Goal: Transaction & Acquisition: Purchase product/service

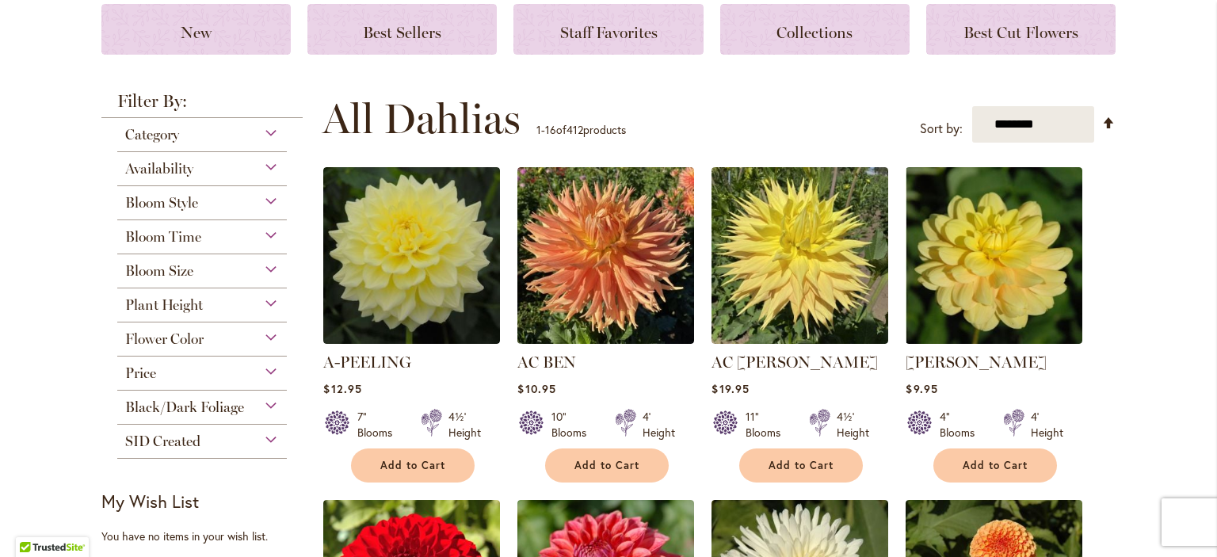
scroll to position [17, 0]
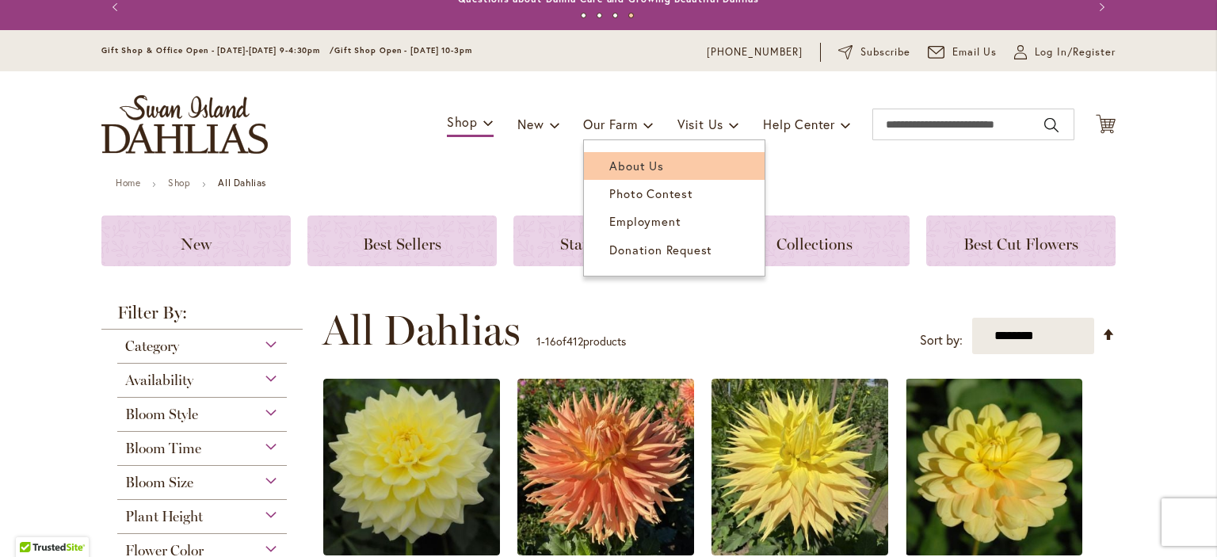
click at [612, 164] on span "About Us" at bounding box center [636, 166] width 54 height 16
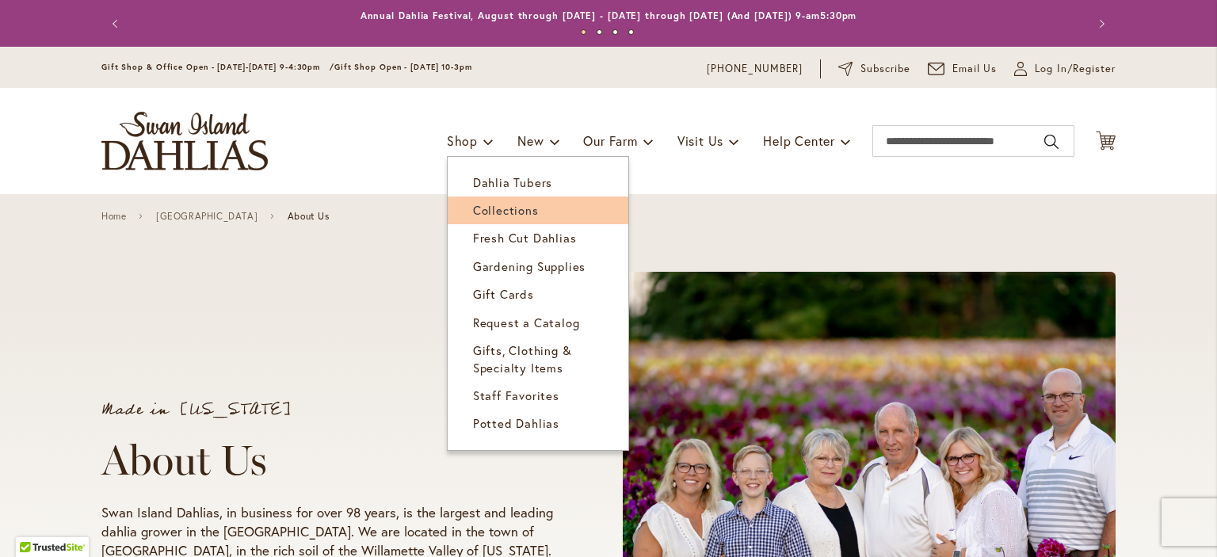
click at [473, 212] on span "Collections" at bounding box center [506, 210] width 66 height 16
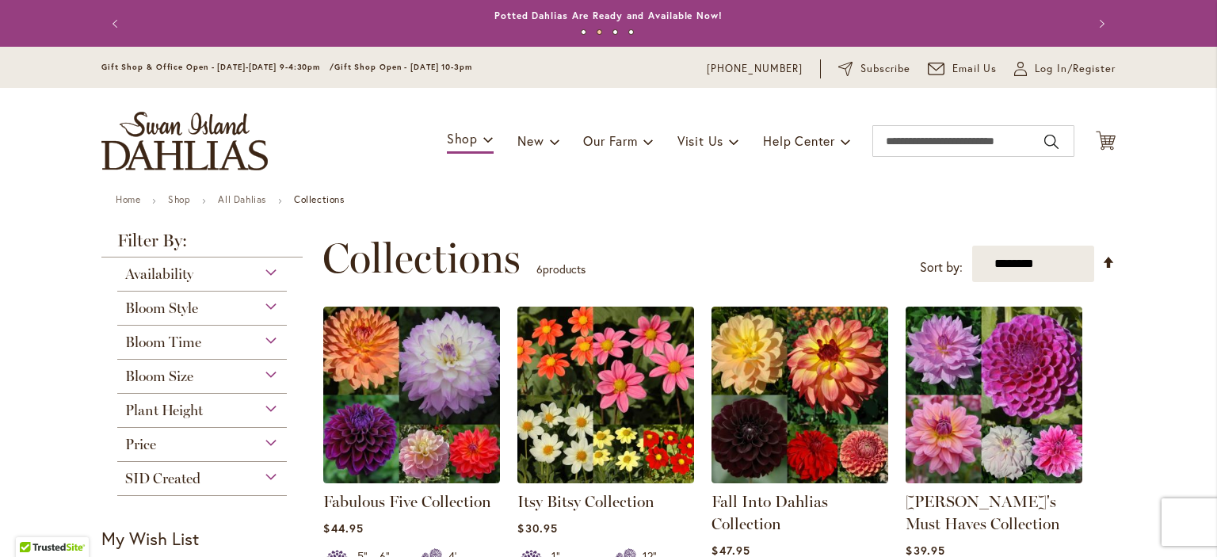
scroll to position [410, 0]
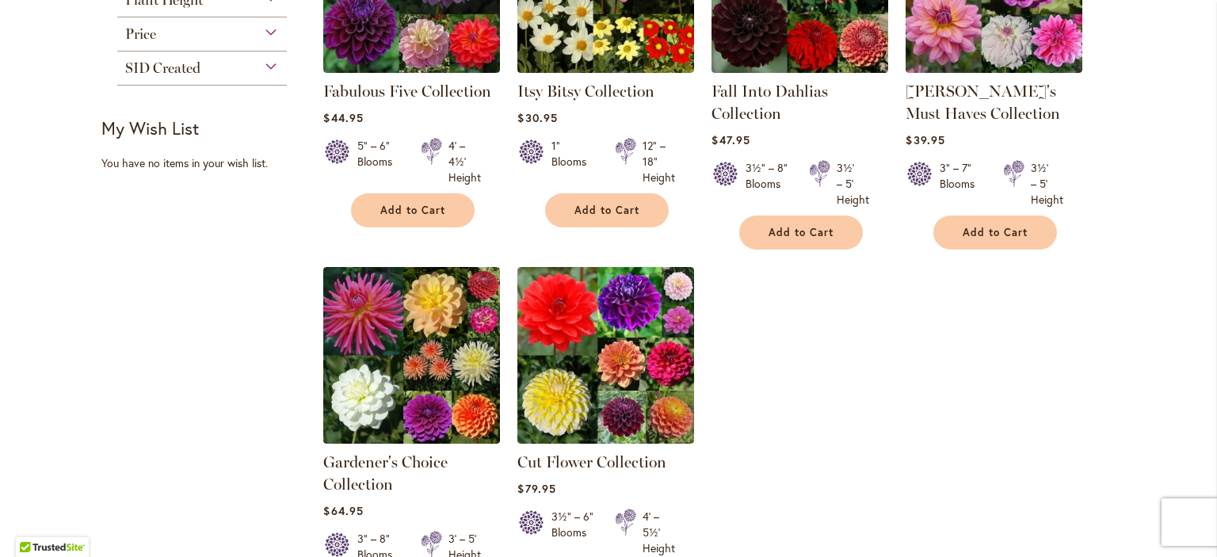
drag, startPoint x: 1199, startPoint y: 0, endPoint x: 1201, endPoint y: -58, distance: 57.9
click at [1201, 0] on html "Skip to Accessibility Information The store will not work correctly in the case…" at bounding box center [608, 278] width 1217 height 557
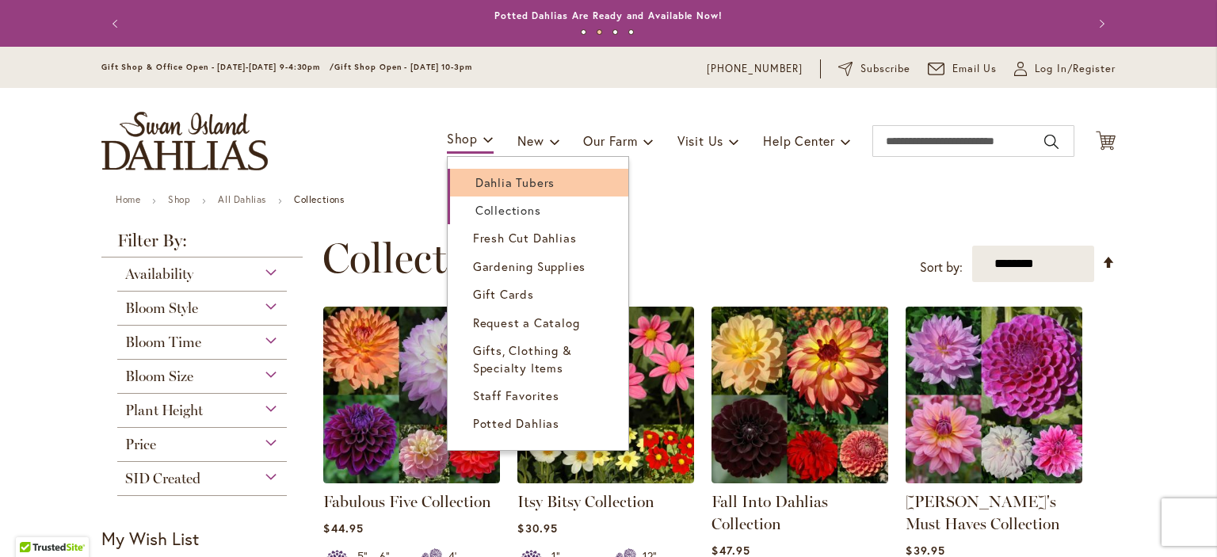
click at [482, 175] on span "Dahlia Tubers" at bounding box center [514, 182] width 79 height 16
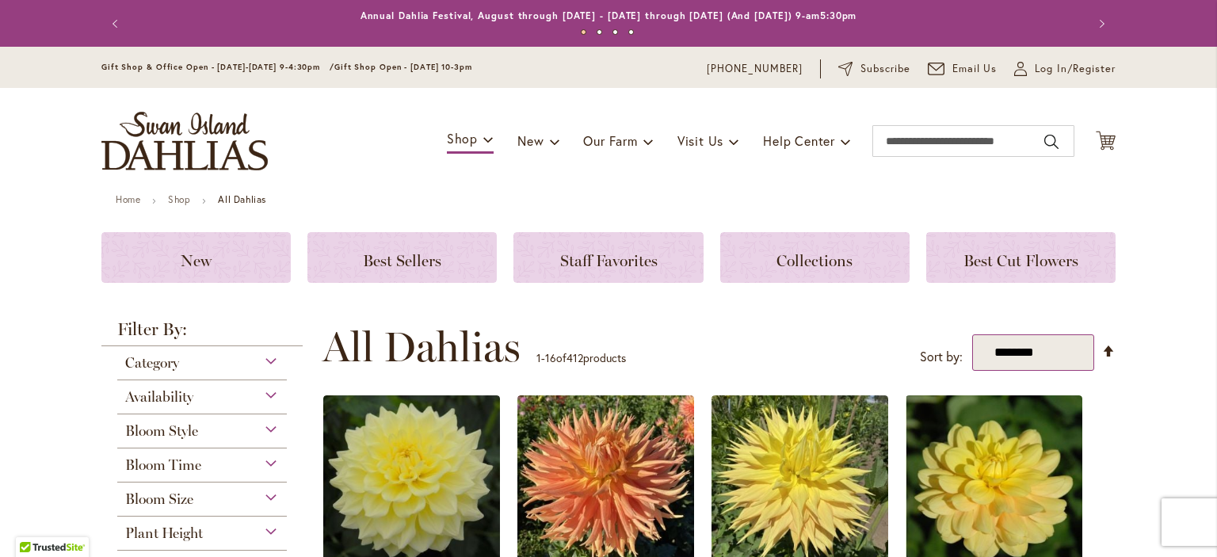
click at [1016, 356] on select "**********" at bounding box center [1033, 352] width 122 height 36
select select "*****"
click at [972, 334] on select "**********" at bounding box center [1033, 352] width 122 height 36
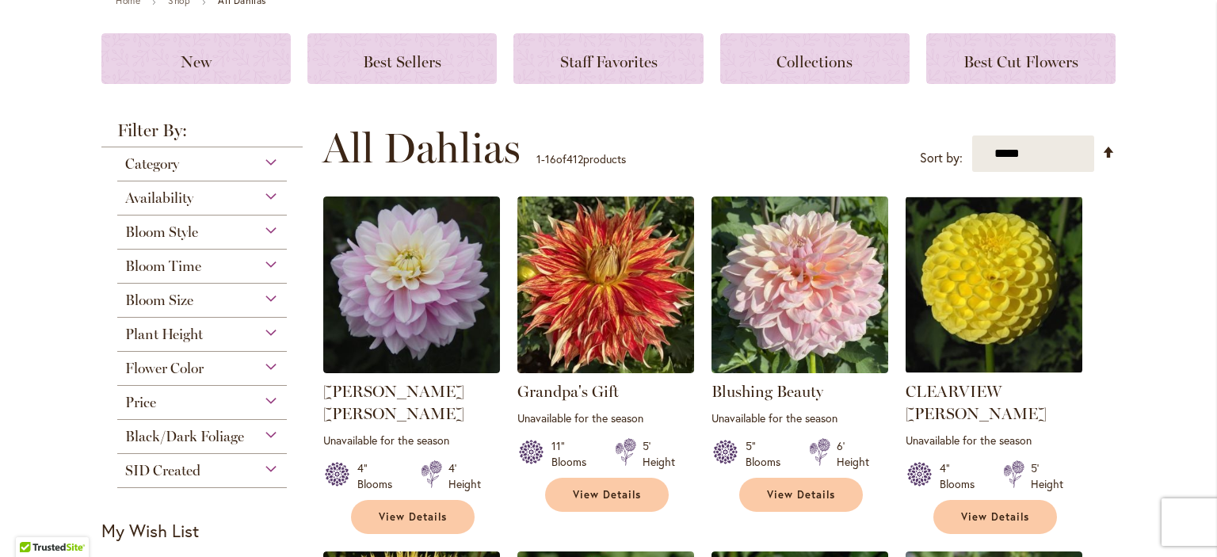
scroll to position [225, 0]
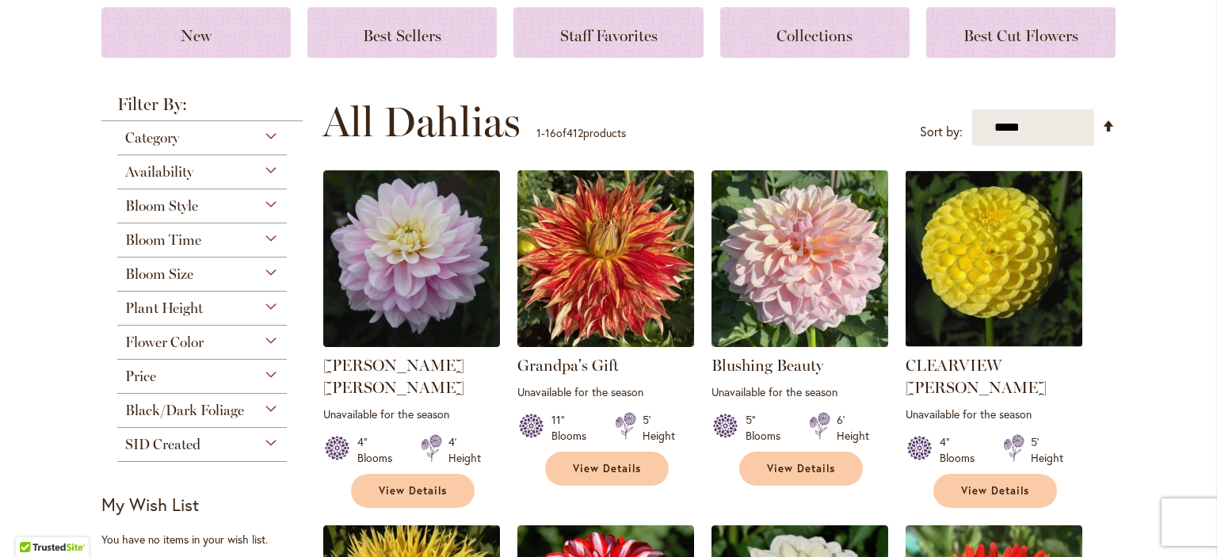
click at [261, 167] on div "Availability" at bounding box center [202, 167] width 170 height 25
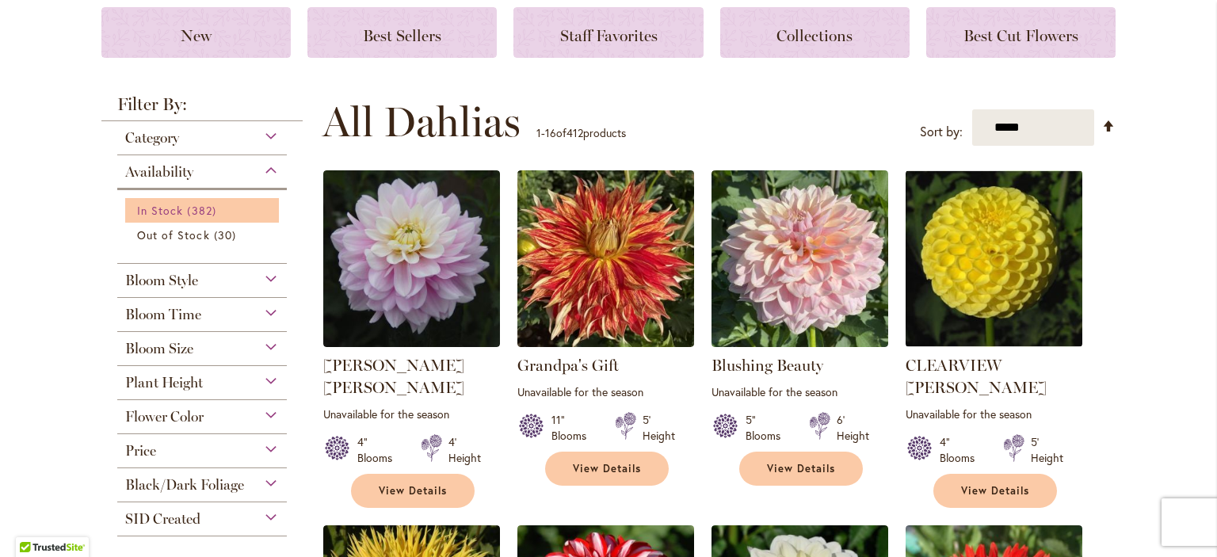
click at [171, 210] on span "In Stock" at bounding box center [160, 210] width 46 height 15
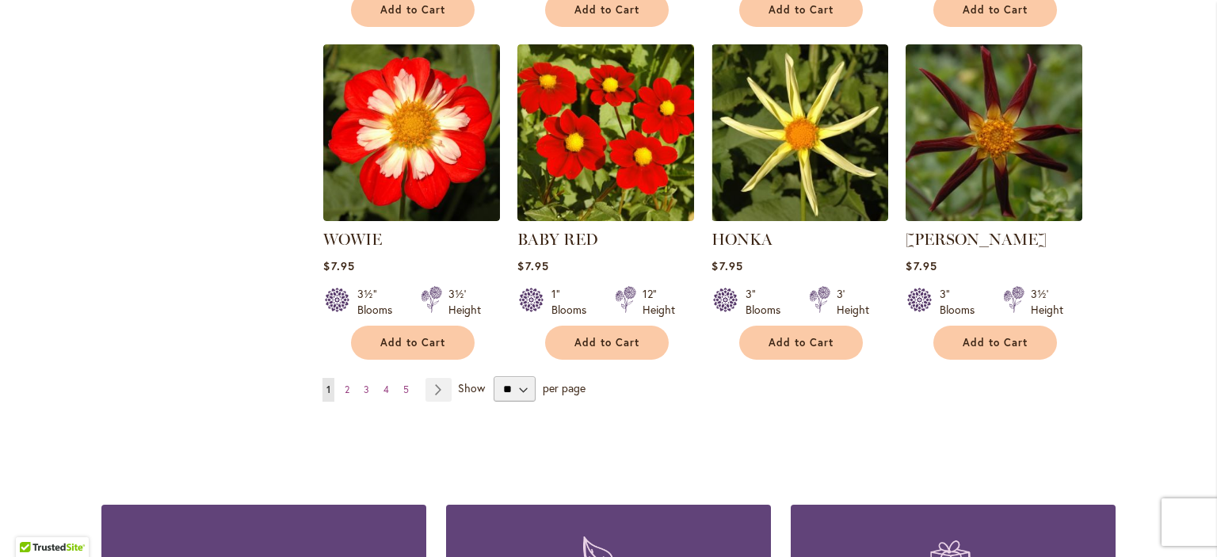
scroll to position [1343, 0]
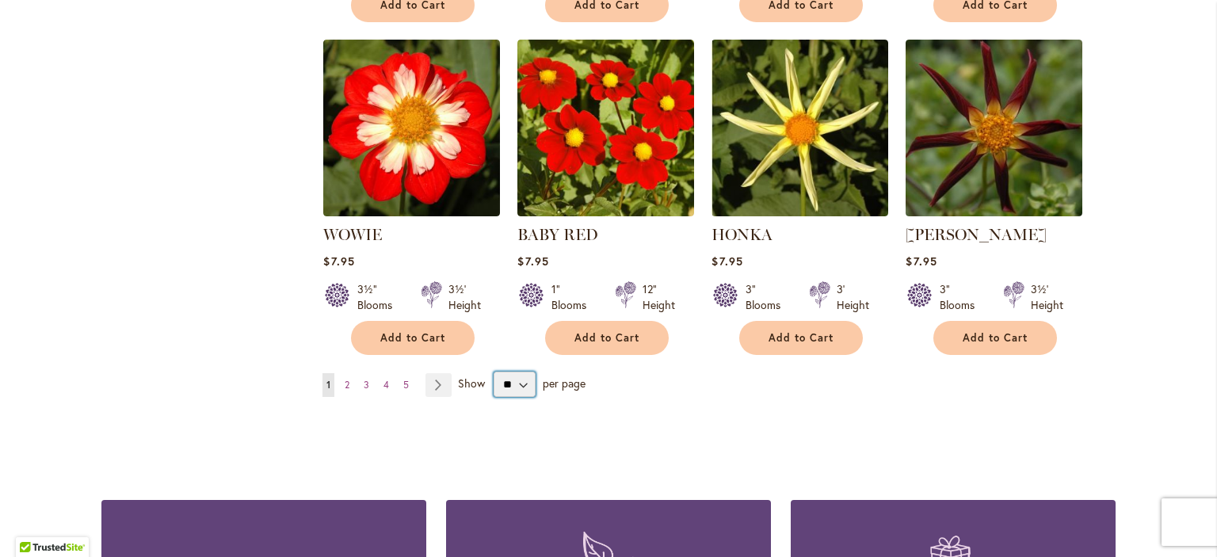
click at [514, 372] on select "** ** ** **" at bounding box center [514, 384] width 41 height 25
select select "**"
click at [494, 372] on select "** ** ** **" at bounding box center [514, 384] width 41 height 25
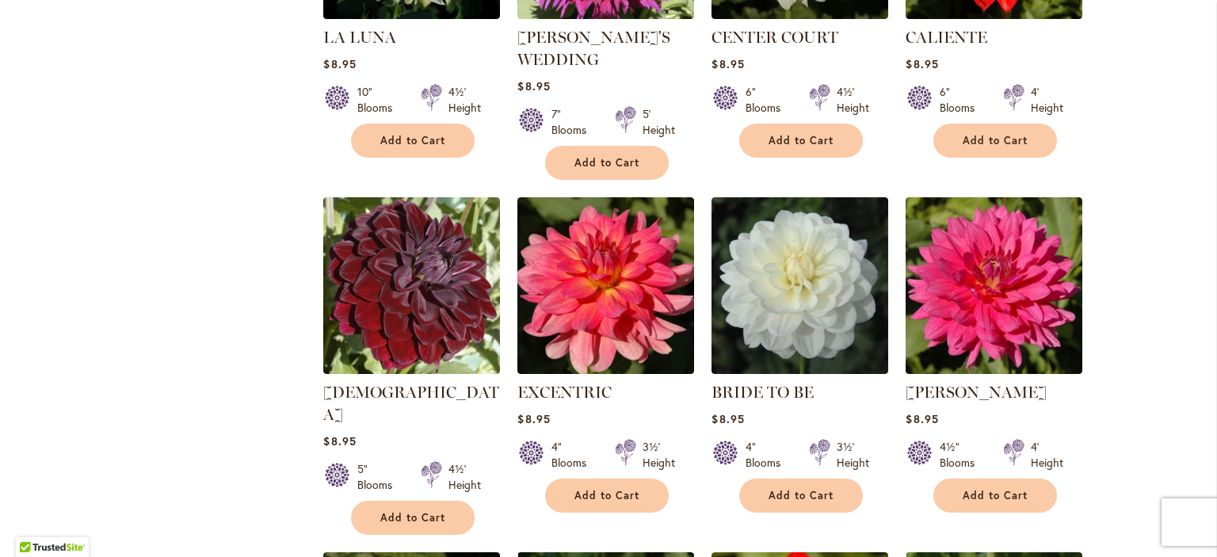
scroll to position [4597, 0]
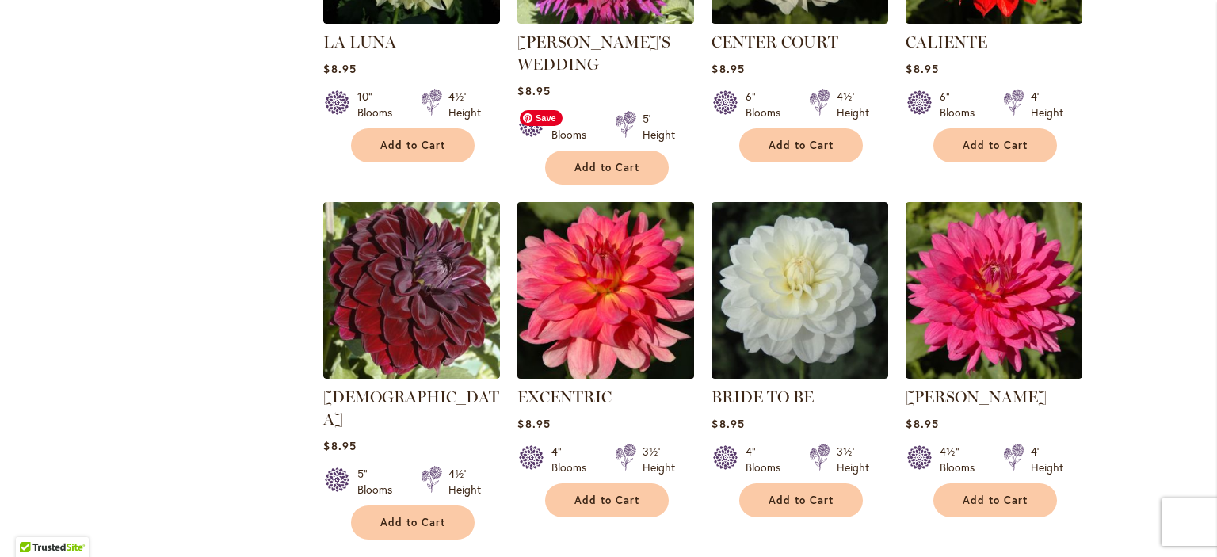
click at [610, 197] on img at bounding box center [605, 289] width 185 height 185
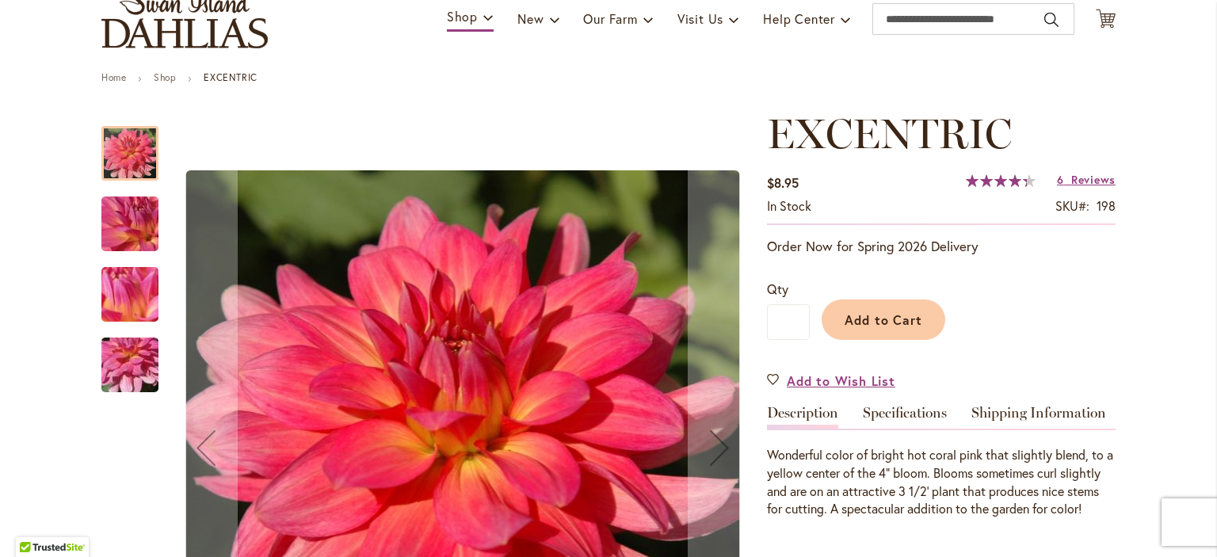
scroll to position [152, 0]
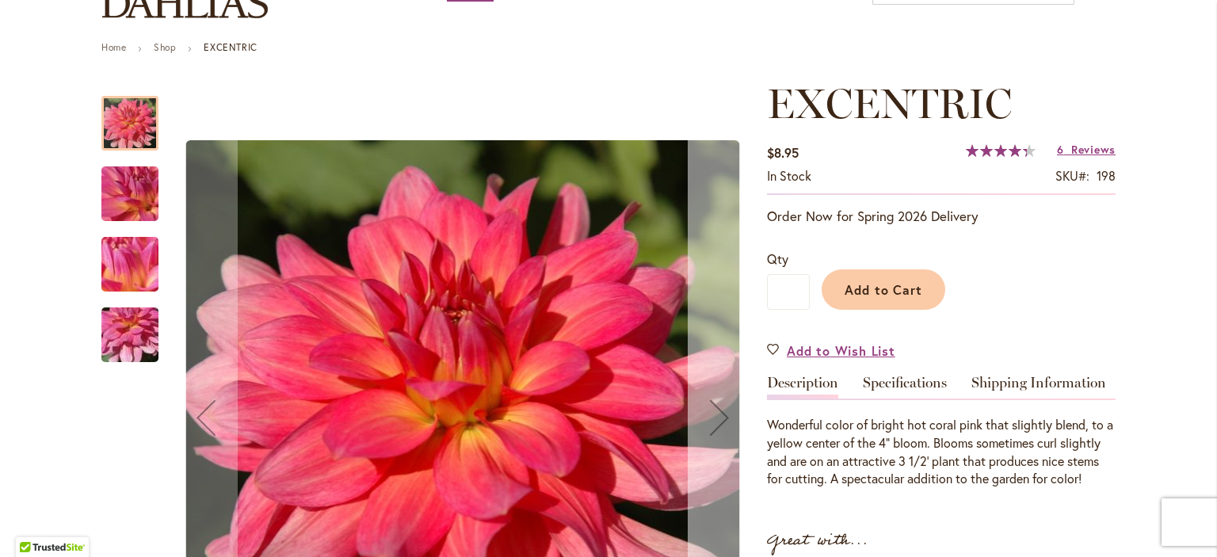
click at [712, 415] on div "Next" at bounding box center [719, 417] width 63 height 63
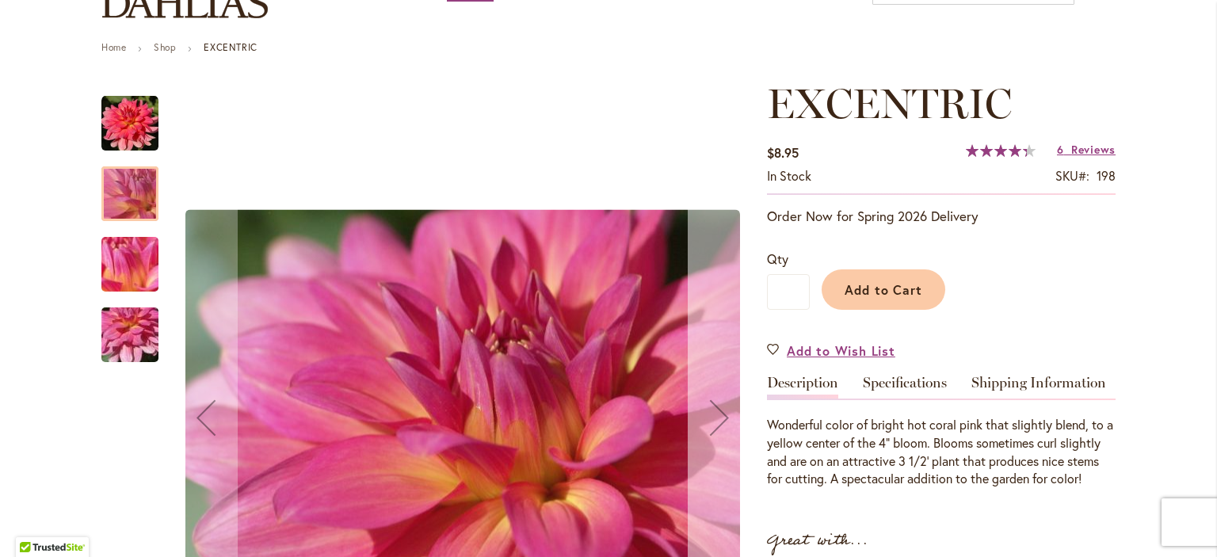
click at [712, 415] on div "Next" at bounding box center [719, 417] width 63 height 63
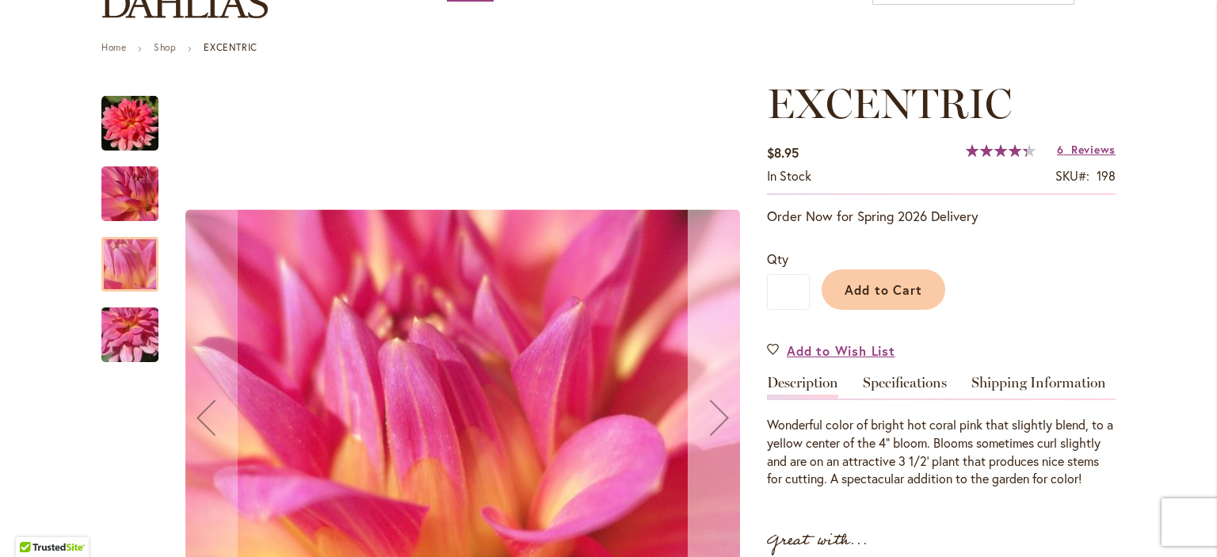
click at [712, 415] on div "Next" at bounding box center [719, 417] width 63 height 63
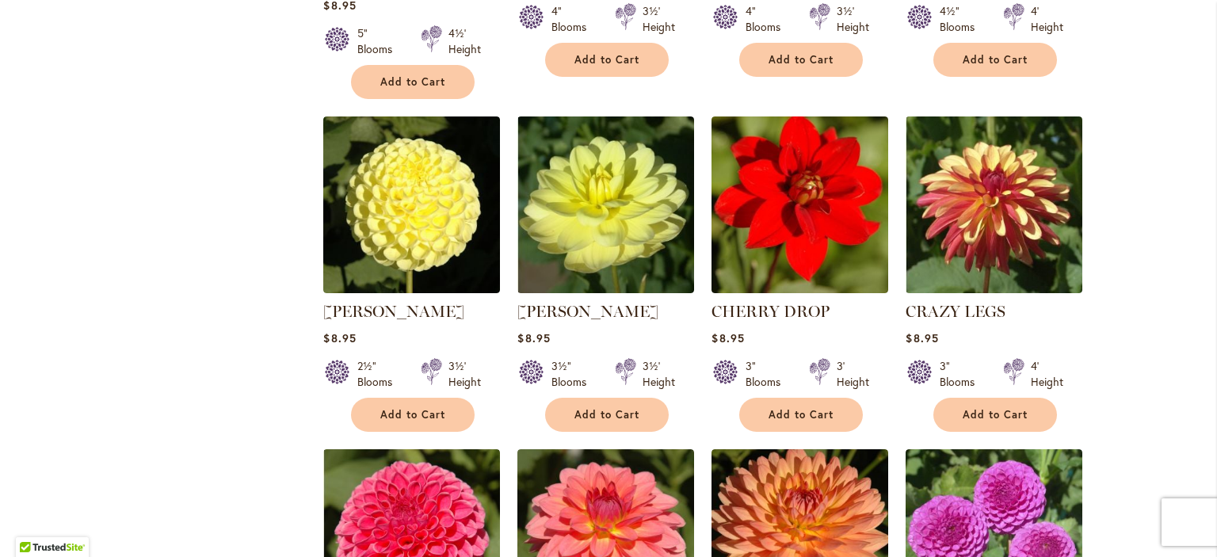
scroll to position [5029, 0]
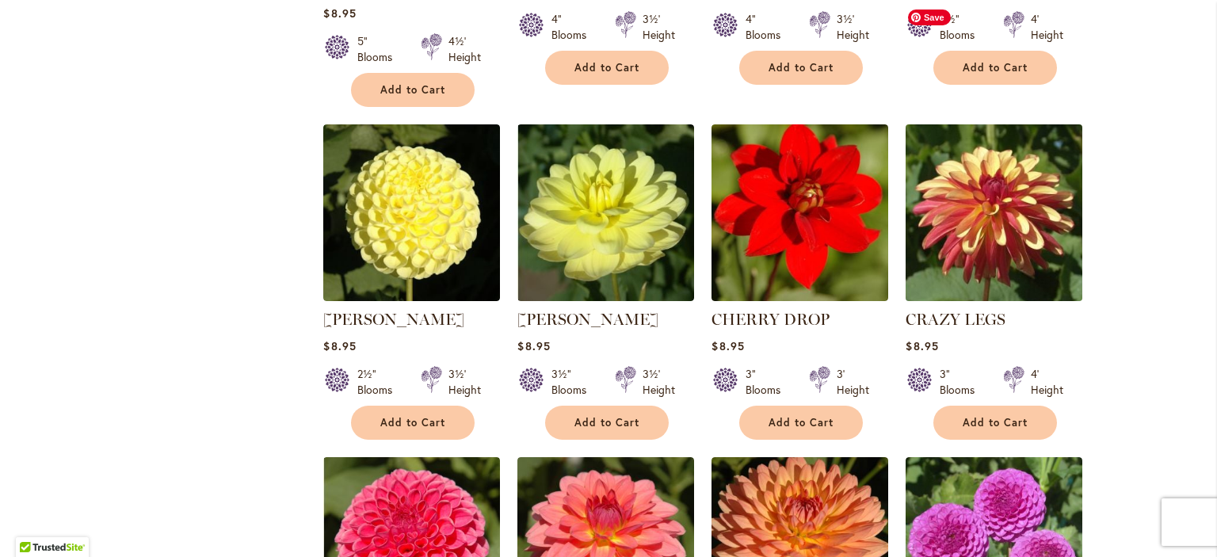
click at [1011, 120] on img at bounding box center [994, 212] width 185 height 185
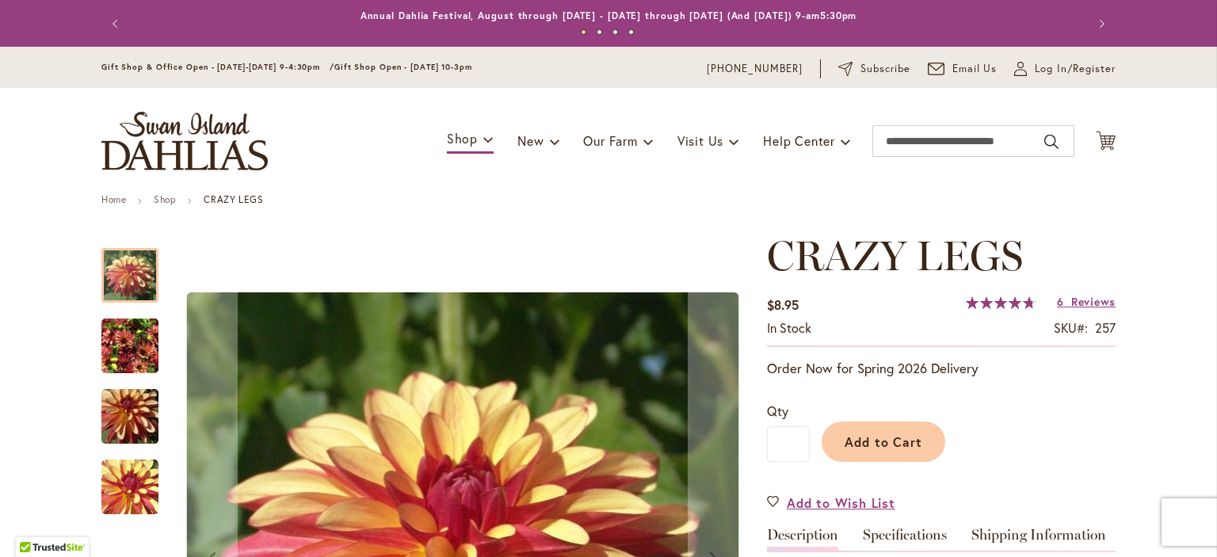
click at [112, 338] on img "CRAZY LEGS" at bounding box center [129, 346] width 57 height 76
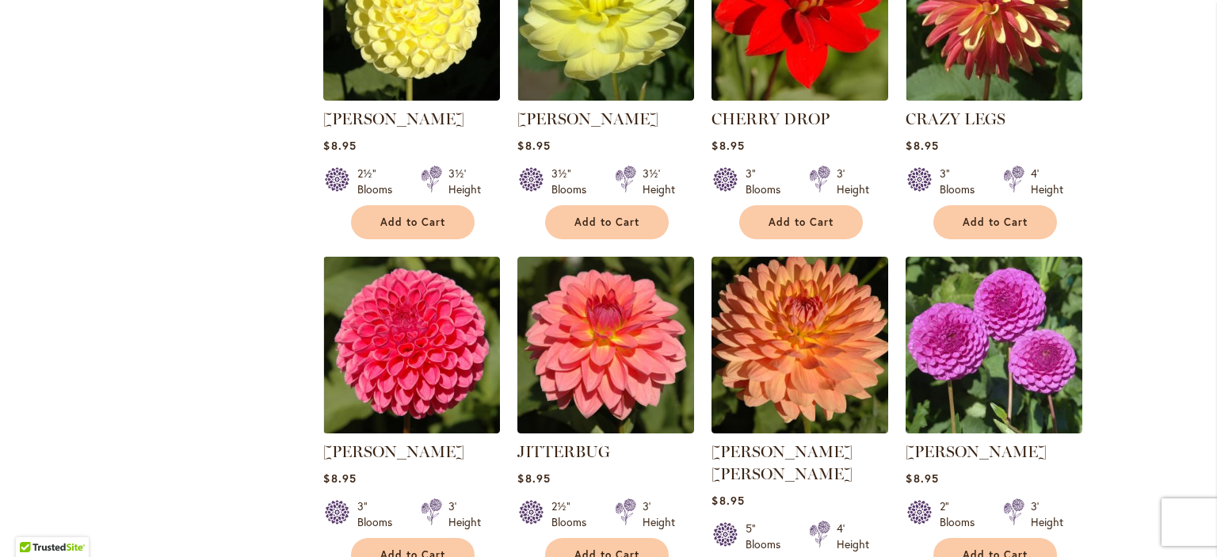
scroll to position [5237, 0]
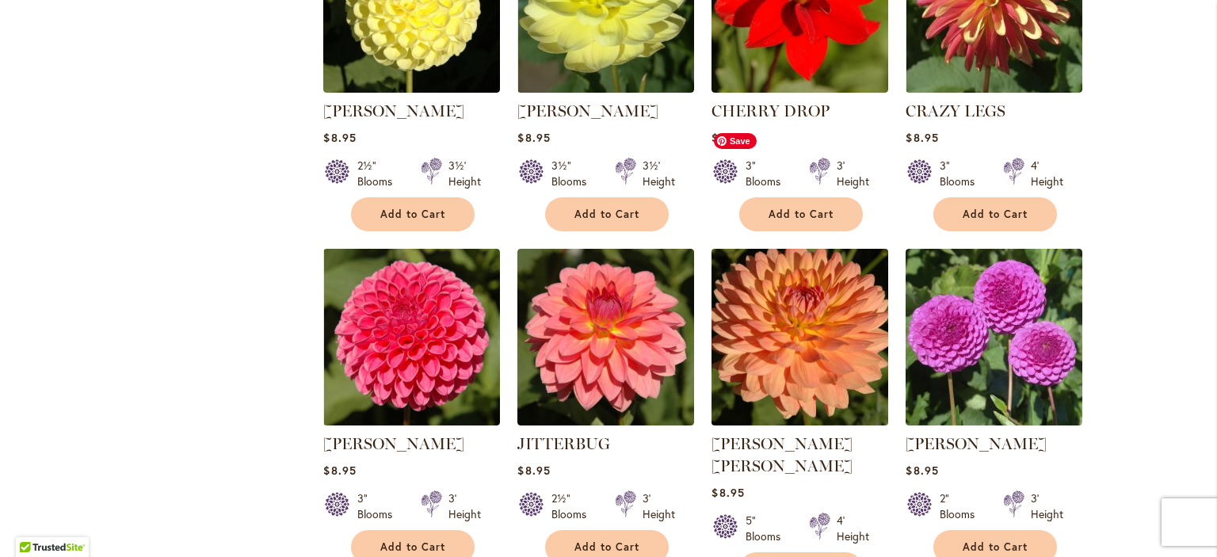
click at [800, 244] on img at bounding box center [799, 336] width 185 height 185
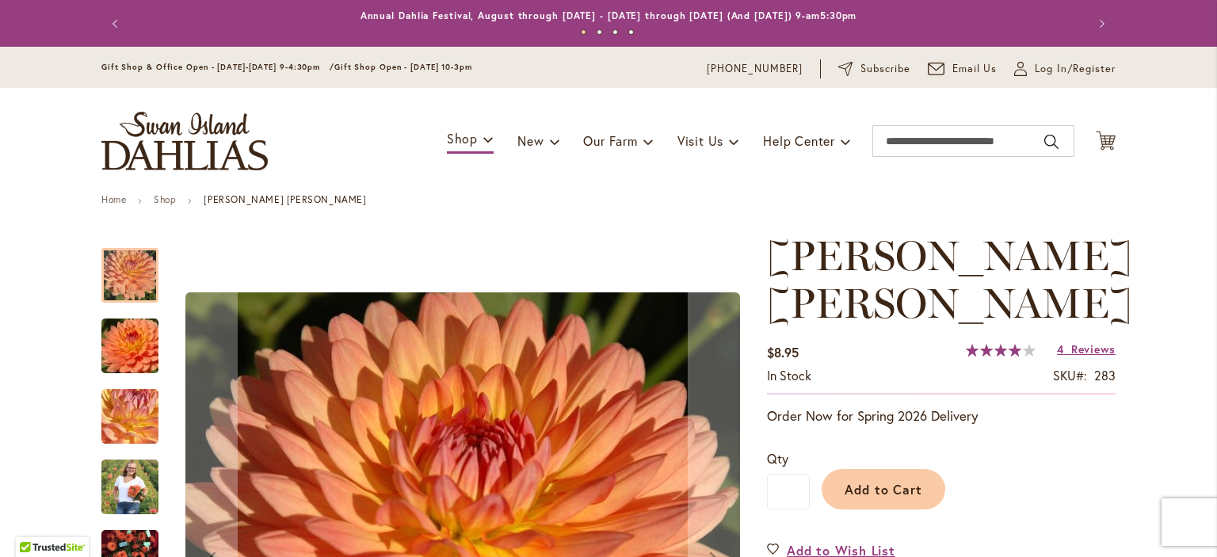
click at [125, 330] on img "GABRIELLE MARIE" at bounding box center [130, 346] width 114 height 76
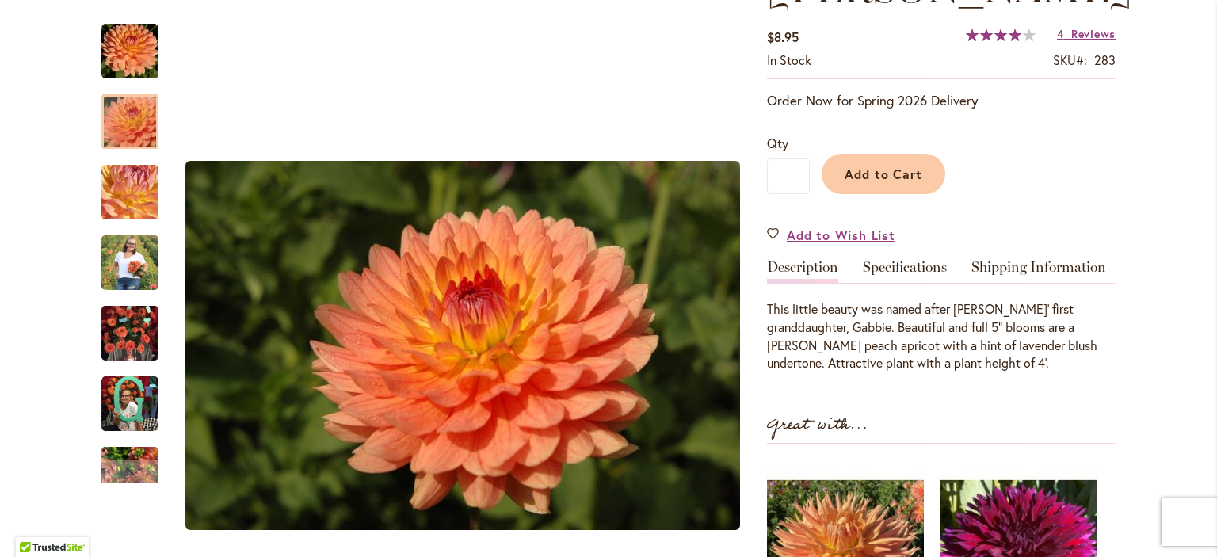
scroll to position [317, 0]
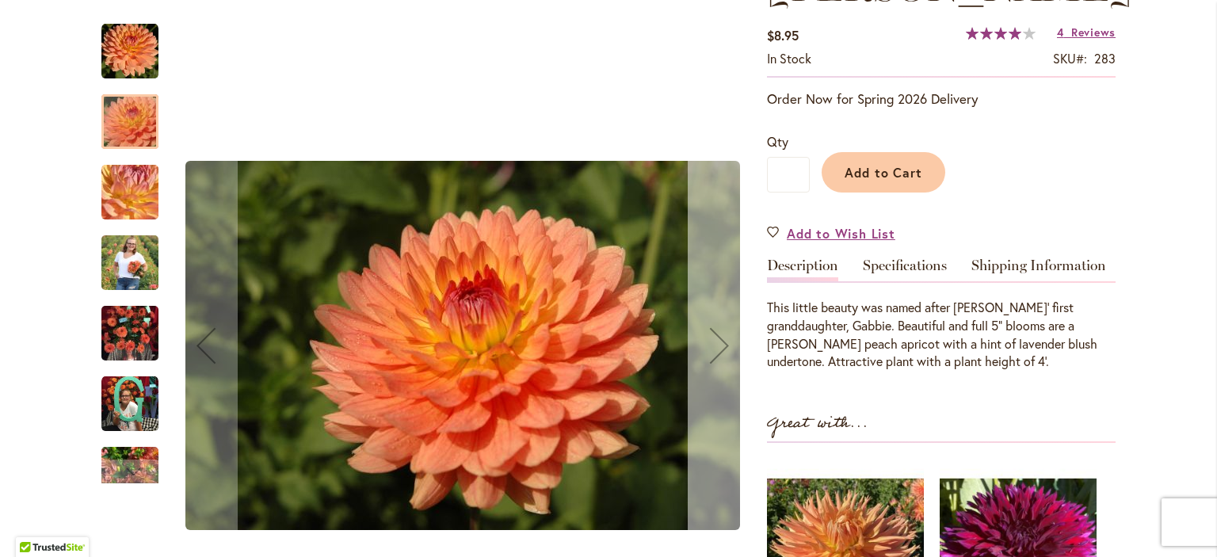
click at [710, 348] on div "Next" at bounding box center [719, 345] width 63 height 63
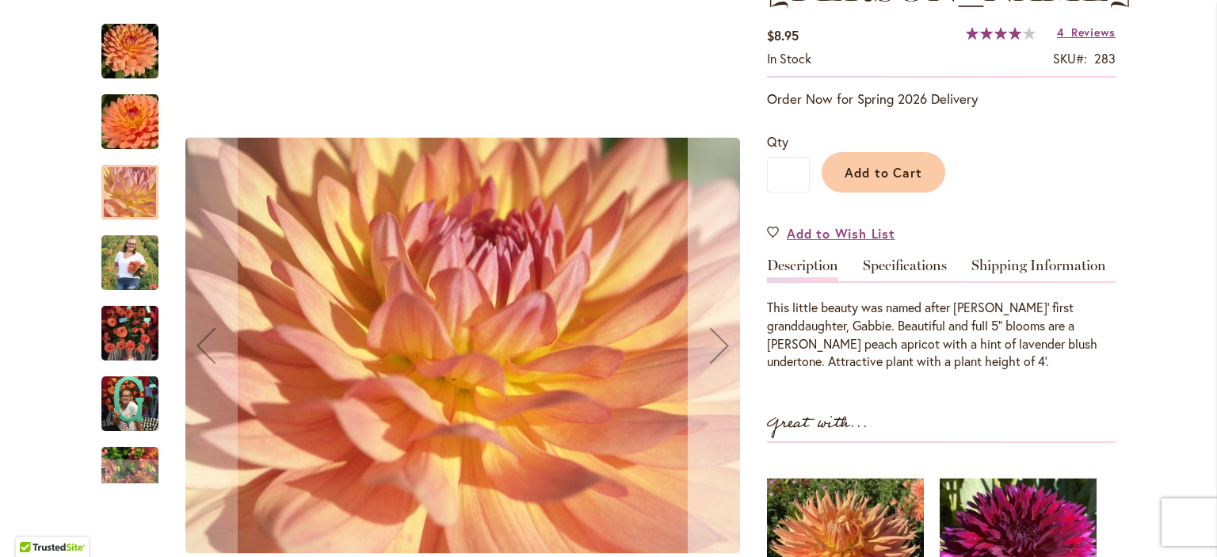
click at [710, 348] on div "Next" at bounding box center [719, 345] width 63 height 63
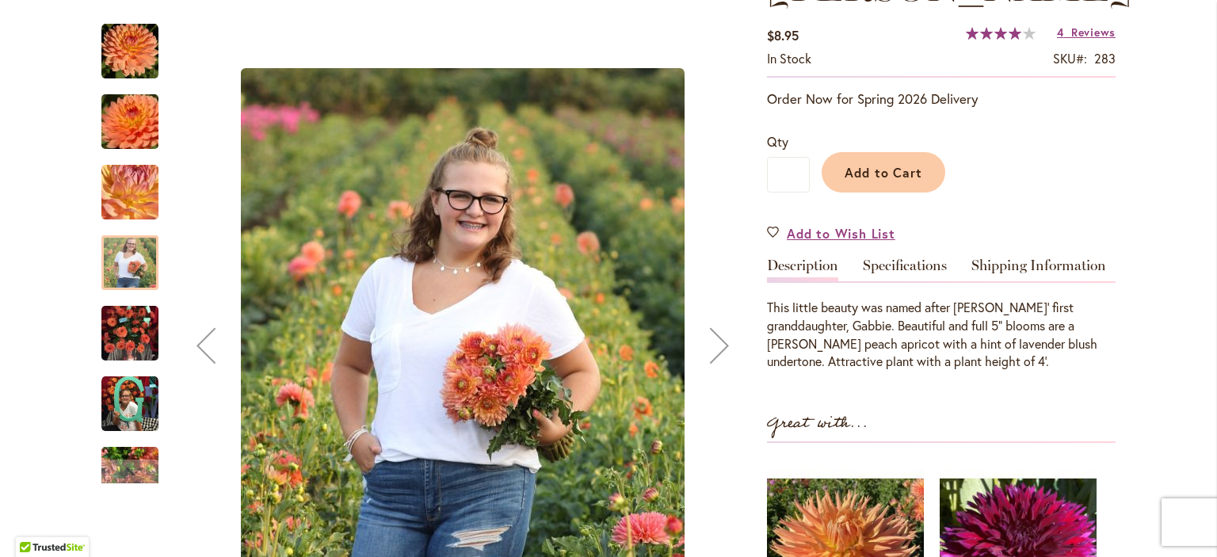
click at [710, 348] on div "Next" at bounding box center [719, 345] width 63 height 63
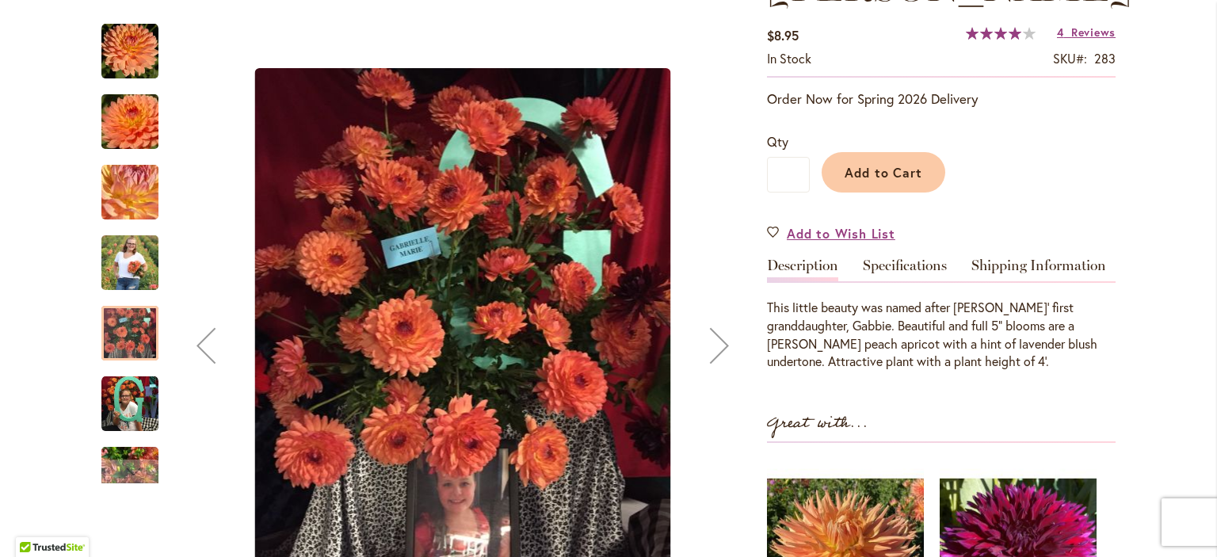
click at [710, 348] on div "Next" at bounding box center [719, 345] width 63 height 63
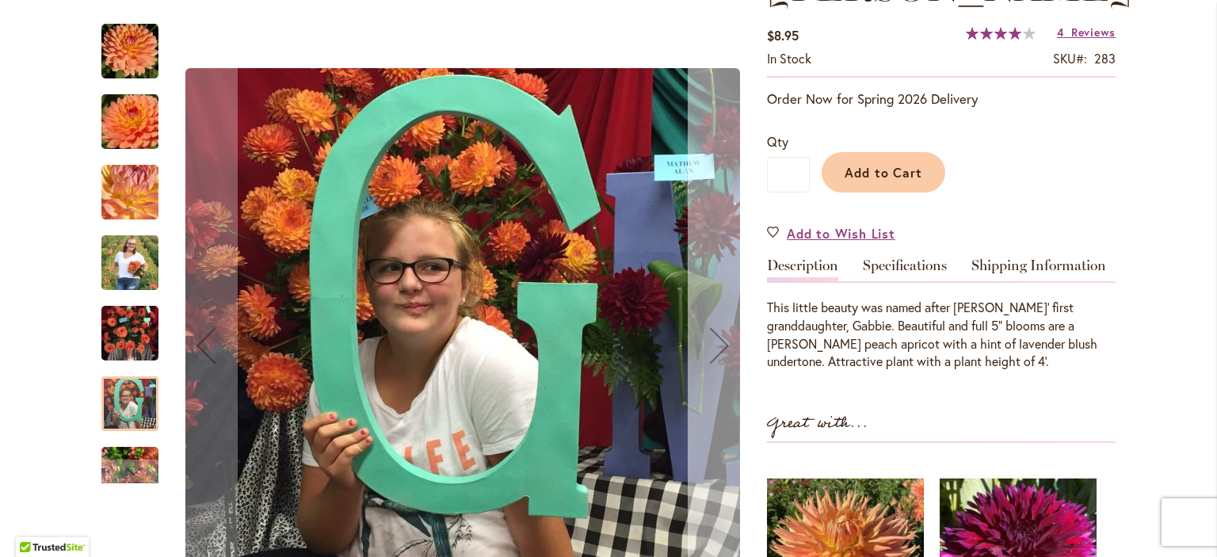
click at [710, 348] on div "Next" at bounding box center [719, 345] width 63 height 63
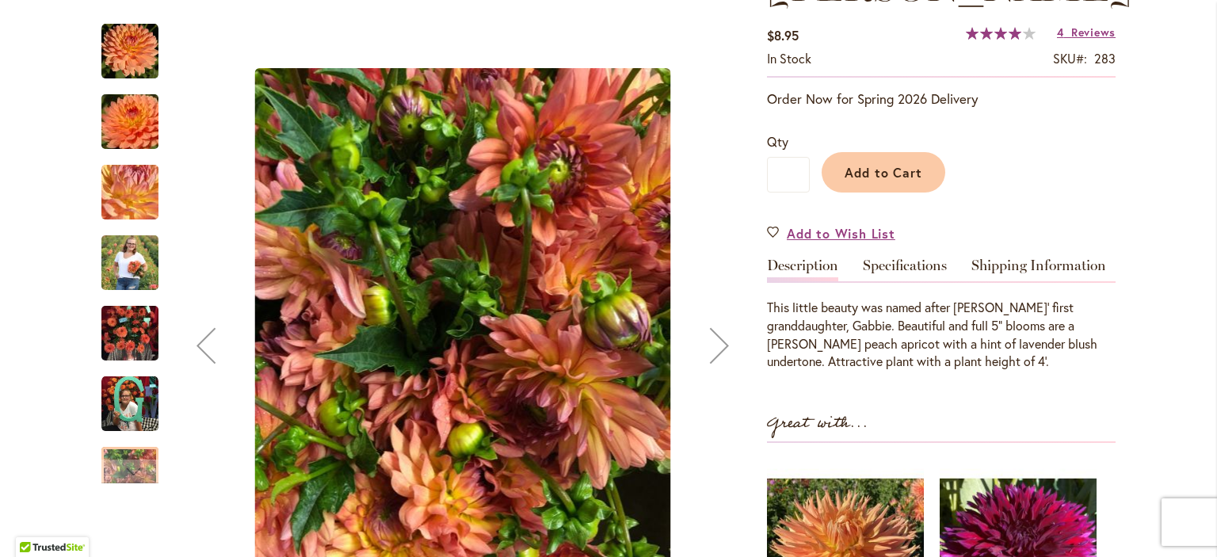
click at [710, 348] on div "Next" at bounding box center [719, 345] width 63 height 63
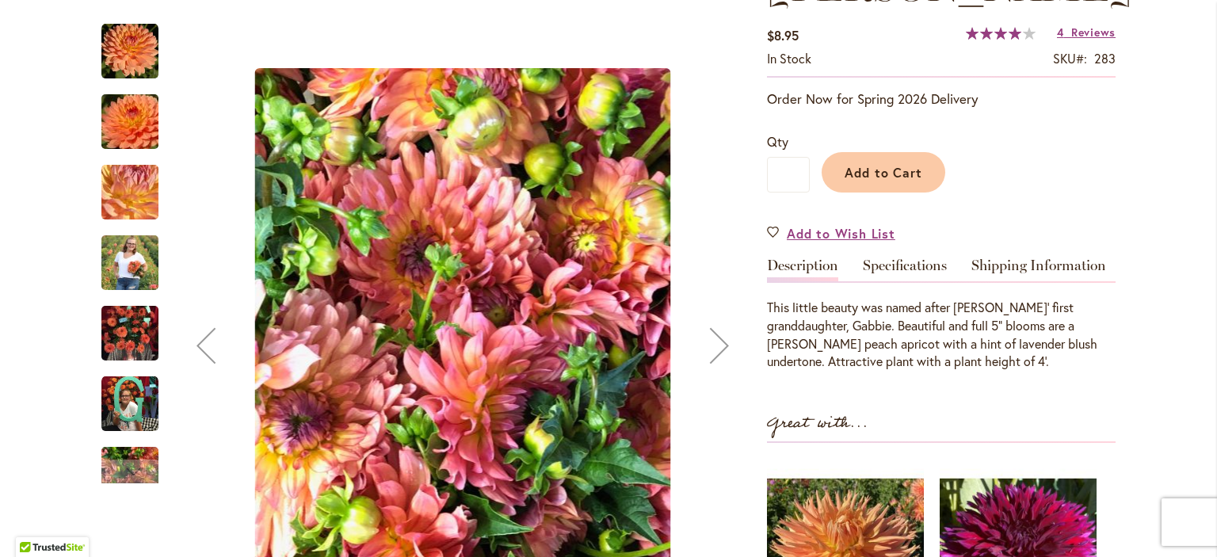
click at [710, 348] on div "Next" at bounding box center [719, 345] width 63 height 63
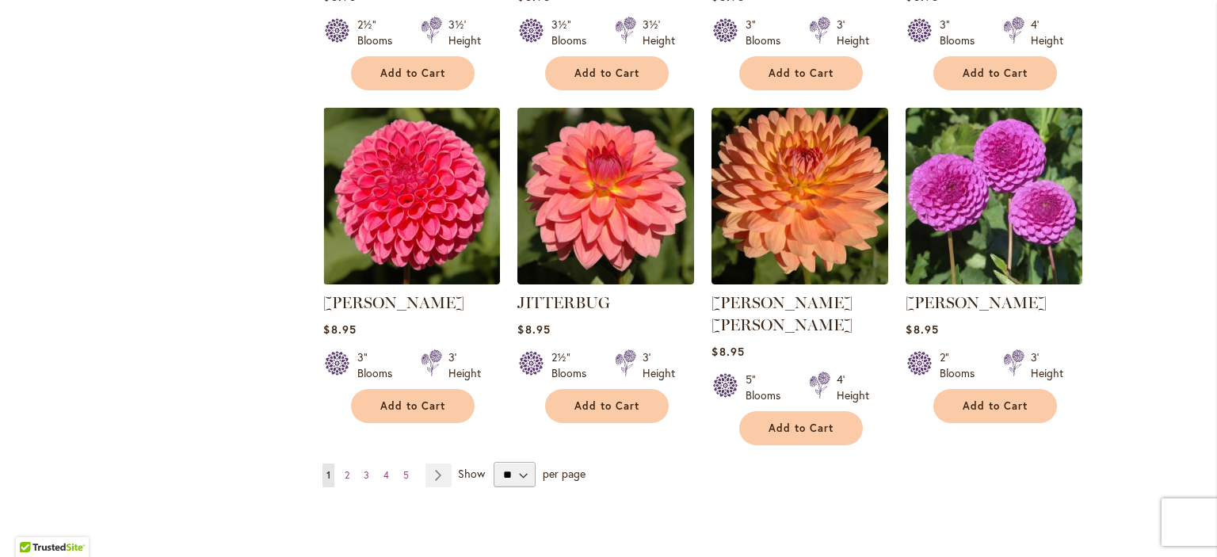
scroll to position [5390, 0]
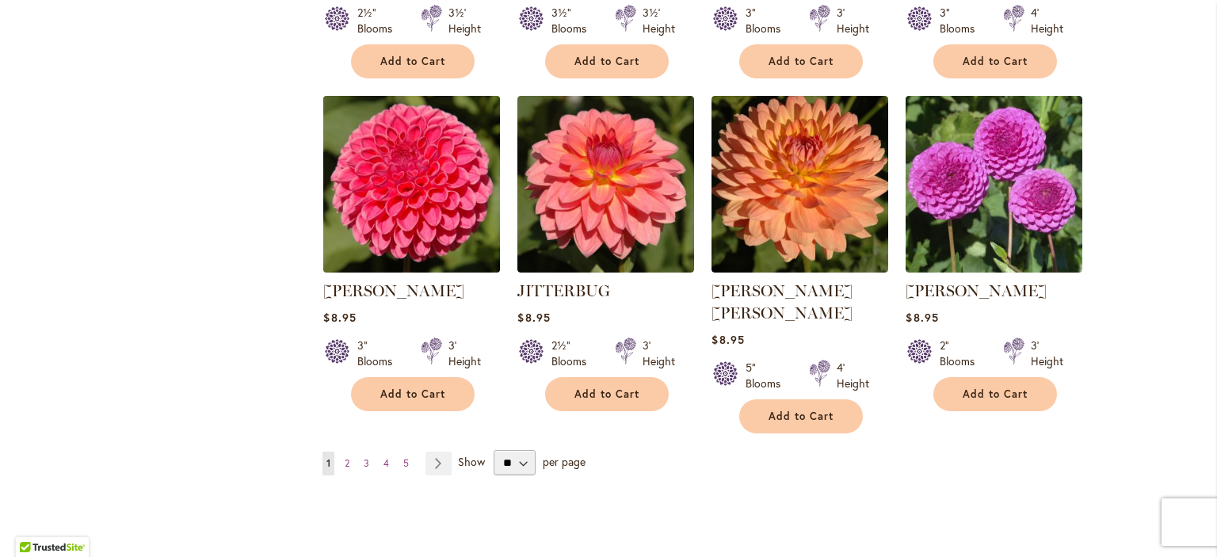
click at [432, 91] on img at bounding box center [411, 183] width 185 height 185
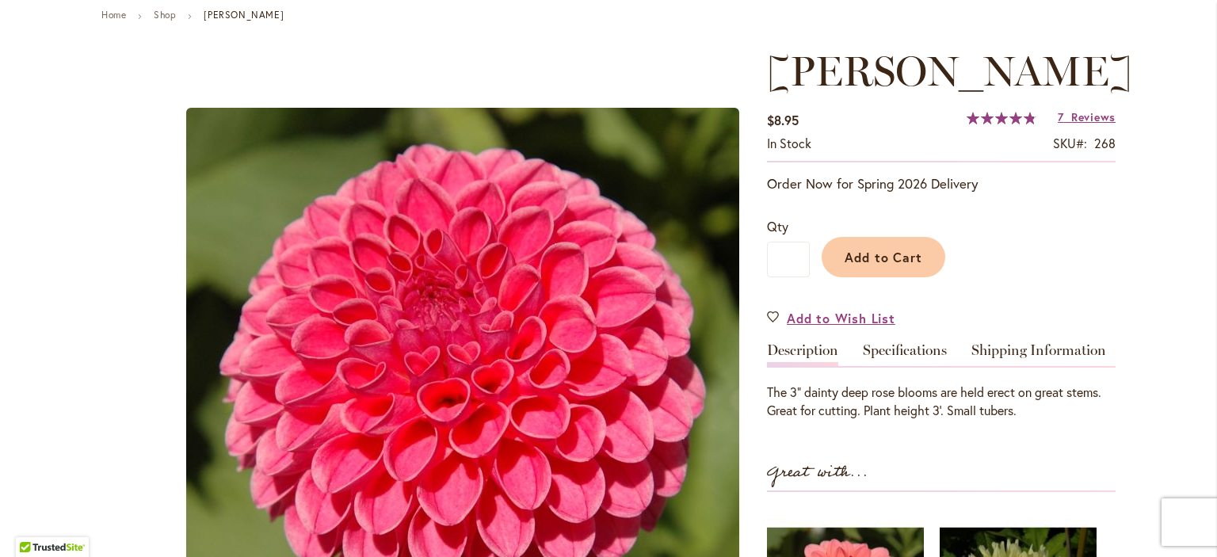
scroll to position [195, 0]
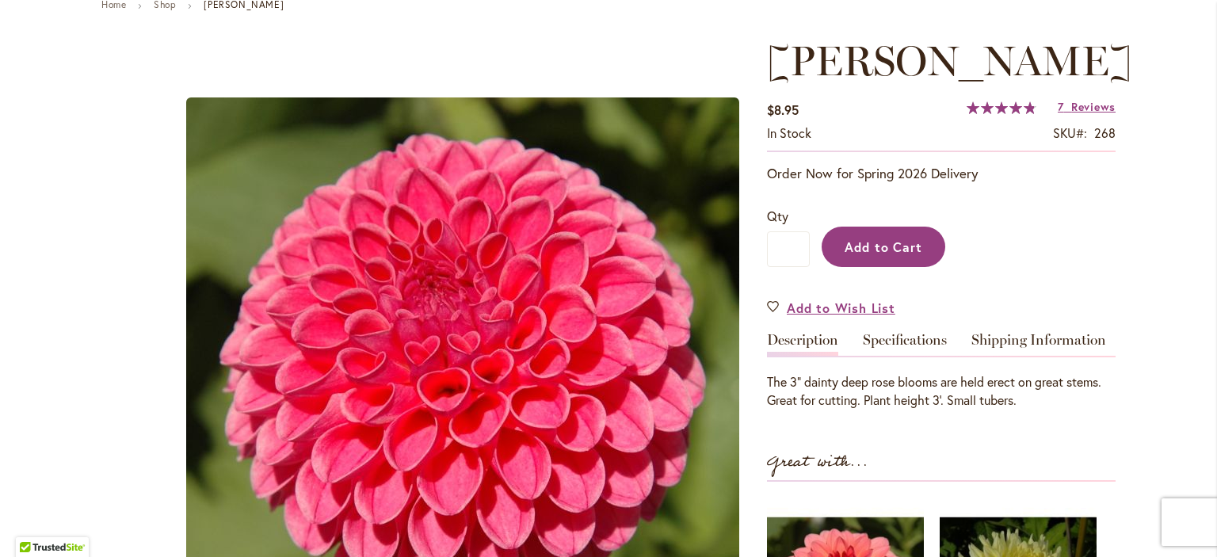
click at [904, 250] on span "Add to Cart" at bounding box center [884, 246] width 78 height 17
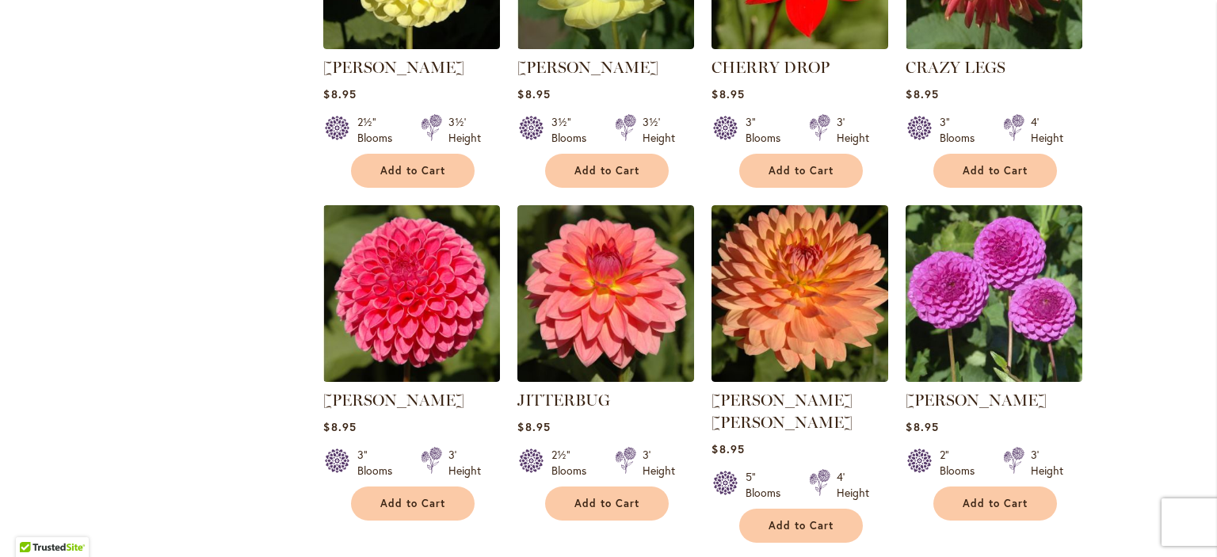
scroll to position [5296, 0]
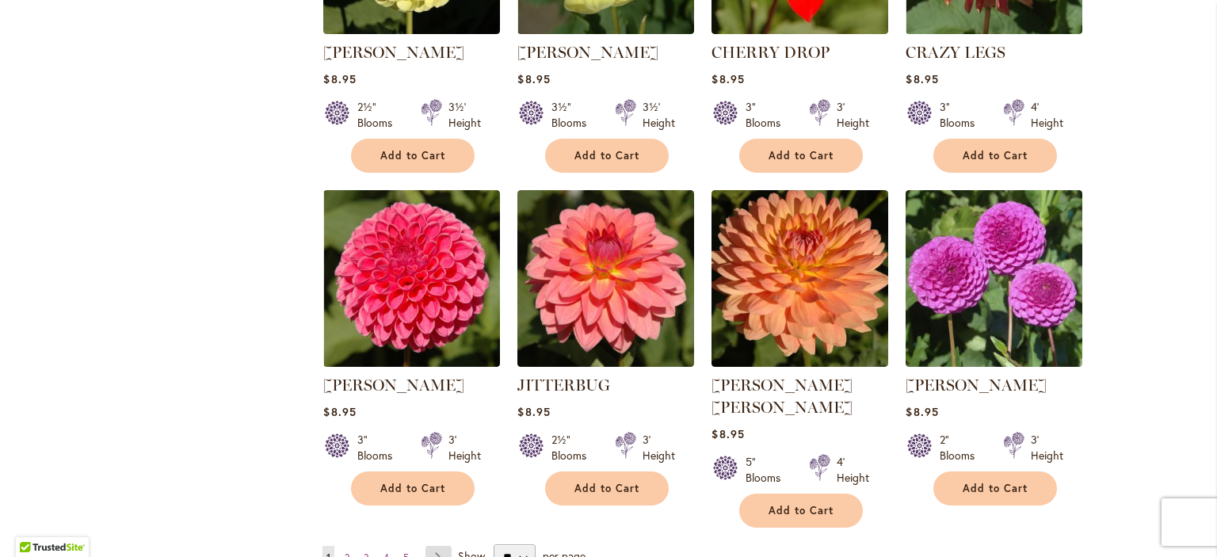
click at [429, 546] on link "Page Next" at bounding box center [438, 558] width 26 height 24
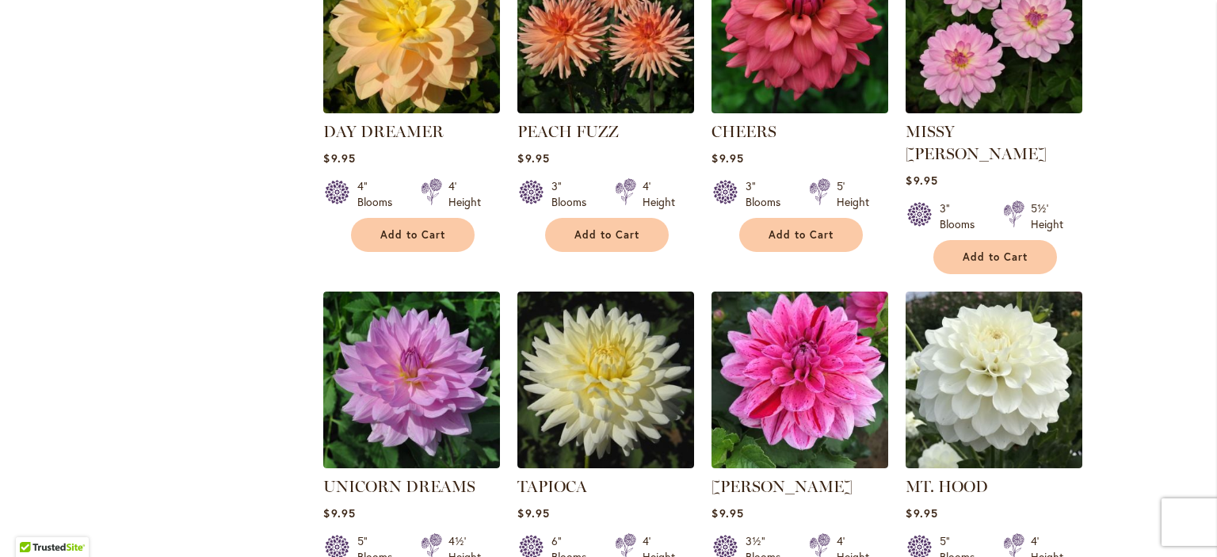
scroll to position [1314, 0]
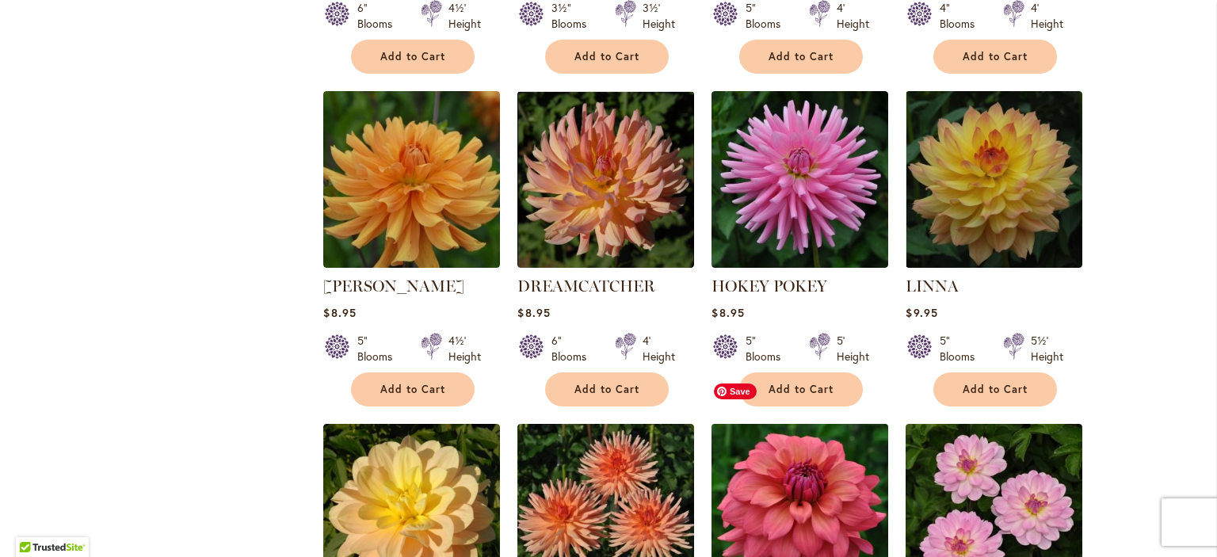
click at [805, 436] on img at bounding box center [799, 511] width 185 height 185
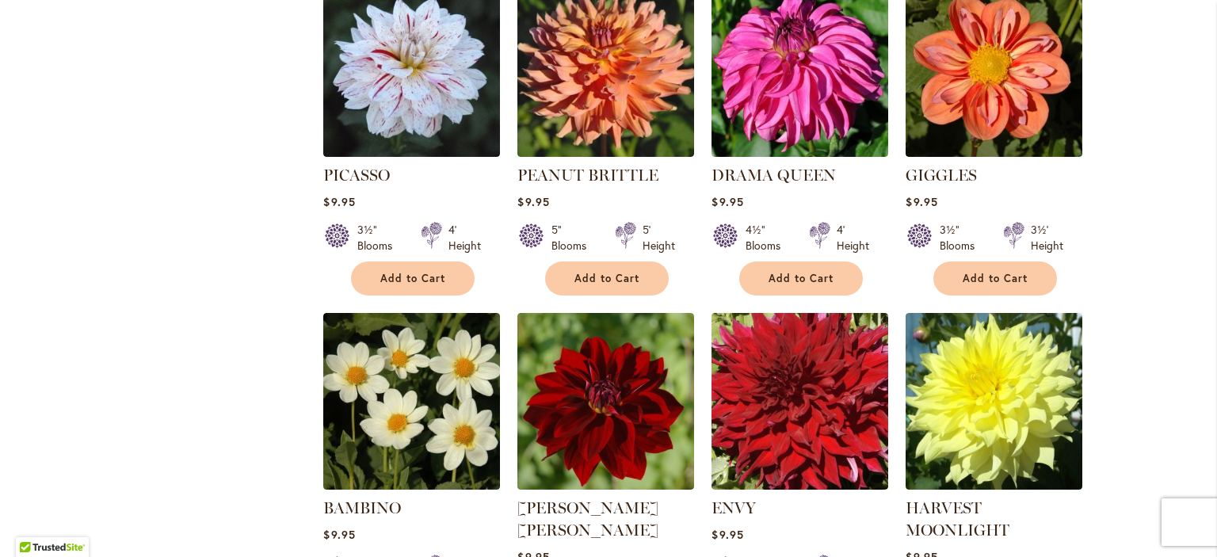
scroll to position [2424, 0]
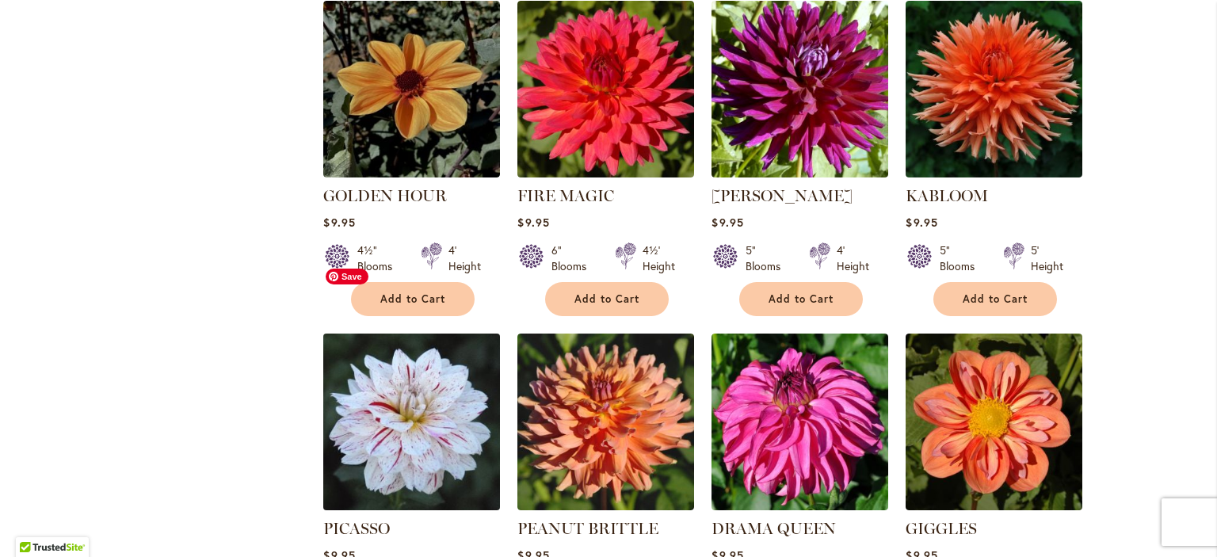
click at [418, 345] on img at bounding box center [411, 421] width 185 height 185
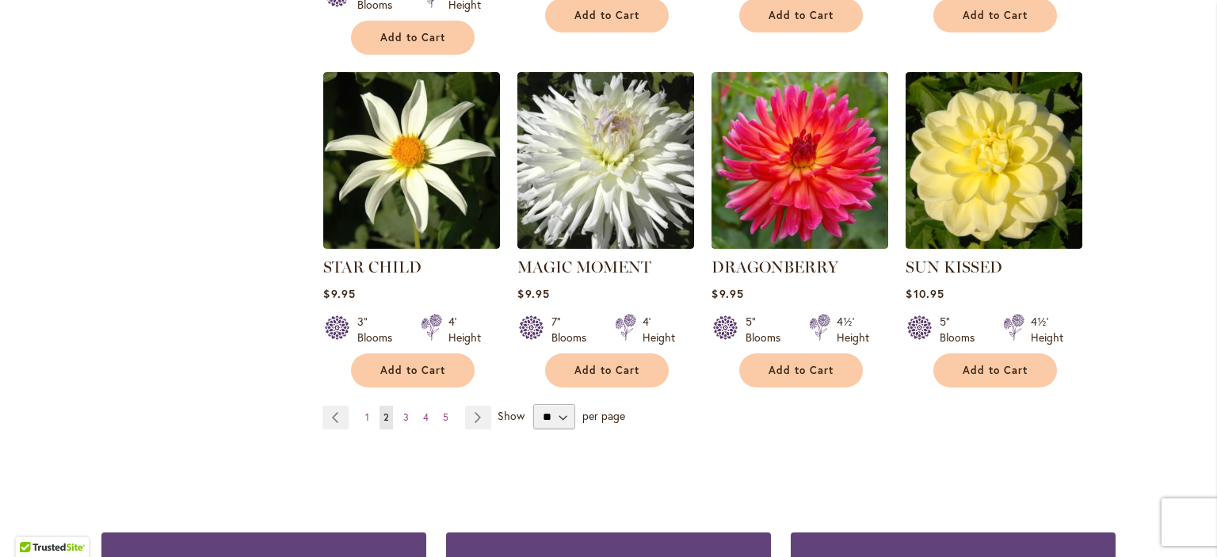
scroll to position [5447, 0]
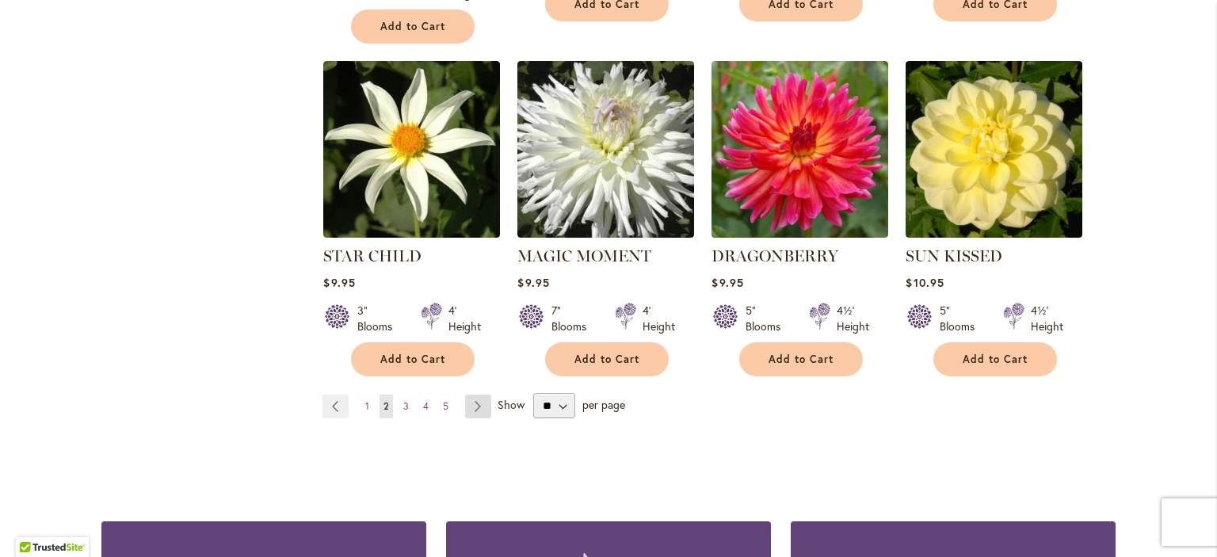
click at [471, 395] on link "Page Next" at bounding box center [478, 407] width 26 height 24
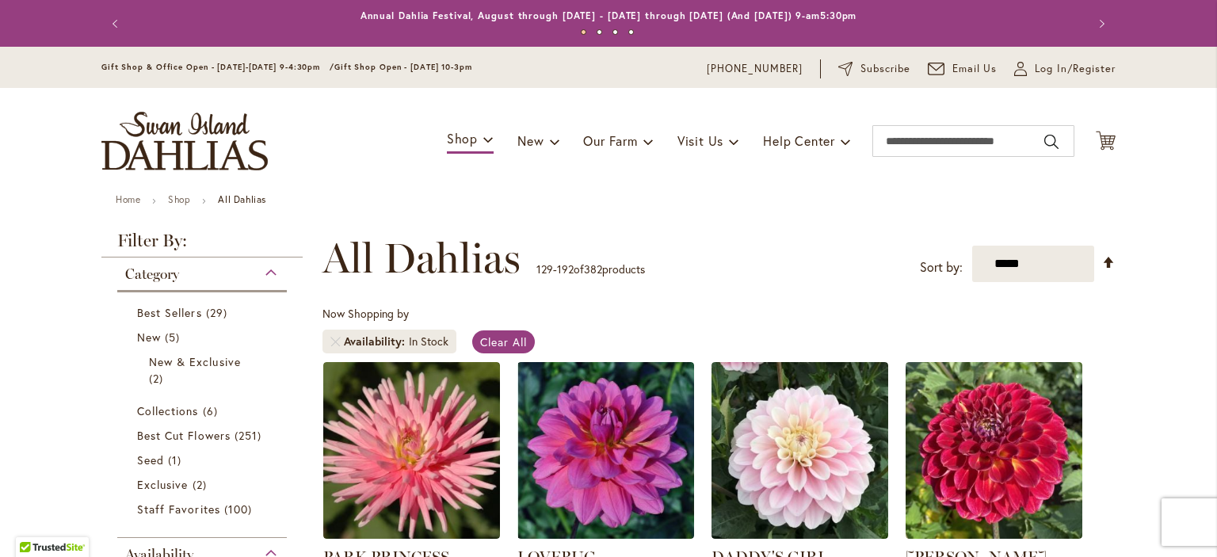
scroll to position [158, 0]
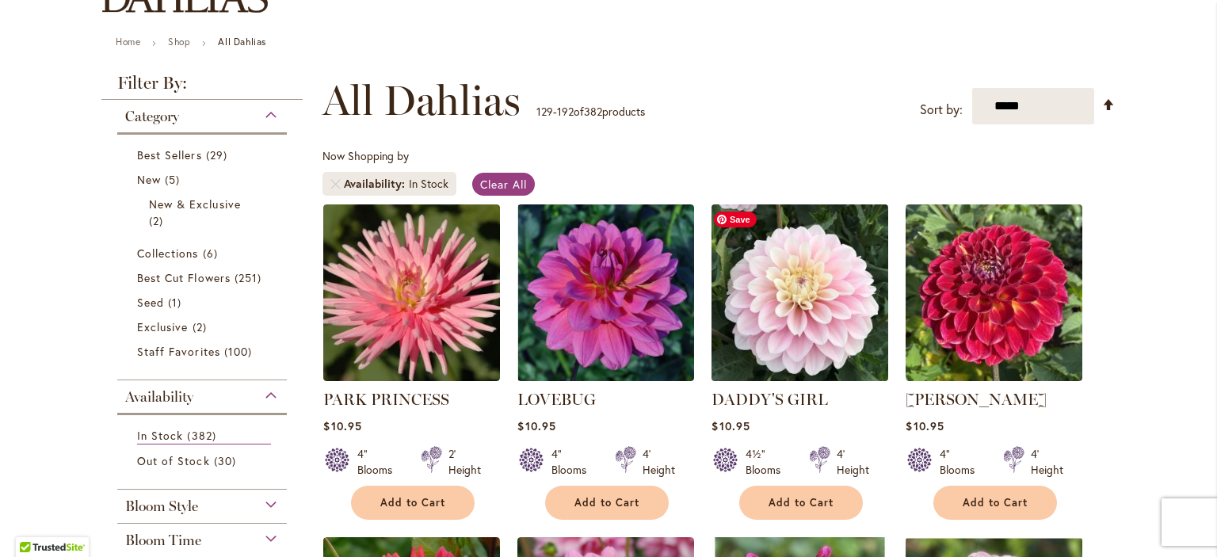
click at [812, 321] on img at bounding box center [799, 292] width 185 height 185
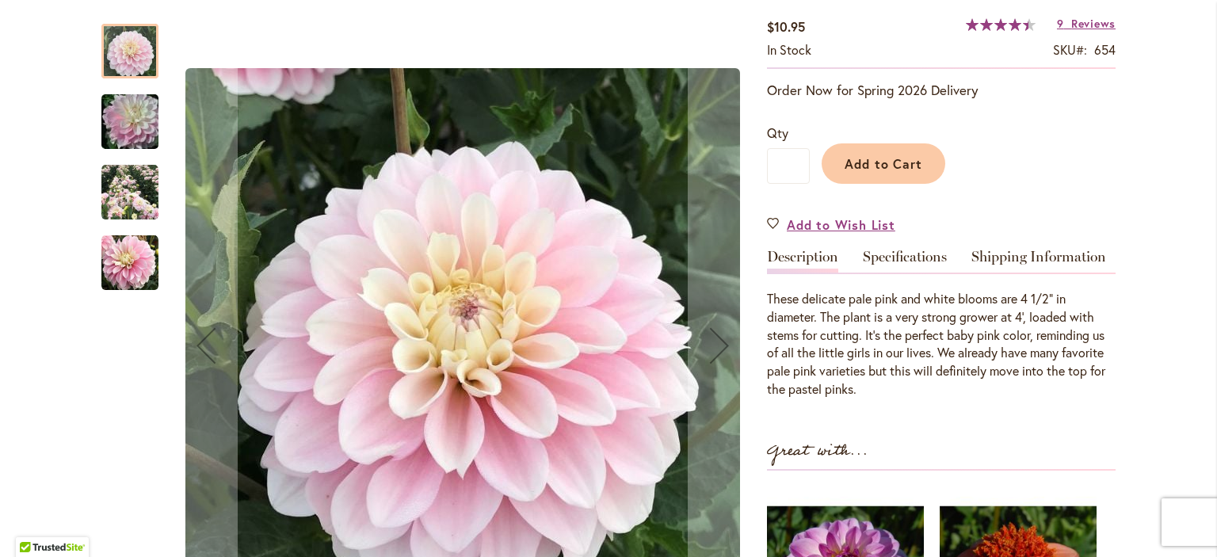
scroll to position [286, 0]
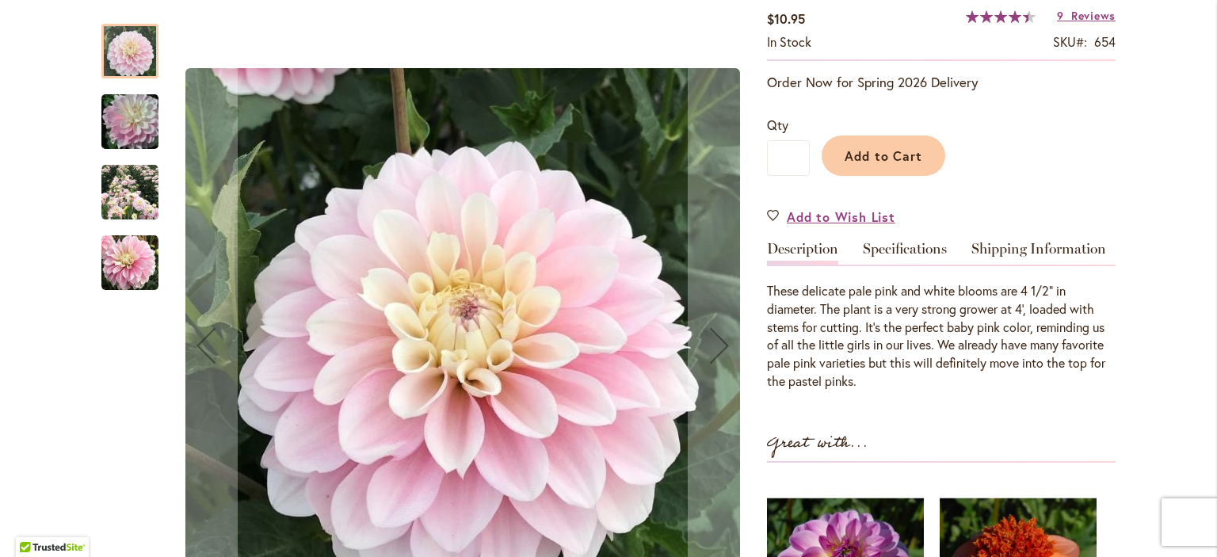
click at [123, 123] on img "DADDY'S GIRL" at bounding box center [130, 122] width 114 height 76
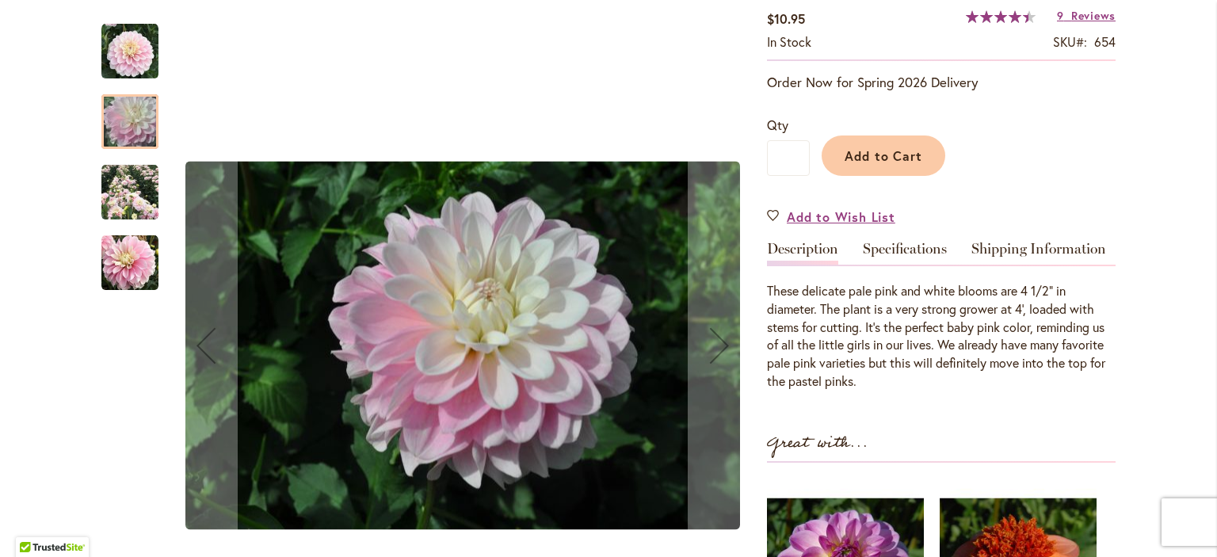
click at [124, 196] on img "DADDY'S GIRL" at bounding box center [129, 192] width 57 height 57
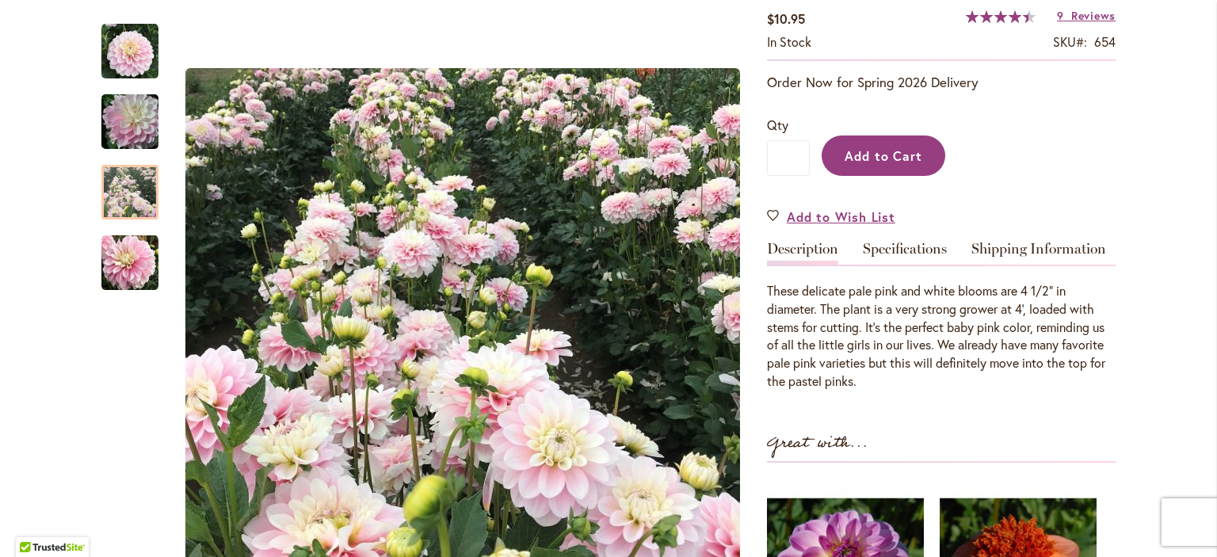
click at [879, 142] on button "Add to Cart" at bounding box center [884, 155] width 124 height 40
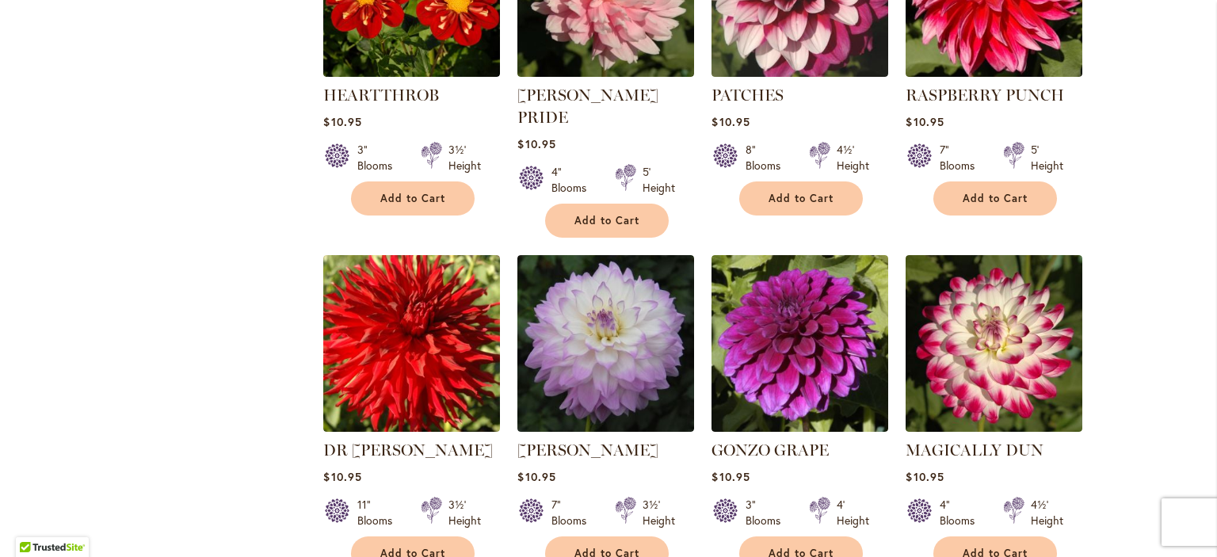
scroll to position [1844, 0]
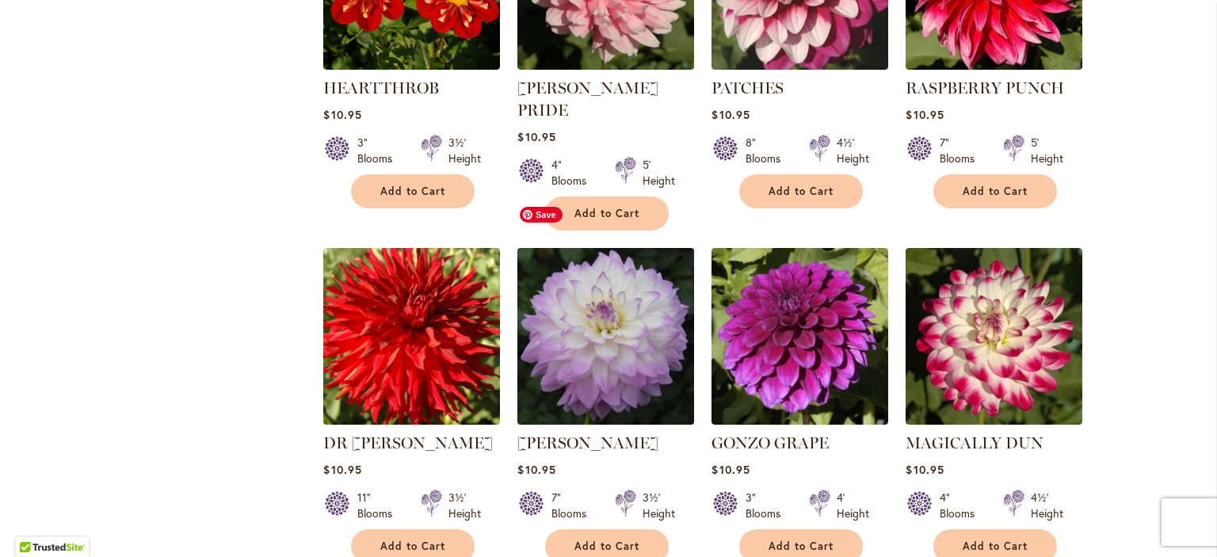
click at [578, 291] on img at bounding box center [605, 335] width 185 height 185
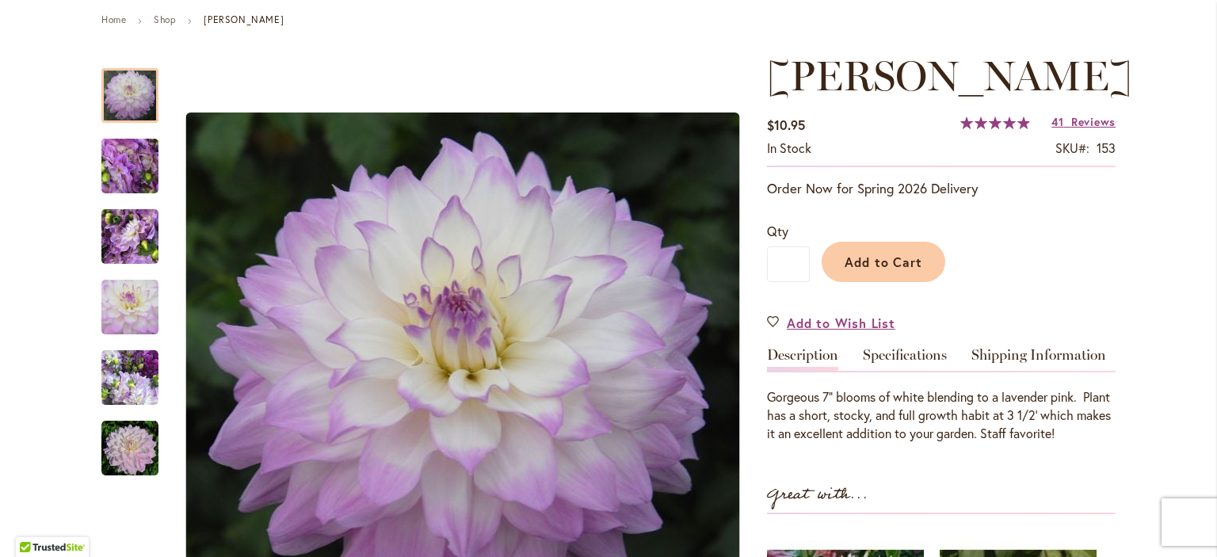
scroll to position [206, 0]
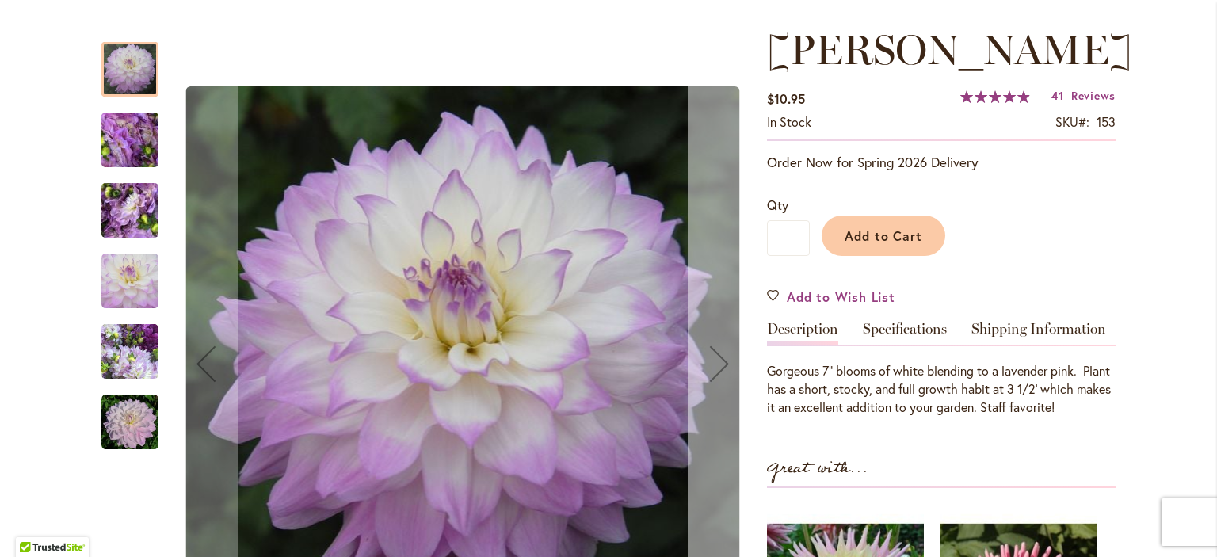
click at [715, 359] on div "Next" at bounding box center [719, 363] width 63 height 63
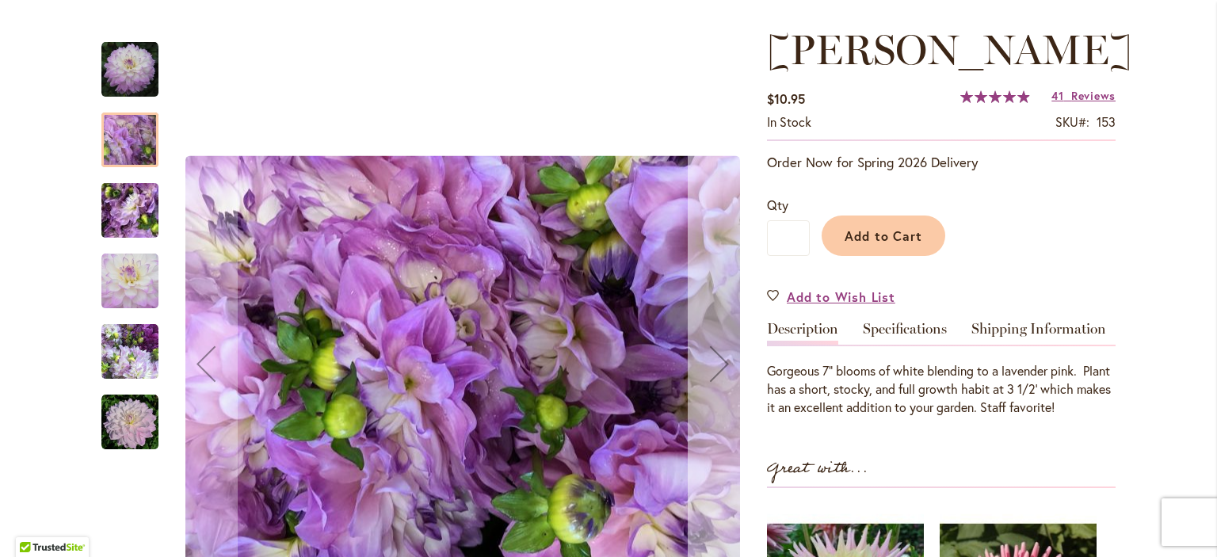
click at [715, 359] on div "Next" at bounding box center [719, 363] width 63 height 63
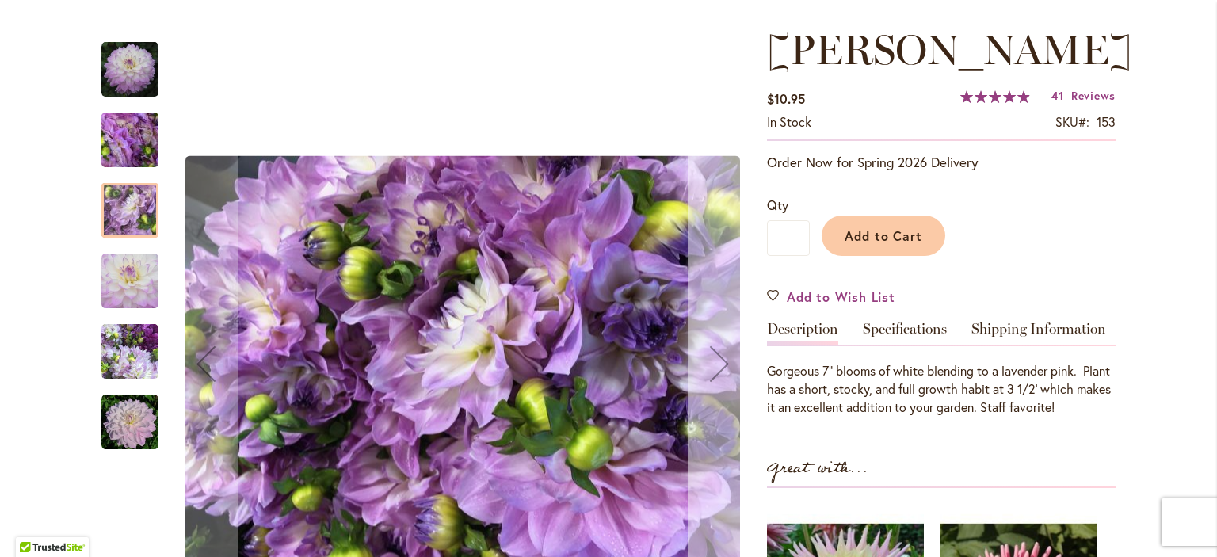
click at [715, 359] on div "Next" at bounding box center [719, 363] width 63 height 63
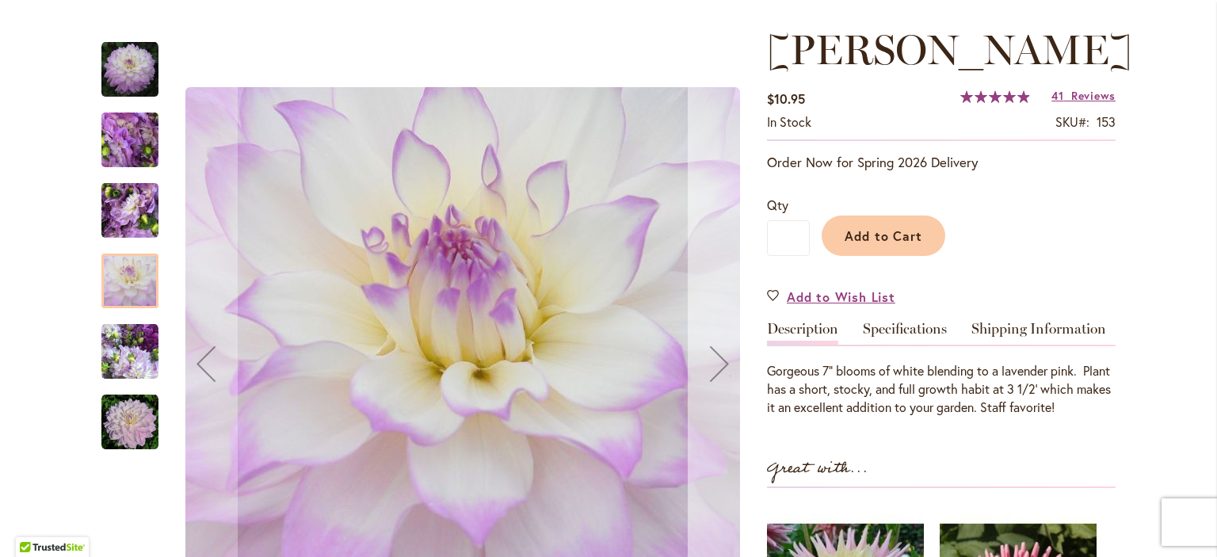
click at [715, 359] on div "Next" at bounding box center [719, 363] width 63 height 63
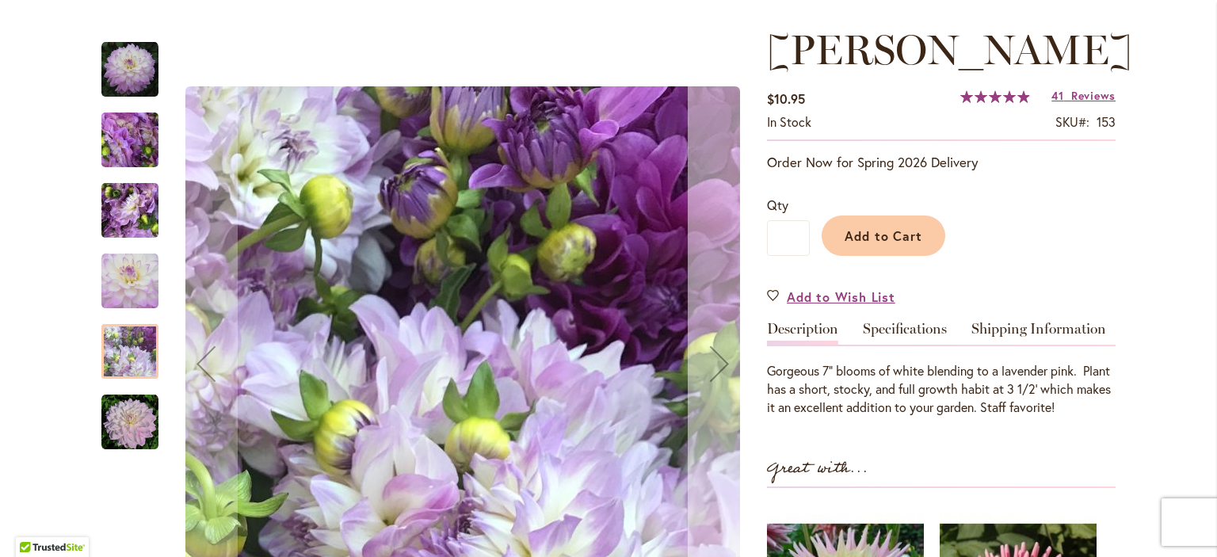
click at [715, 359] on div "Next" at bounding box center [719, 363] width 63 height 63
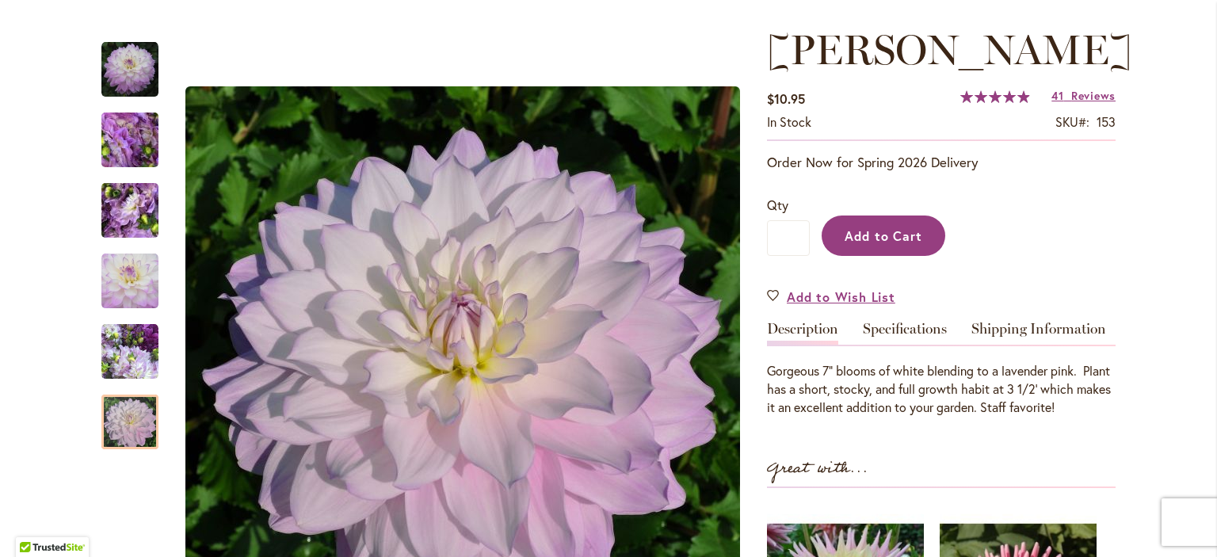
click at [885, 256] on button "Add to Cart" at bounding box center [884, 235] width 124 height 40
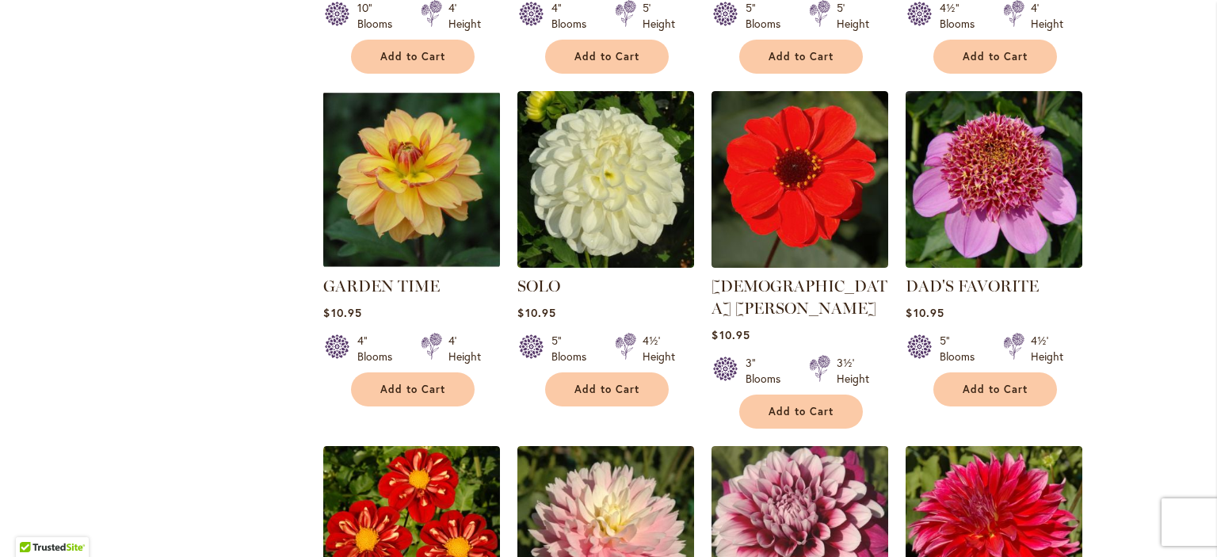
scroll to position [1295, 0]
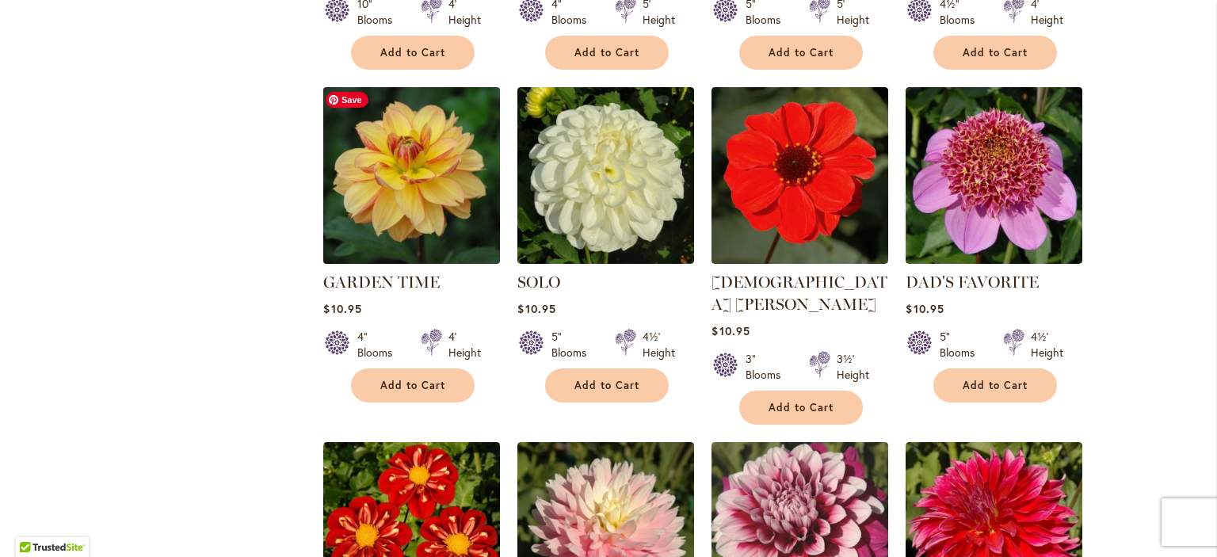
click at [378, 177] on img at bounding box center [411, 174] width 185 height 185
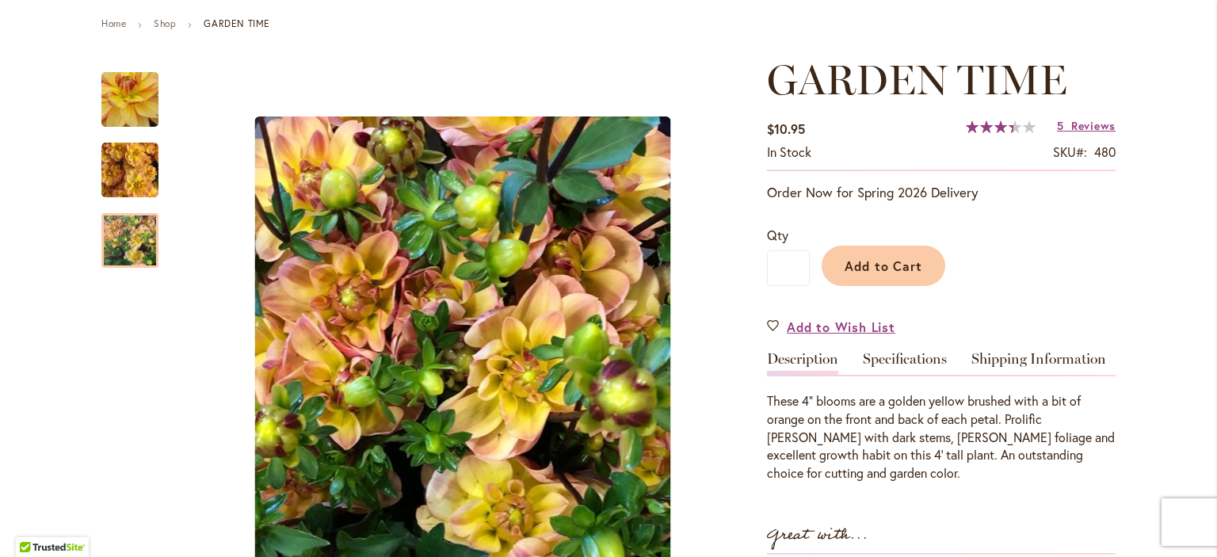
scroll to position [277, 0]
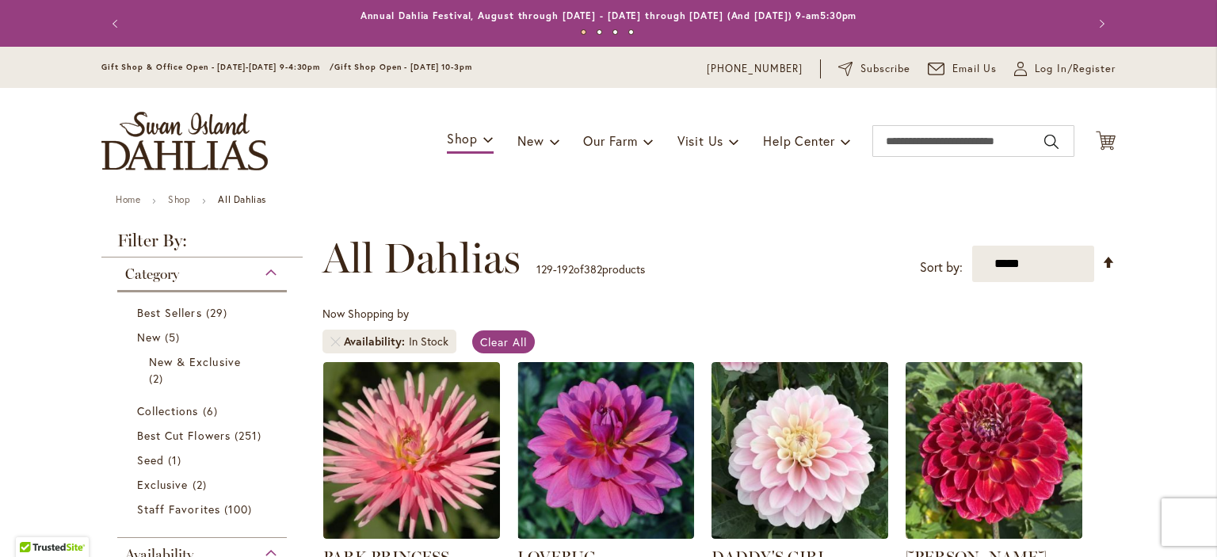
scroll to position [158, 0]
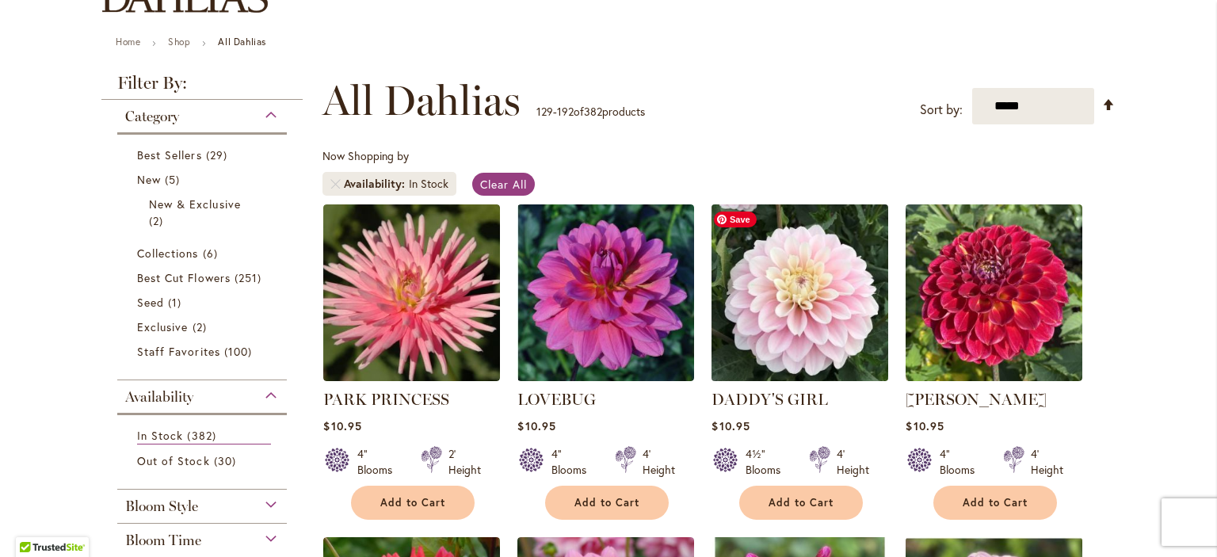
click at [790, 269] on img at bounding box center [799, 292] width 185 height 185
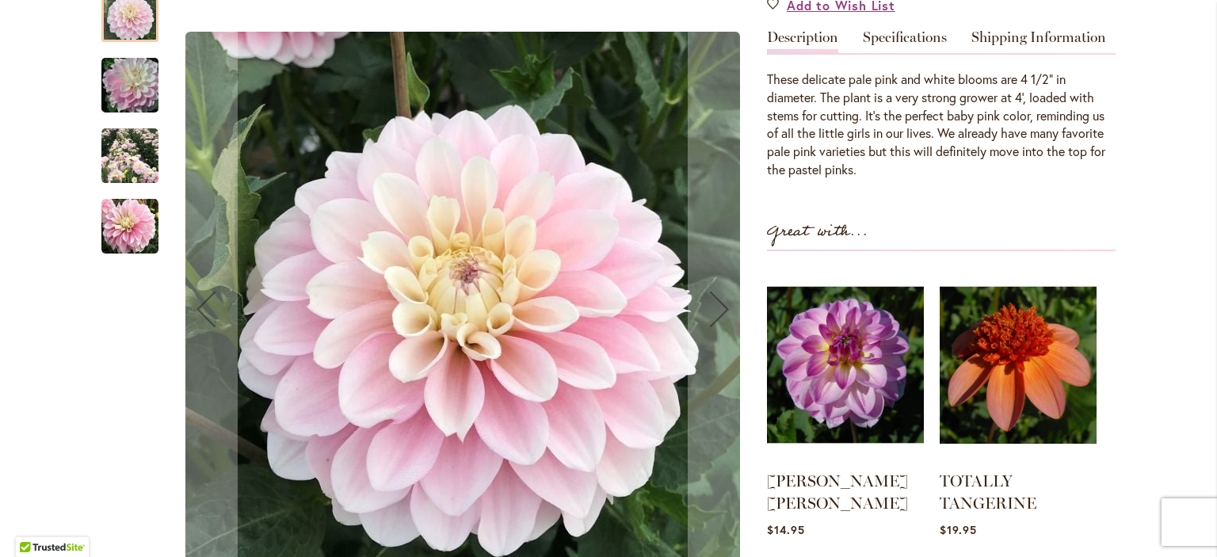
scroll to position [503, 0]
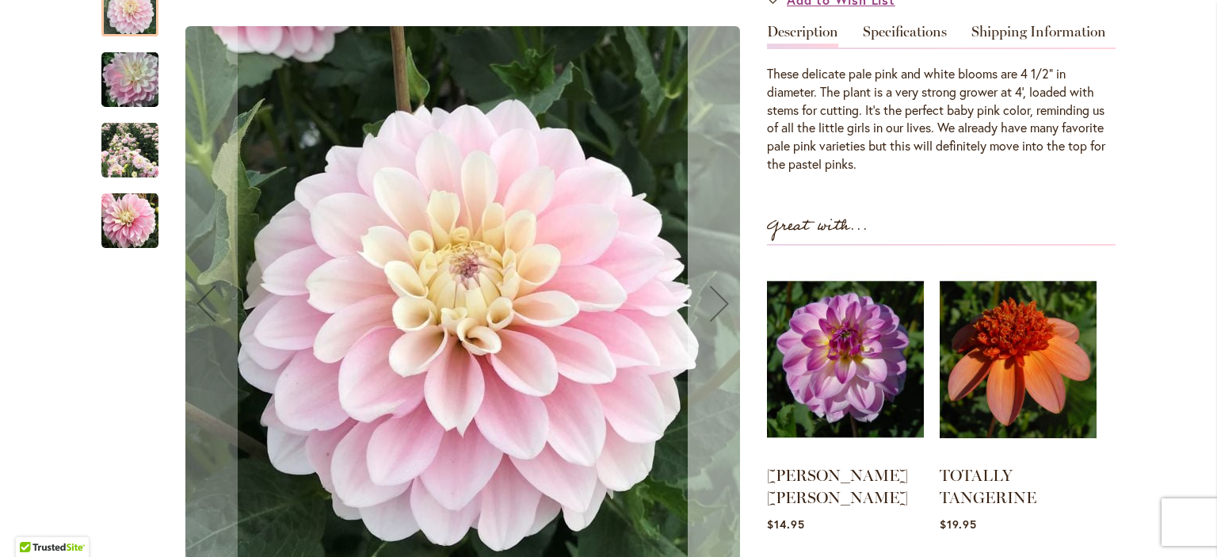
click at [708, 299] on div "Next" at bounding box center [719, 303] width 63 height 63
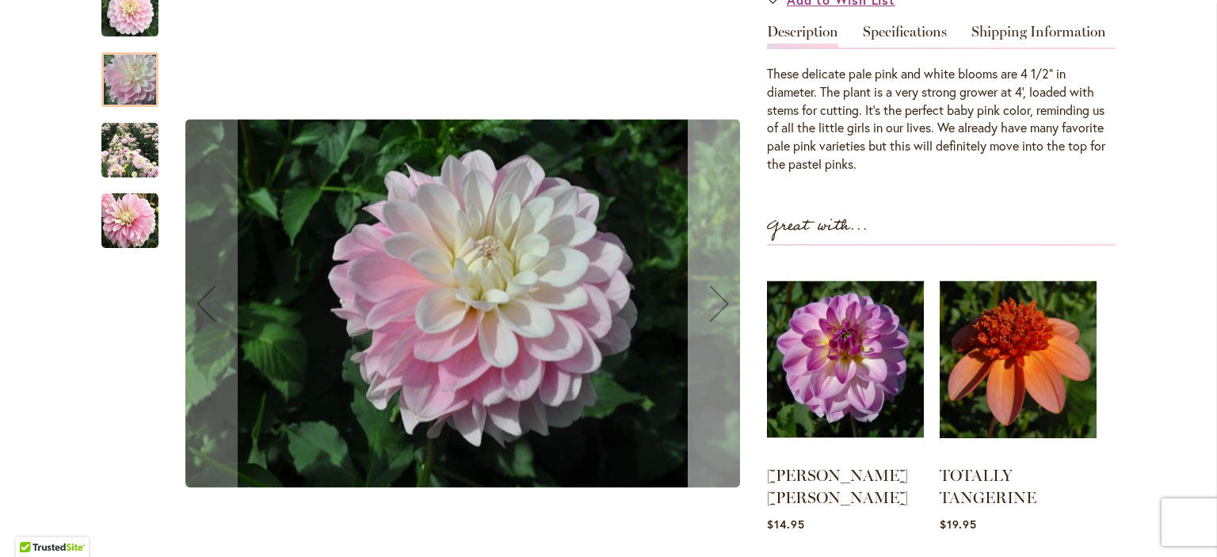
click at [708, 299] on div "Next" at bounding box center [719, 303] width 63 height 63
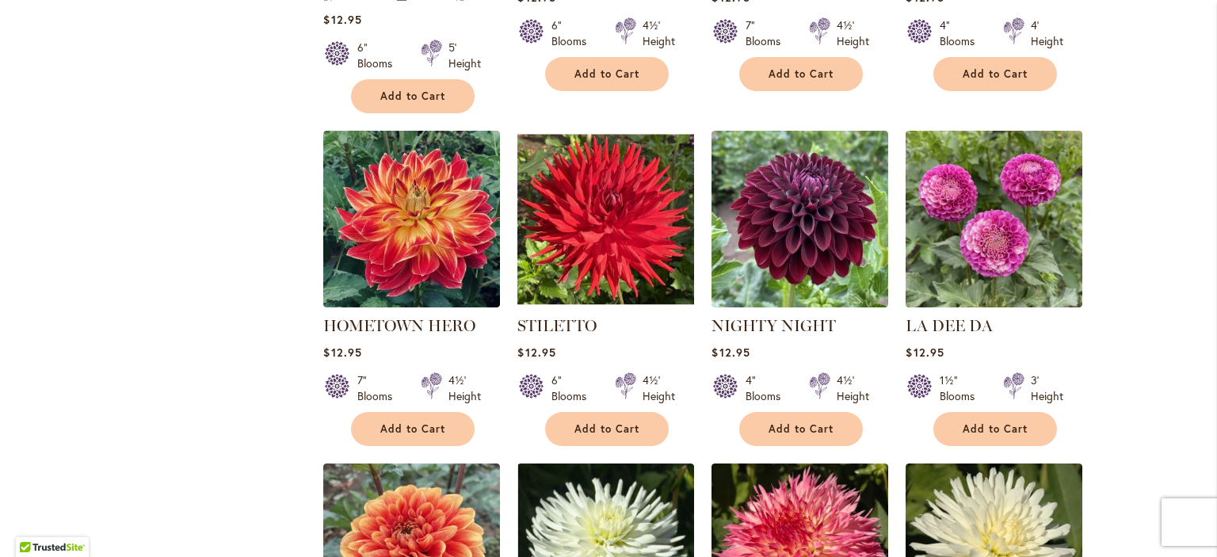
scroll to position [4029, 0]
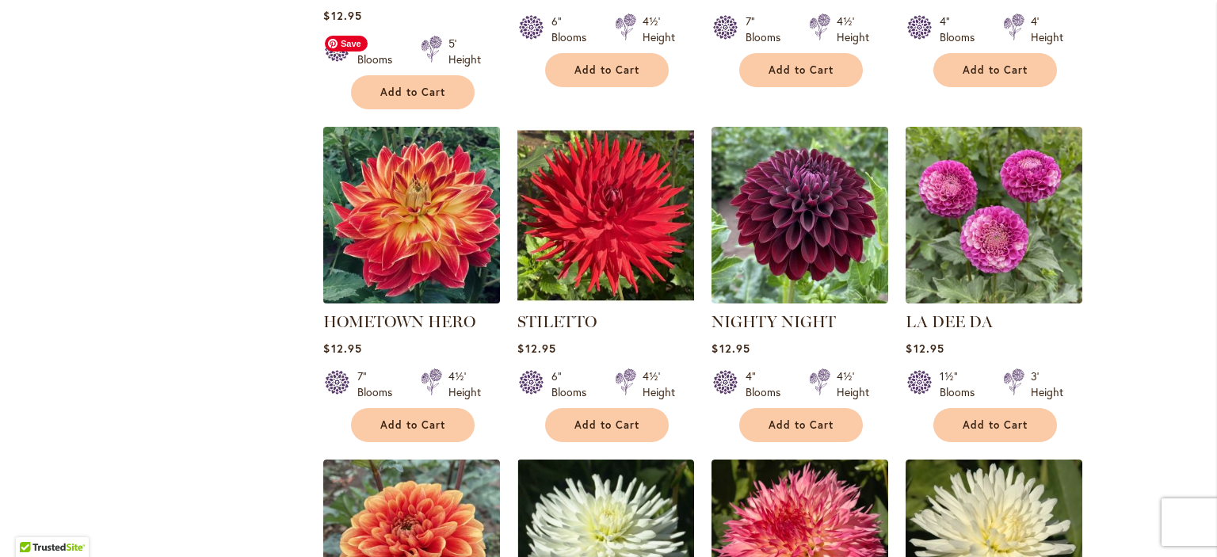
click at [391, 139] on img at bounding box center [411, 214] width 185 height 185
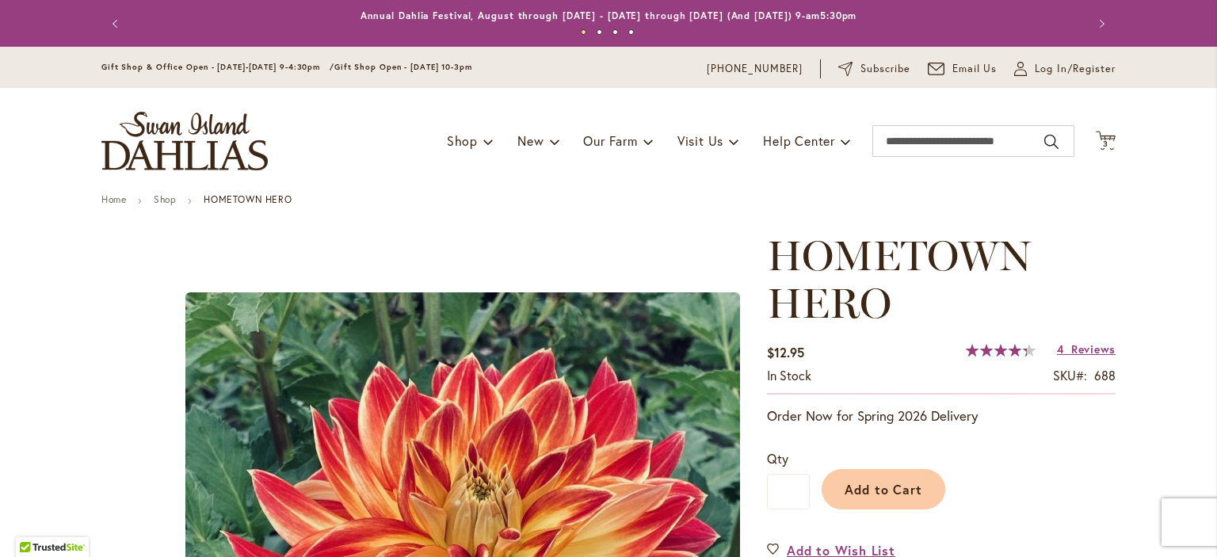
scroll to position [155, 0]
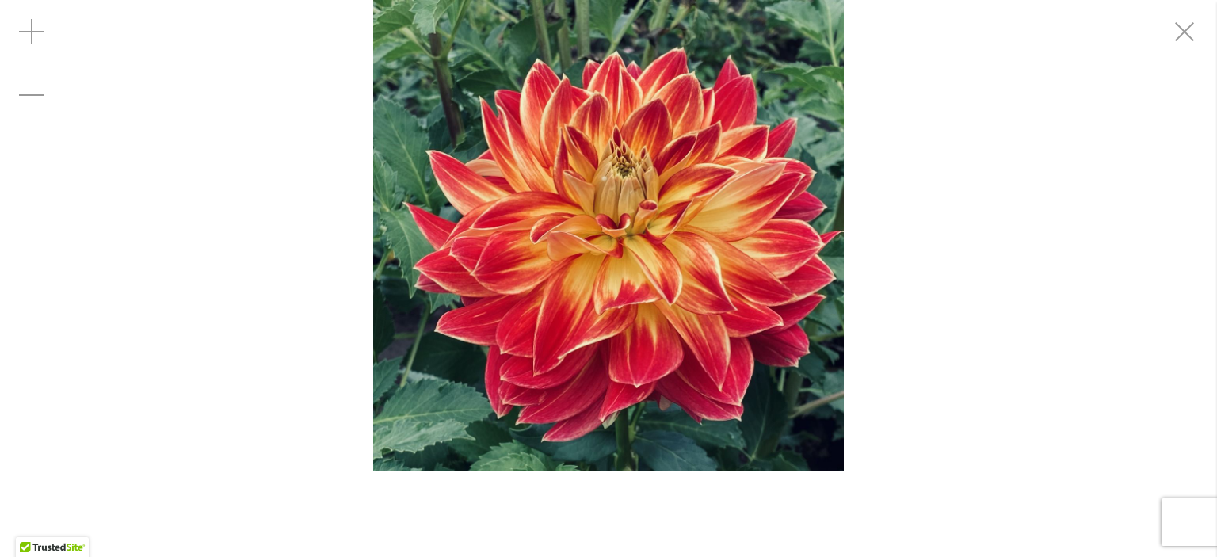
click at [715, 387] on img "HOMETOWN HERO" at bounding box center [608, 235] width 471 height 471
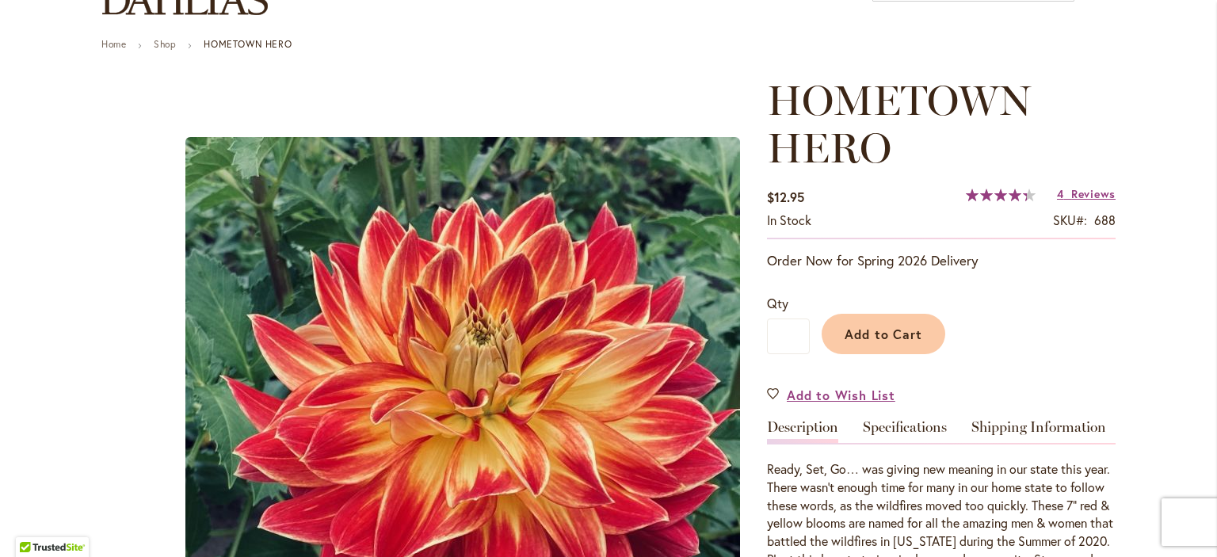
scroll to position [231, 0]
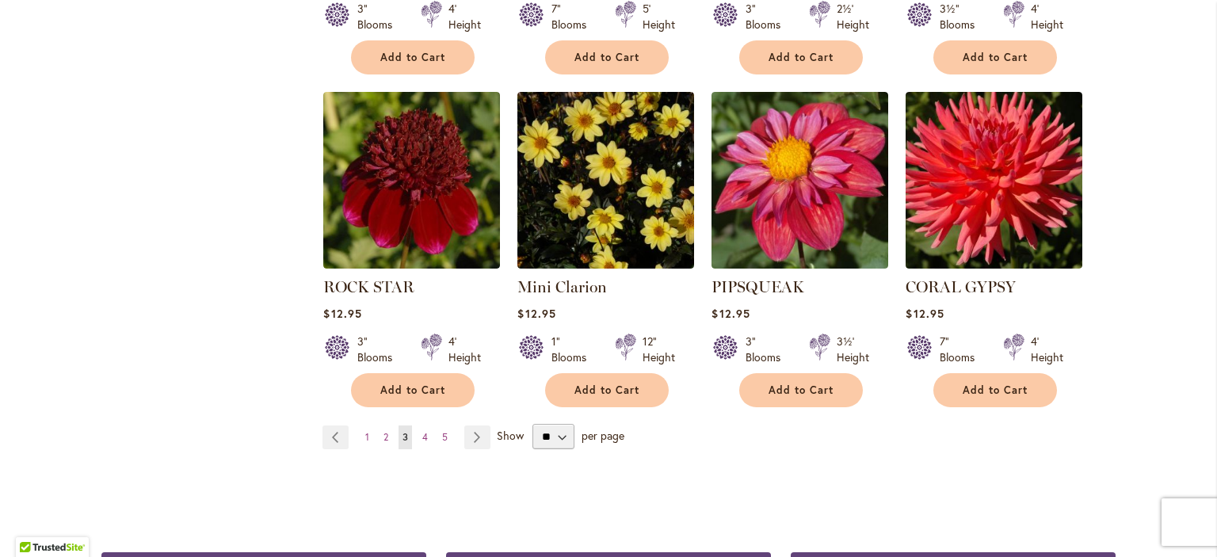
scroll to position [5359, 0]
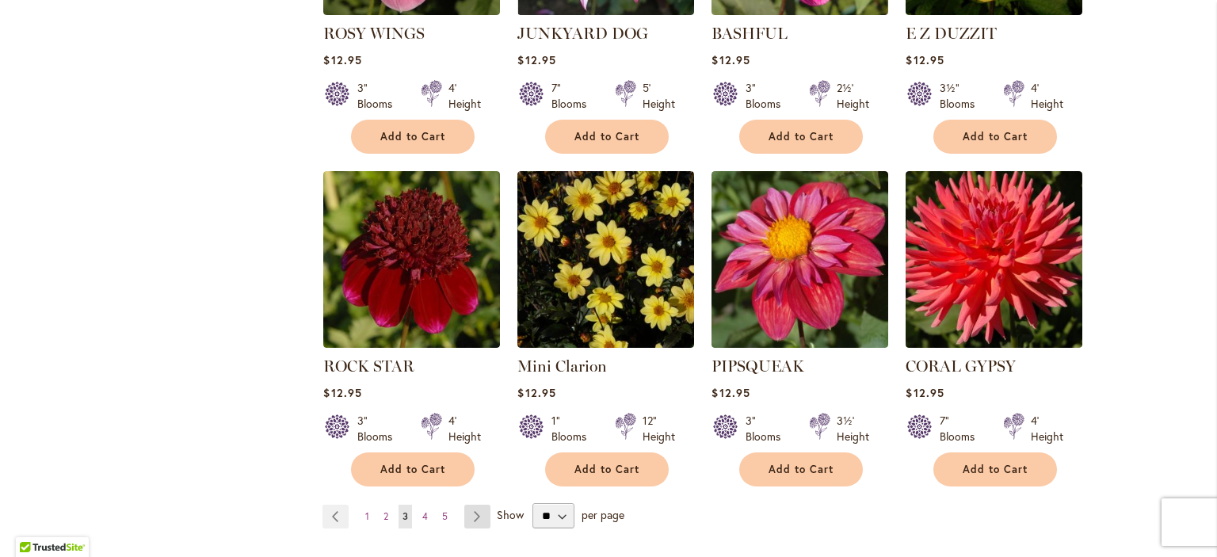
click at [470, 505] on link "Page Next" at bounding box center [477, 517] width 26 height 24
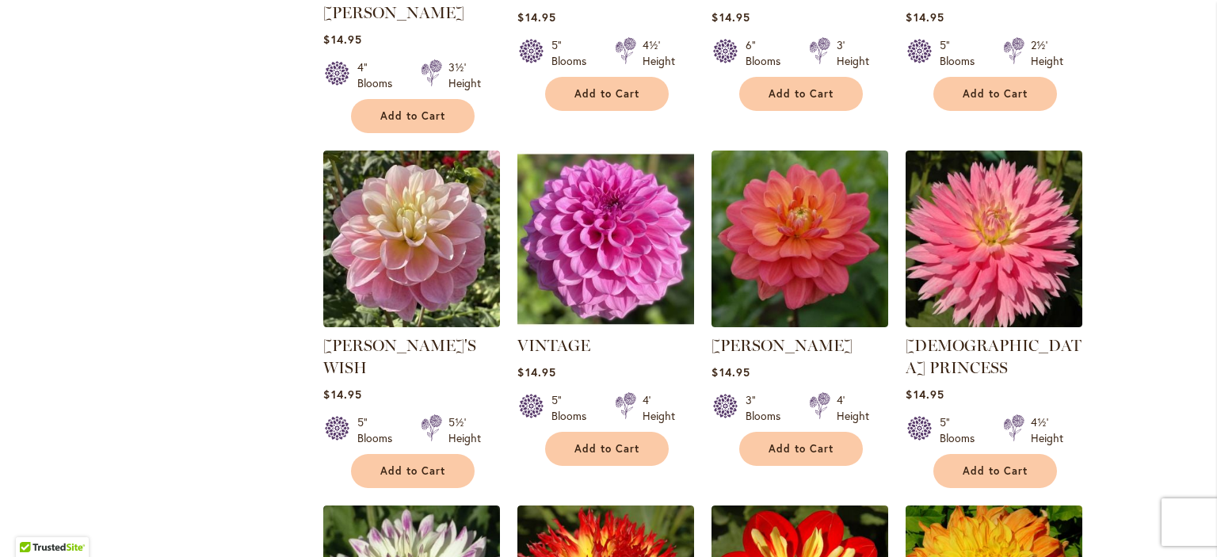
scroll to position [4006, 0]
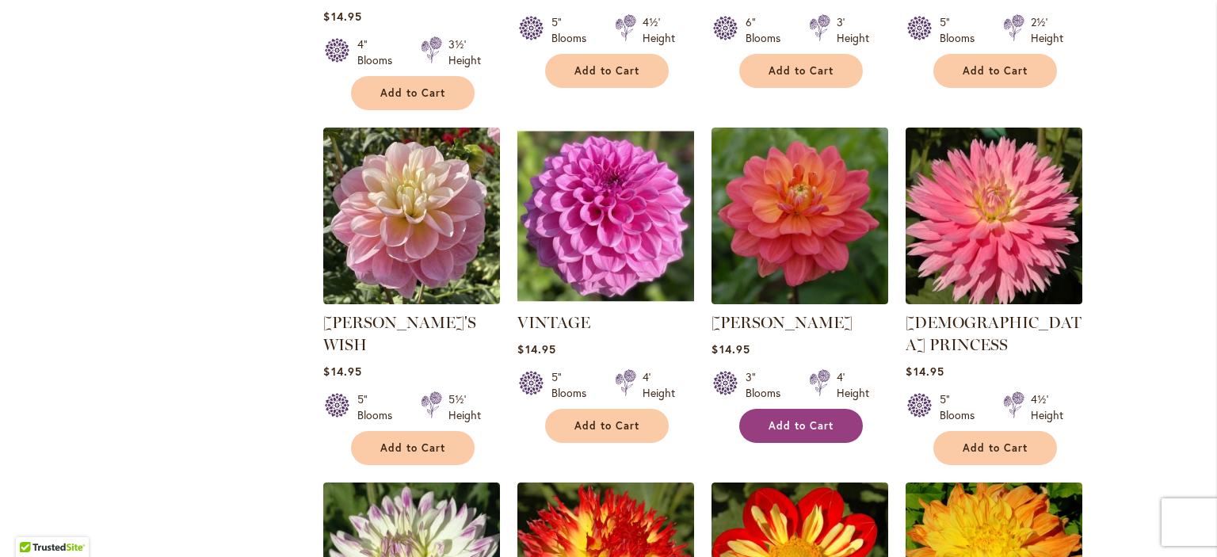
click at [759, 409] on button "Add to Cart" at bounding box center [801, 426] width 124 height 34
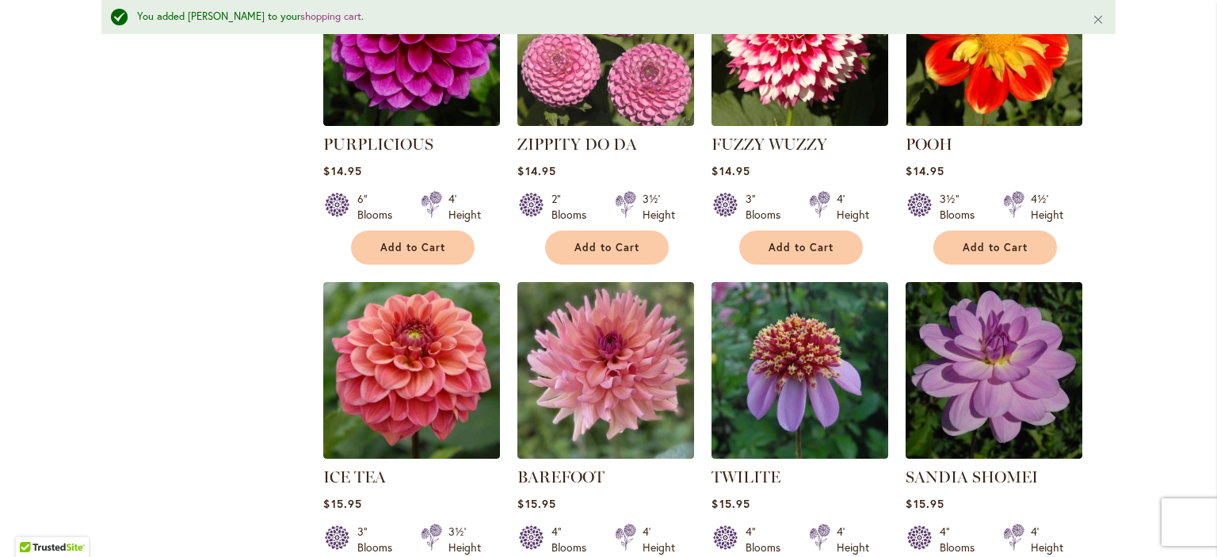
scroll to position [5295, 0]
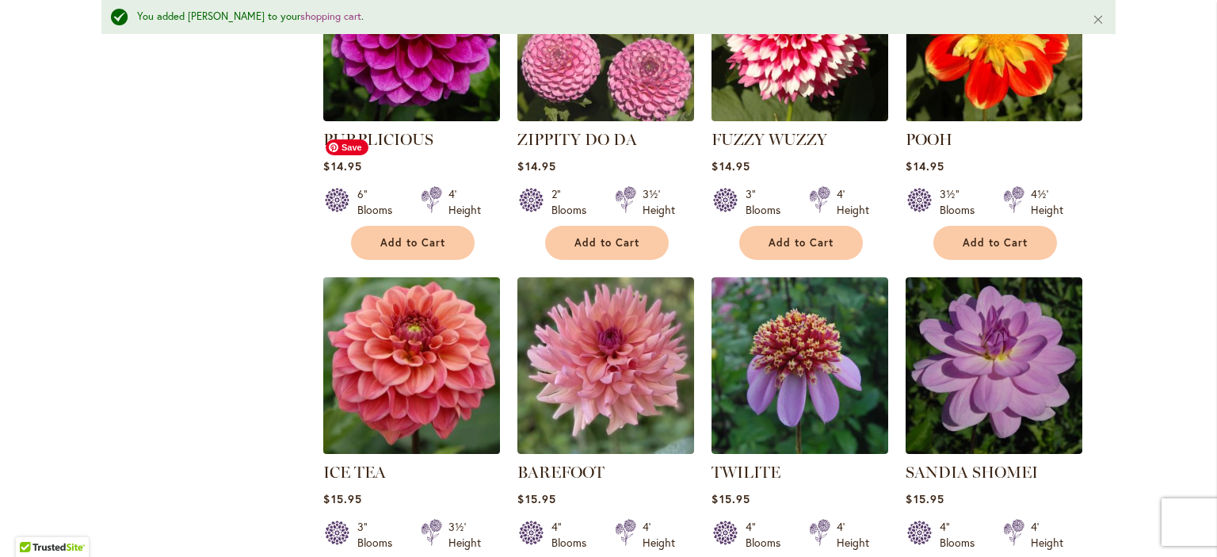
click at [409, 273] on img at bounding box center [411, 365] width 185 height 185
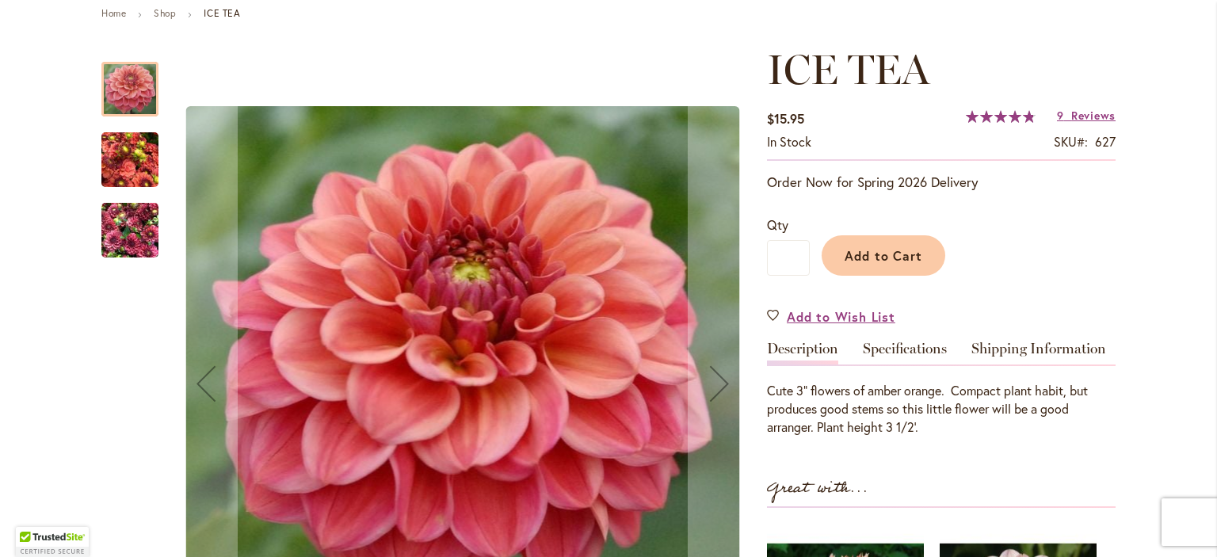
scroll to position [246, 0]
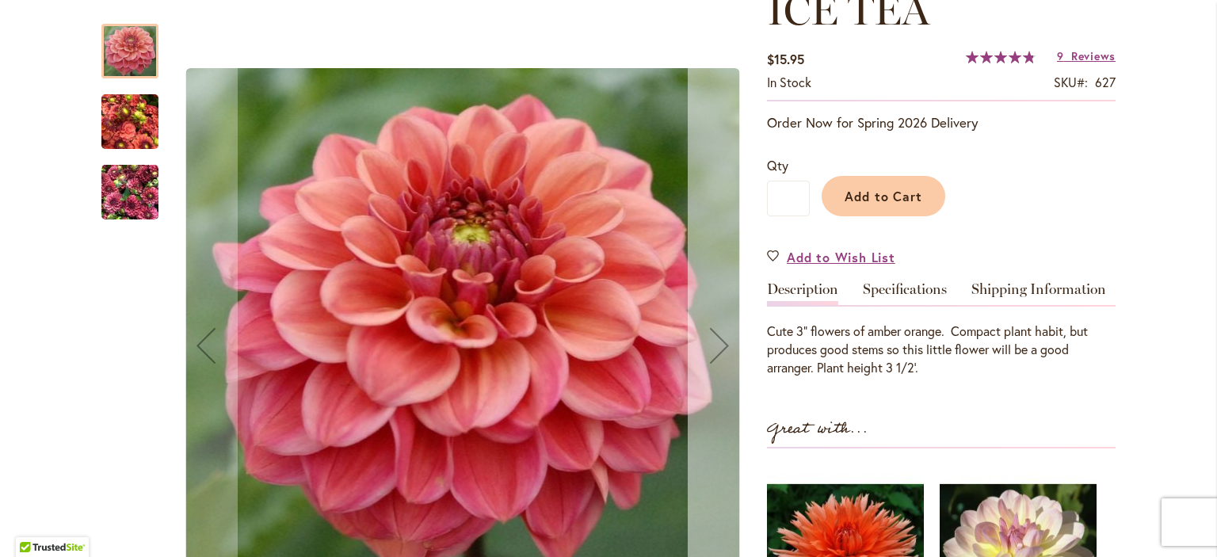
click at [712, 345] on div "Next" at bounding box center [719, 345] width 63 height 63
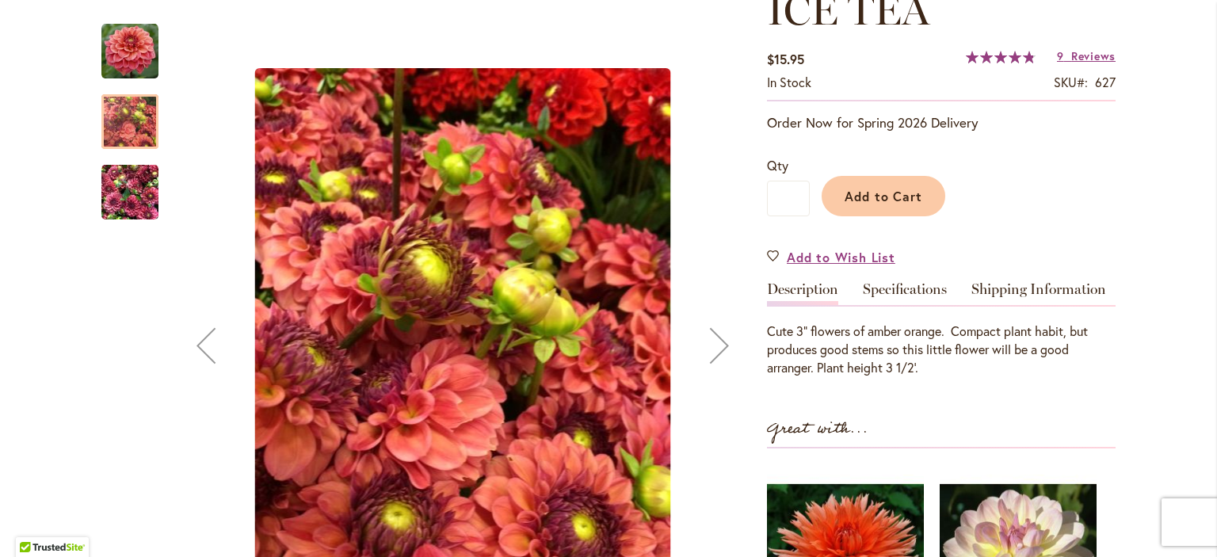
click at [712, 345] on div "Next" at bounding box center [719, 345] width 63 height 63
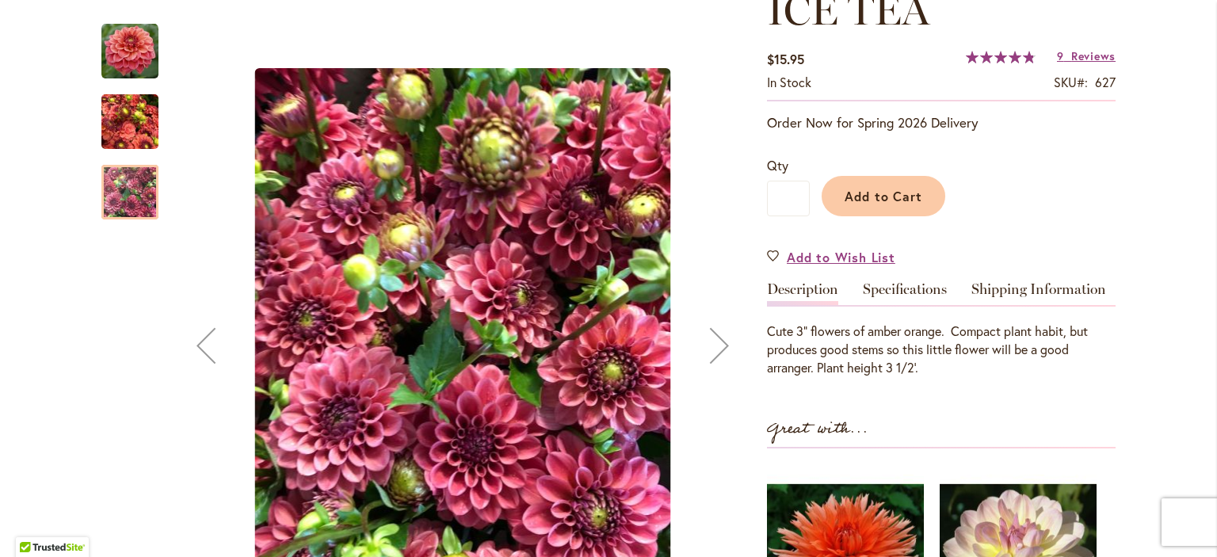
click at [712, 345] on div "Next" at bounding box center [719, 345] width 63 height 63
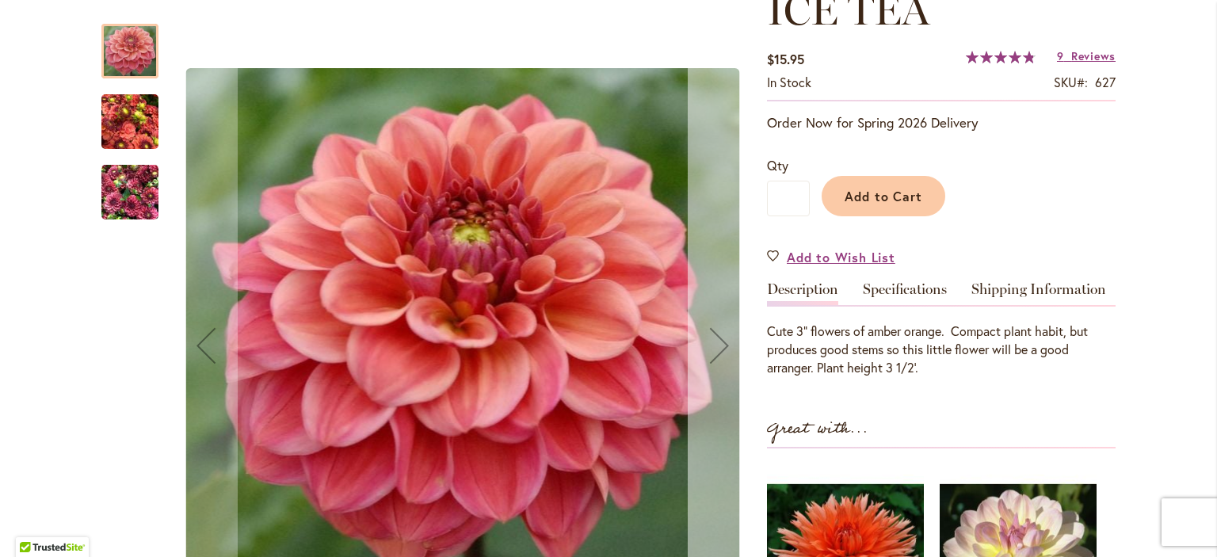
click at [712, 345] on div "Next" at bounding box center [719, 345] width 63 height 63
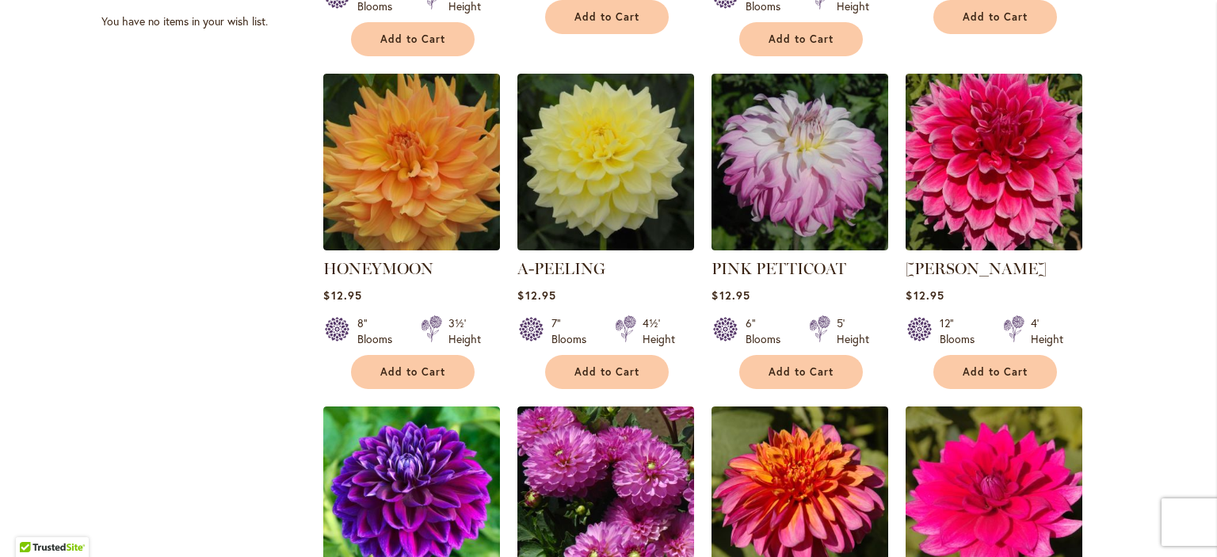
scroll to position [983, 0]
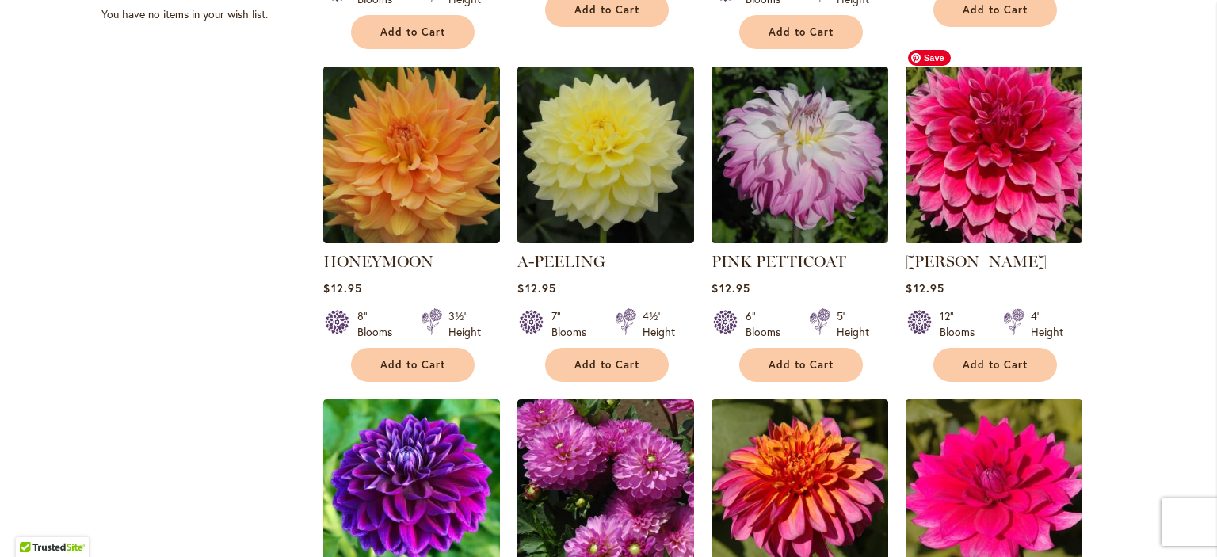
click at [1004, 147] on img at bounding box center [994, 154] width 185 height 185
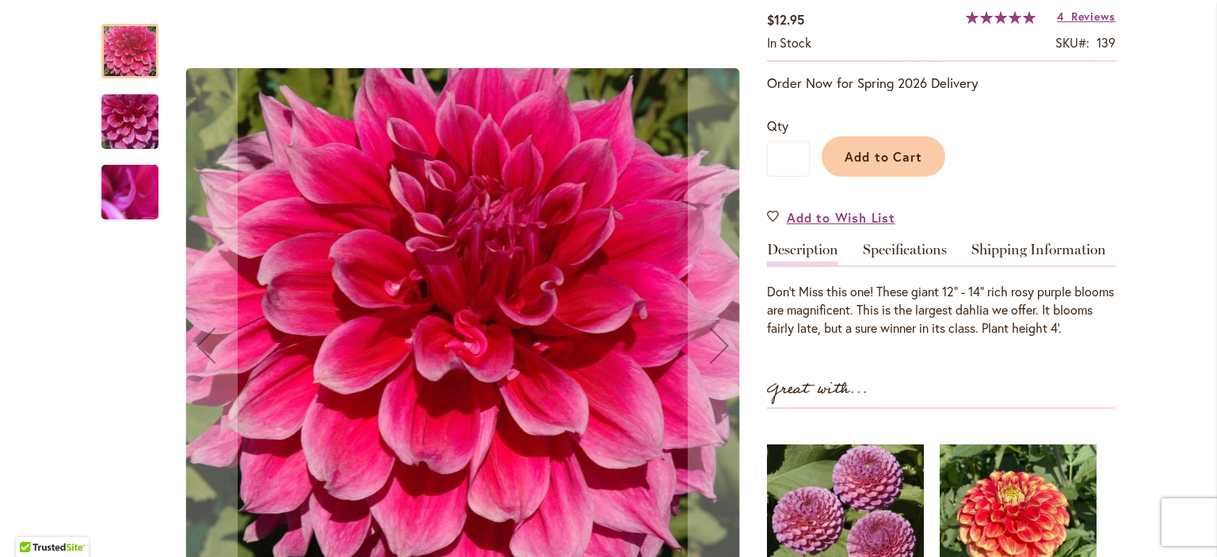
scroll to position [296, 0]
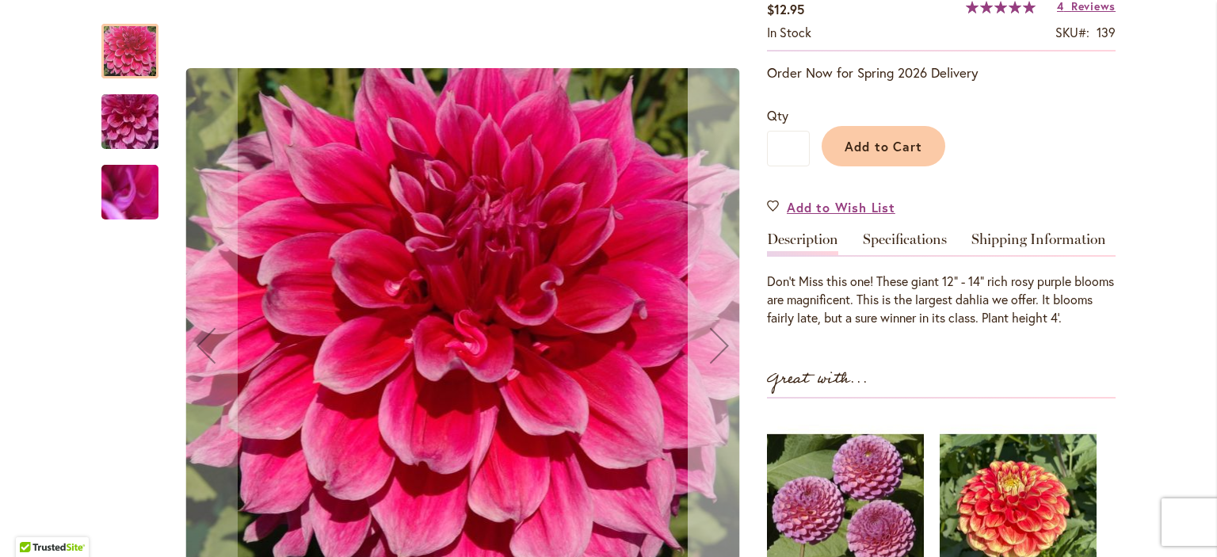
click at [707, 341] on div "Next" at bounding box center [719, 345] width 63 height 63
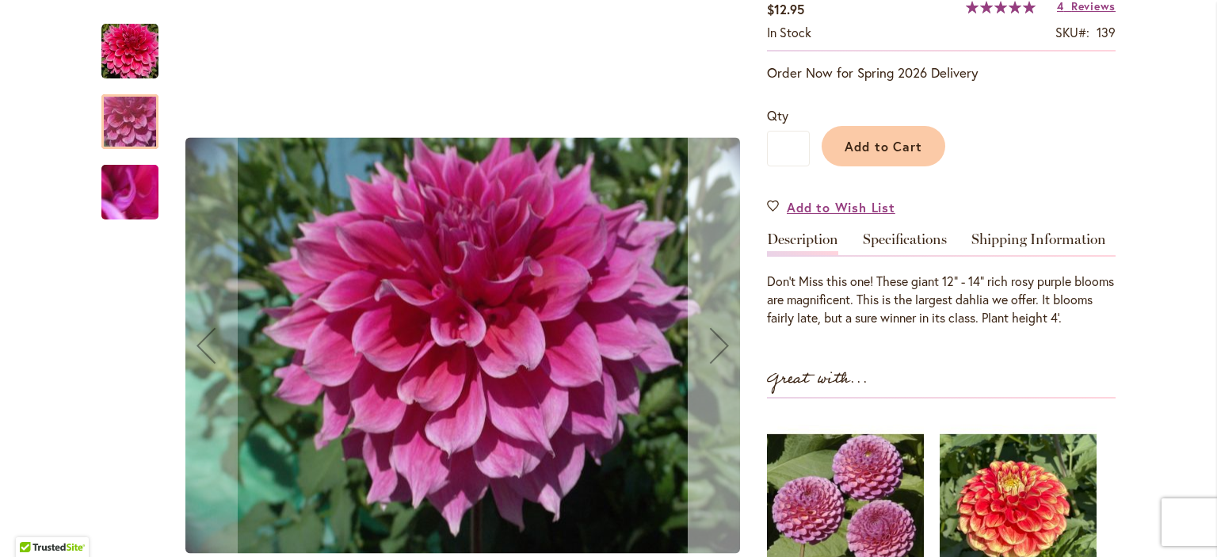
click at [707, 341] on div "Next" at bounding box center [719, 345] width 63 height 63
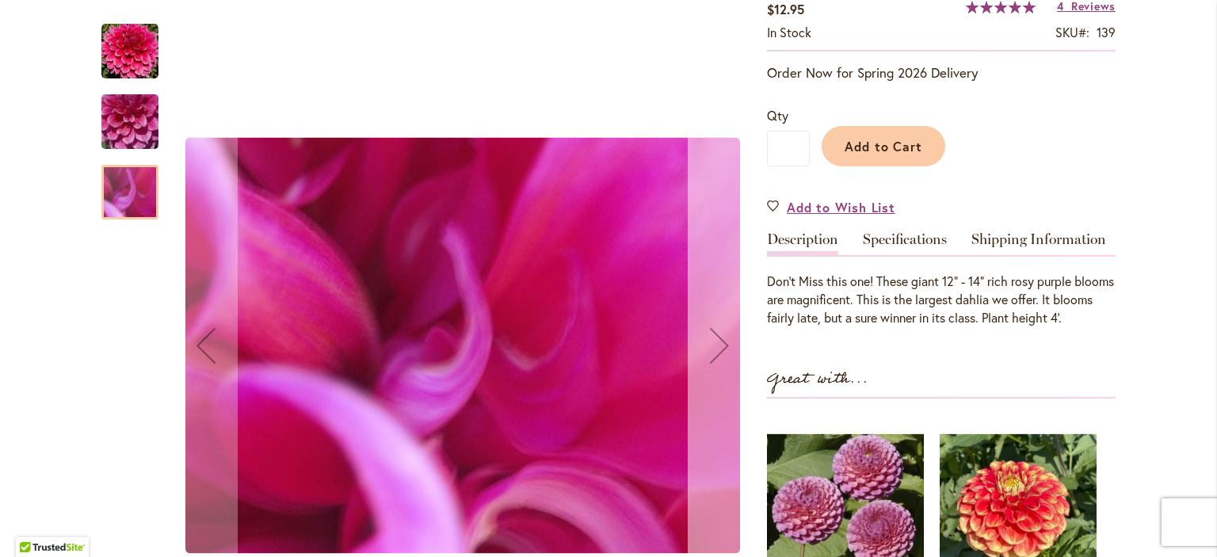
click at [707, 341] on div "Next" at bounding box center [719, 345] width 63 height 63
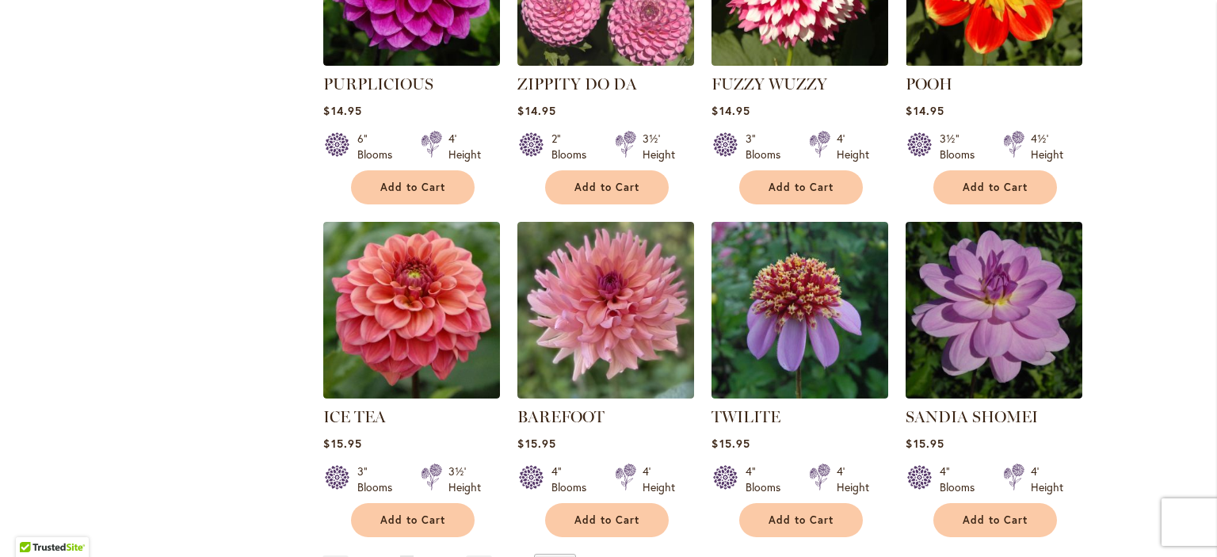
scroll to position [5313, 0]
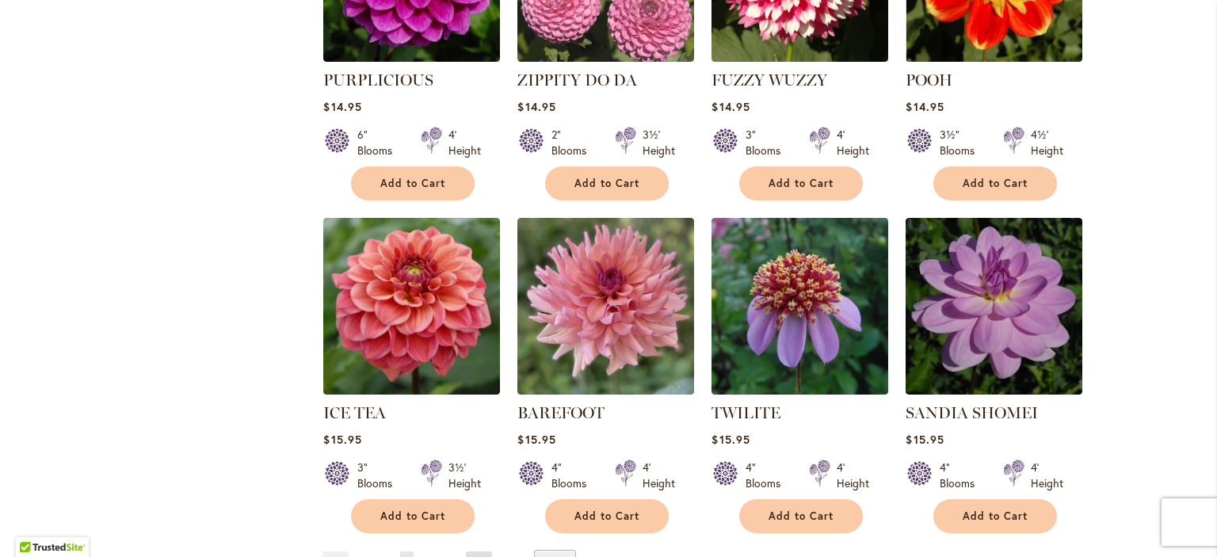
click at [472, 551] on link "Page Next" at bounding box center [479, 563] width 26 height 24
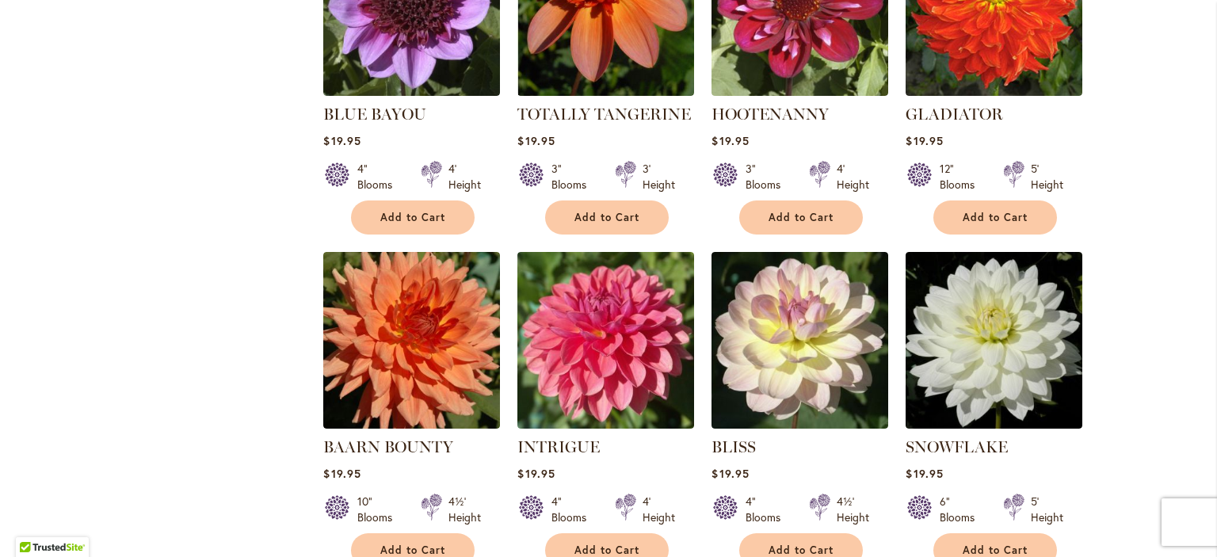
scroll to position [4950, 0]
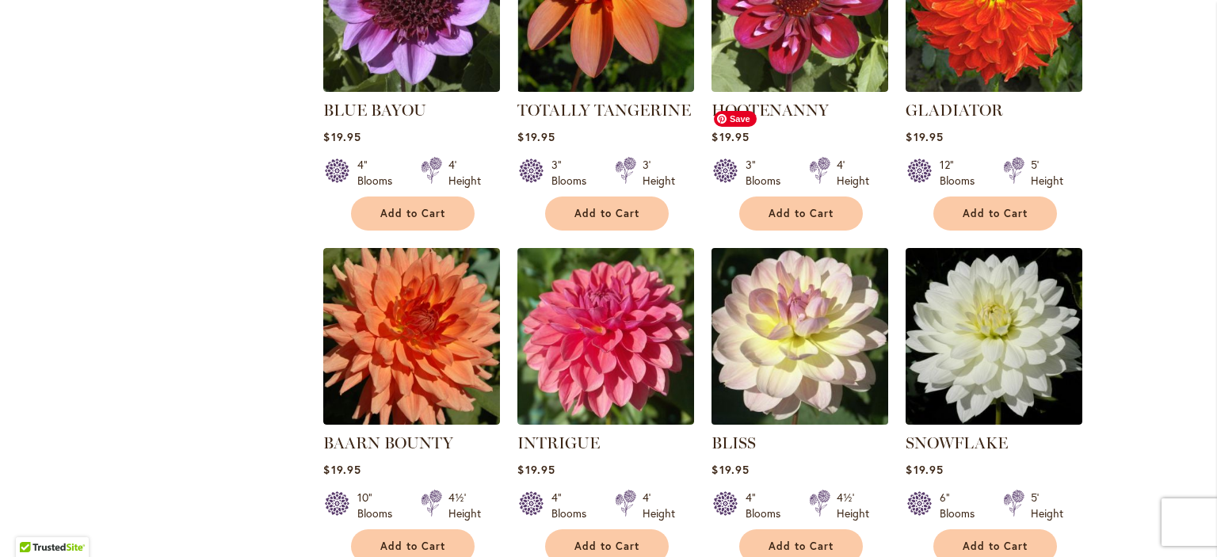
click at [799, 243] on img at bounding box center [799, 335] width 185 height 185
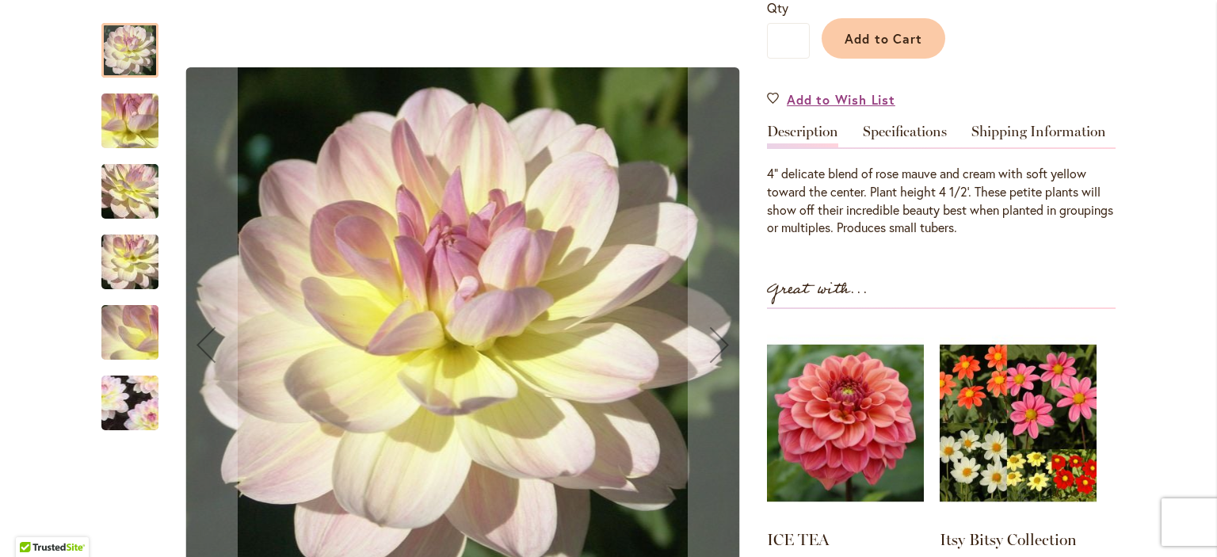
scroll to position [400, 0]
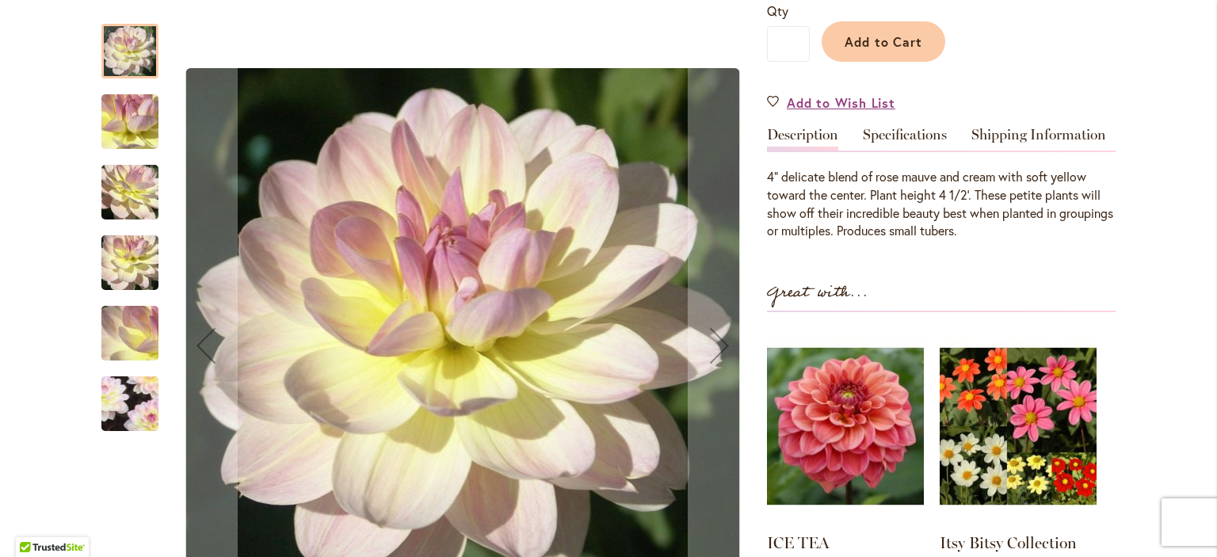
click at [114, 120] on img "BLISS" at bounding box center [130, 122] width 114 height 86
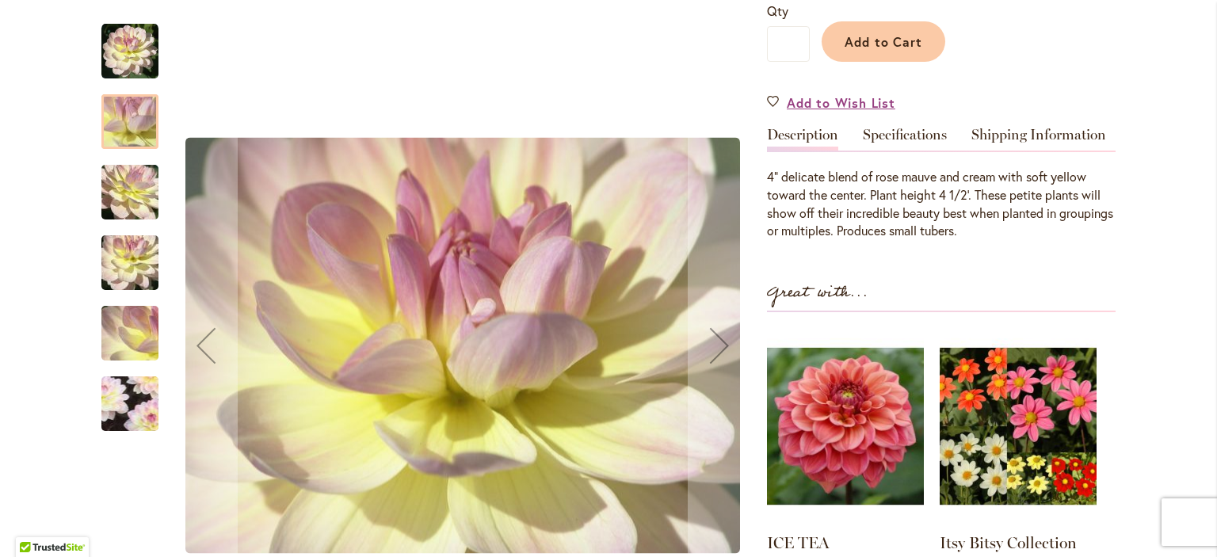
click at [105, 183] on img "BLISS" at bounding box center [130, 193] width 114 height 86
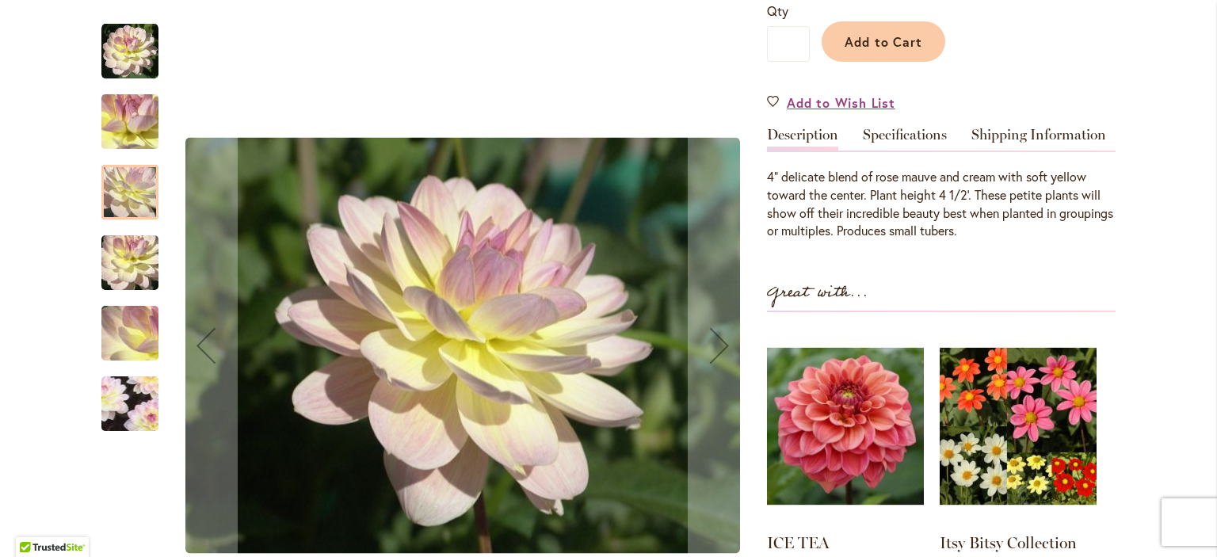
click at [114, 256] on img "BLISS" at bounding box center [130, 263] width 114 height 86
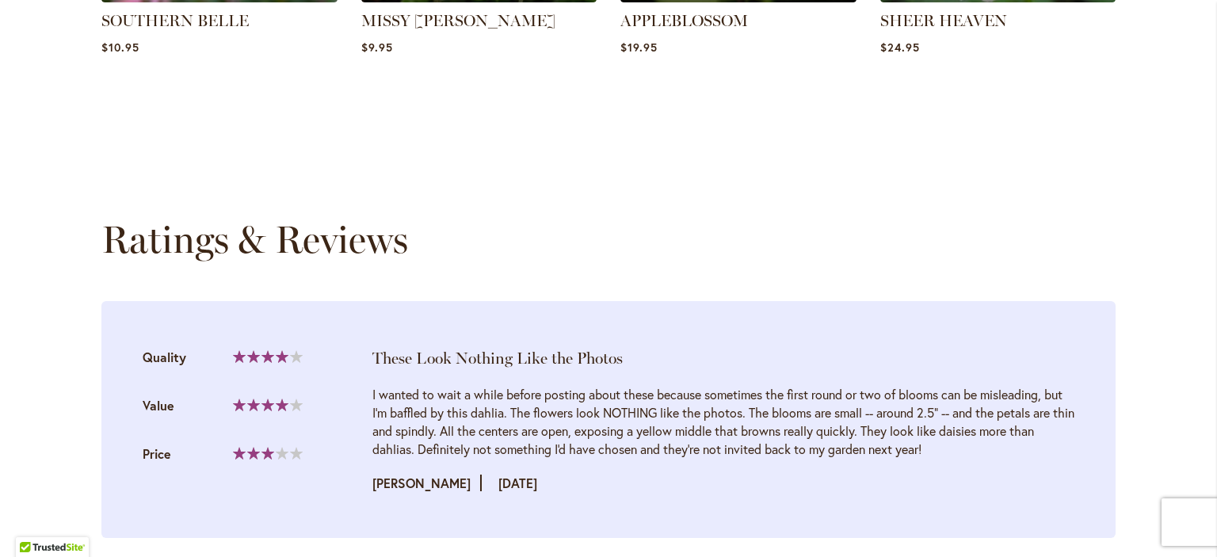
scroll to position [0, 0]
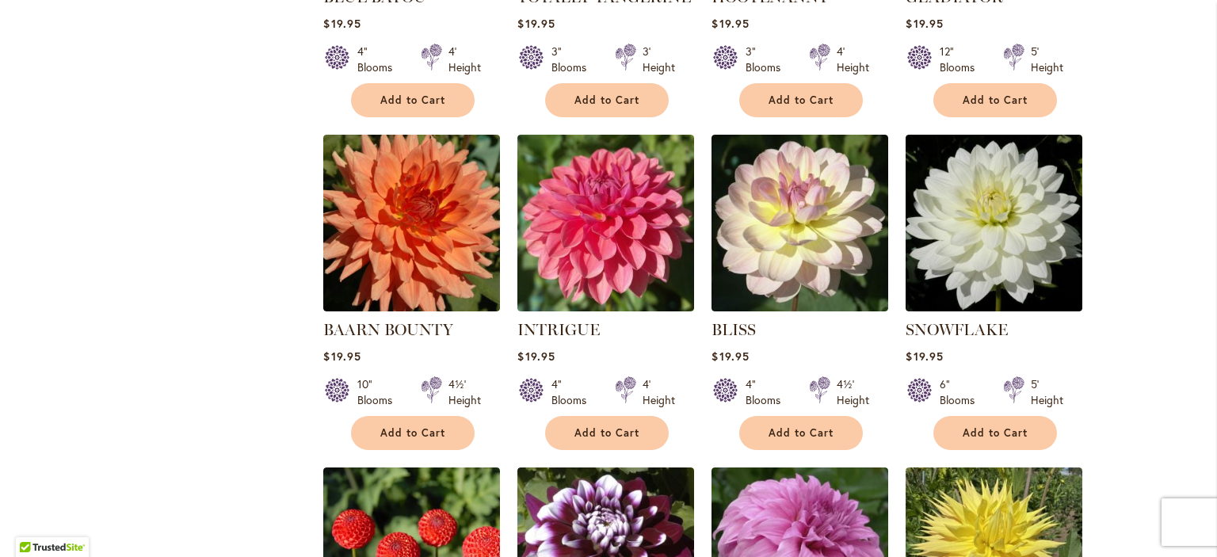
scroll to position [5059, 0]
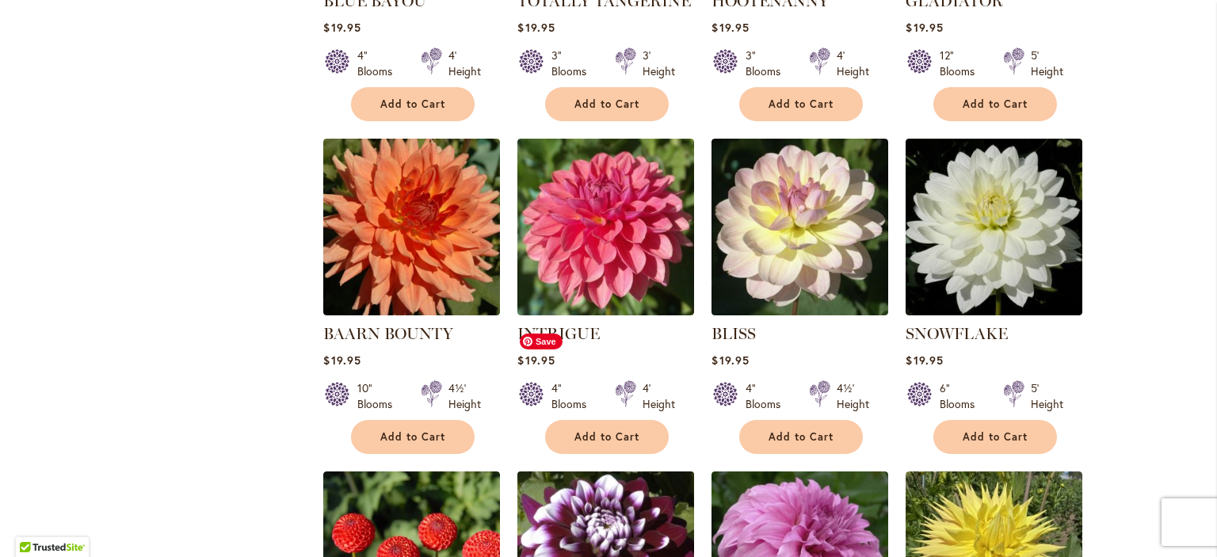
click at [629, 467] on img at bounding box center [605, 559] width 185 height 185
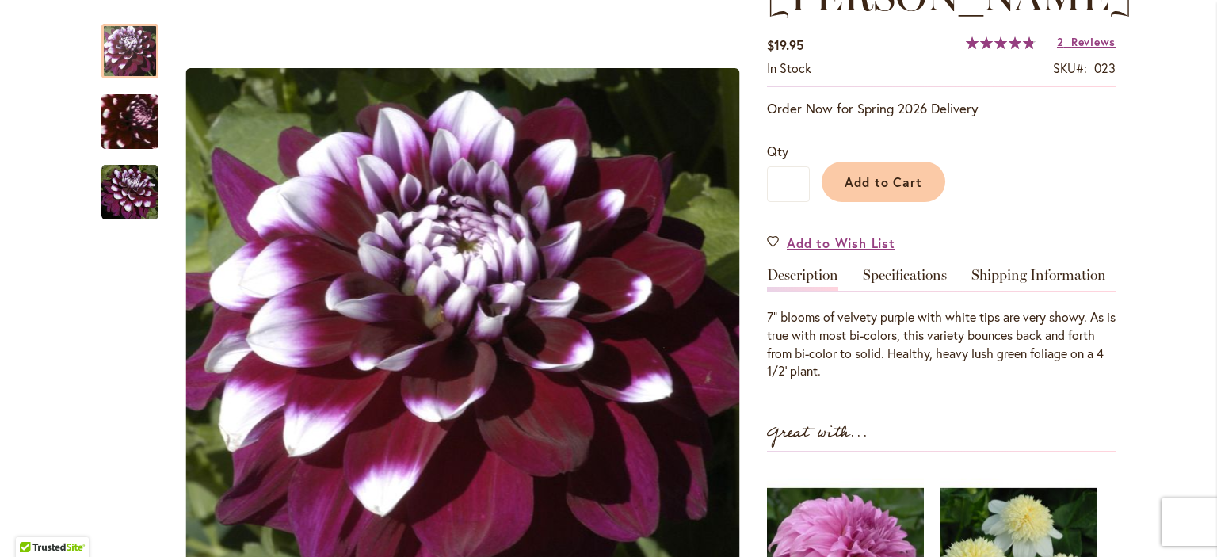
scroll to position [280, 0]
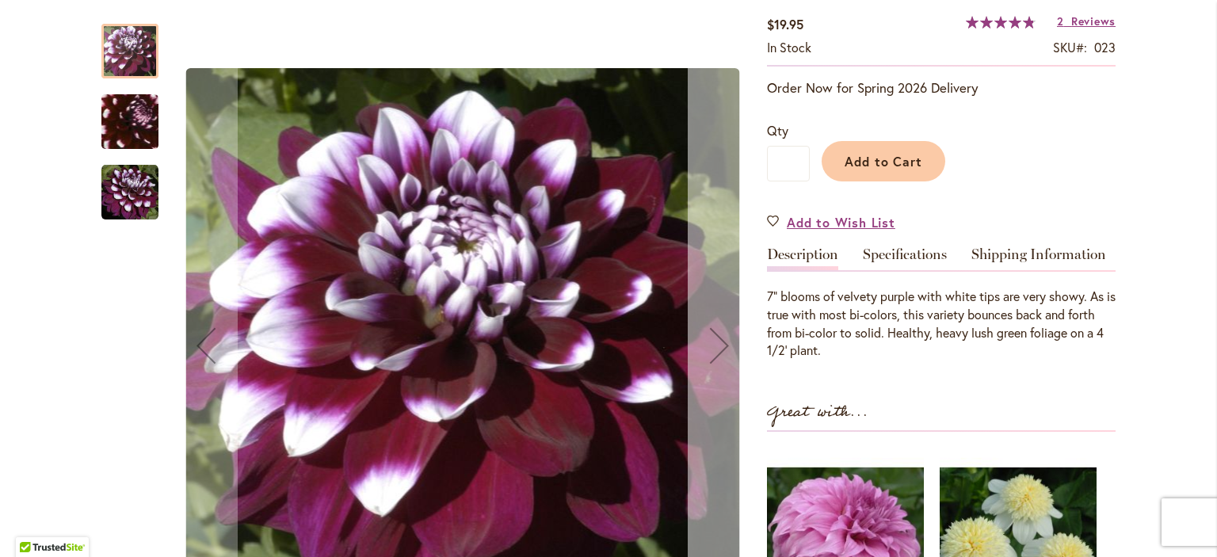
click at [716, 348] on div "Next" at bounding box center [719, 345] width 63 height 63
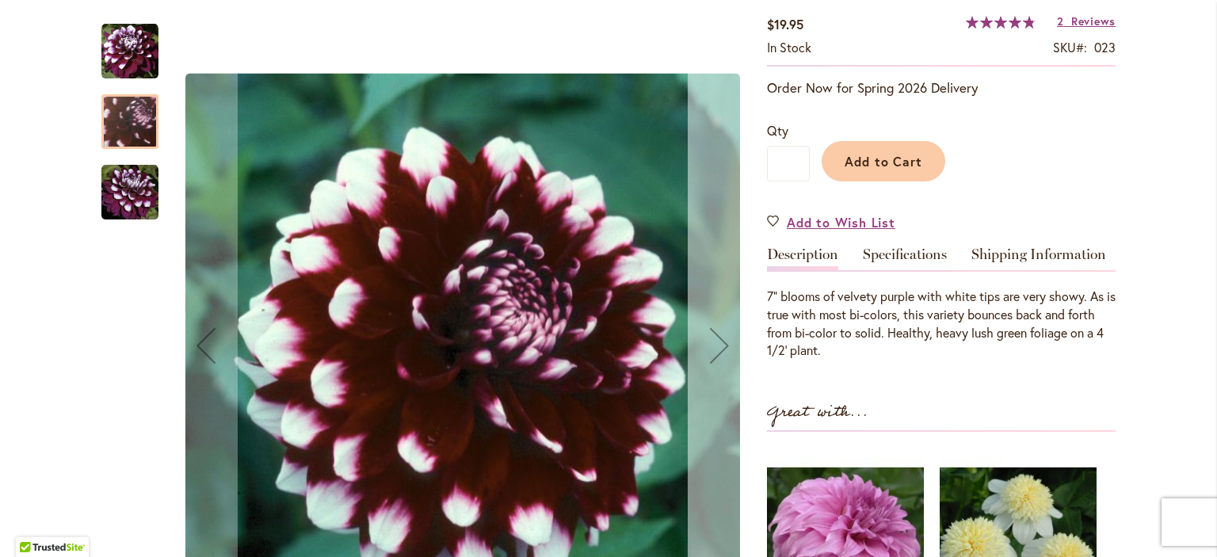
click at [716, 348] on div "Next" at bounding box center [719, 345] width 63 height 63
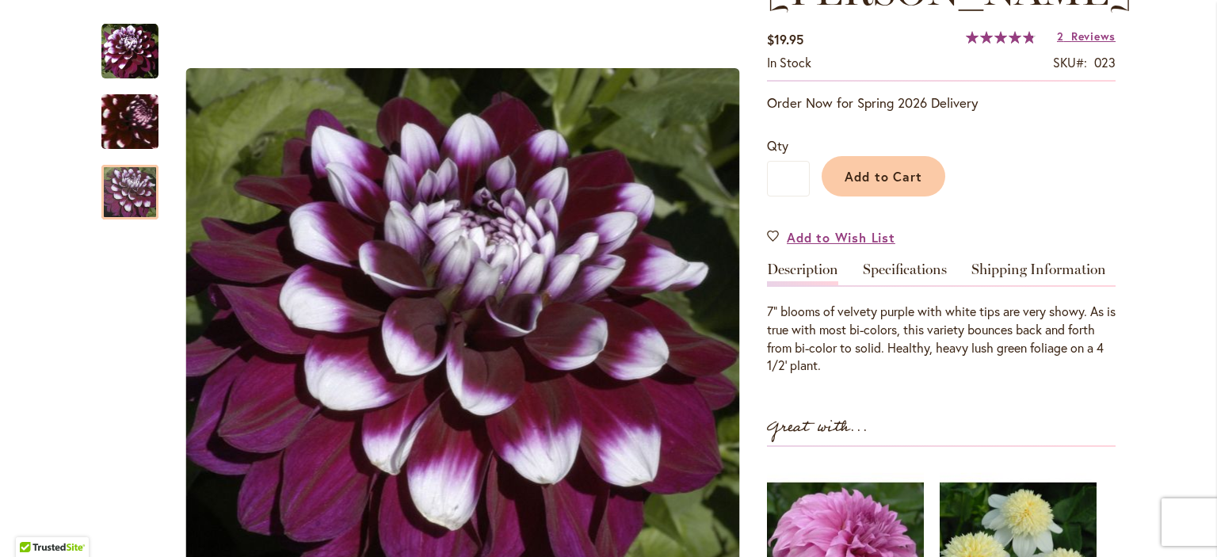
scroll to position [260, 0]
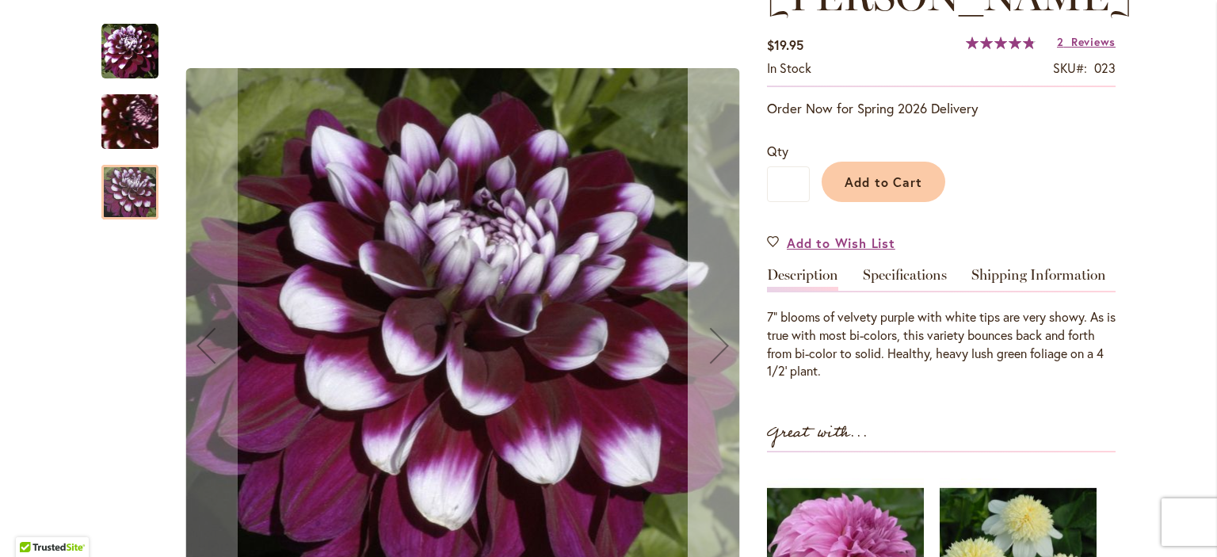
click at [716, 330] on div "Next" at bounding box center [719, 345] width 63 height 63
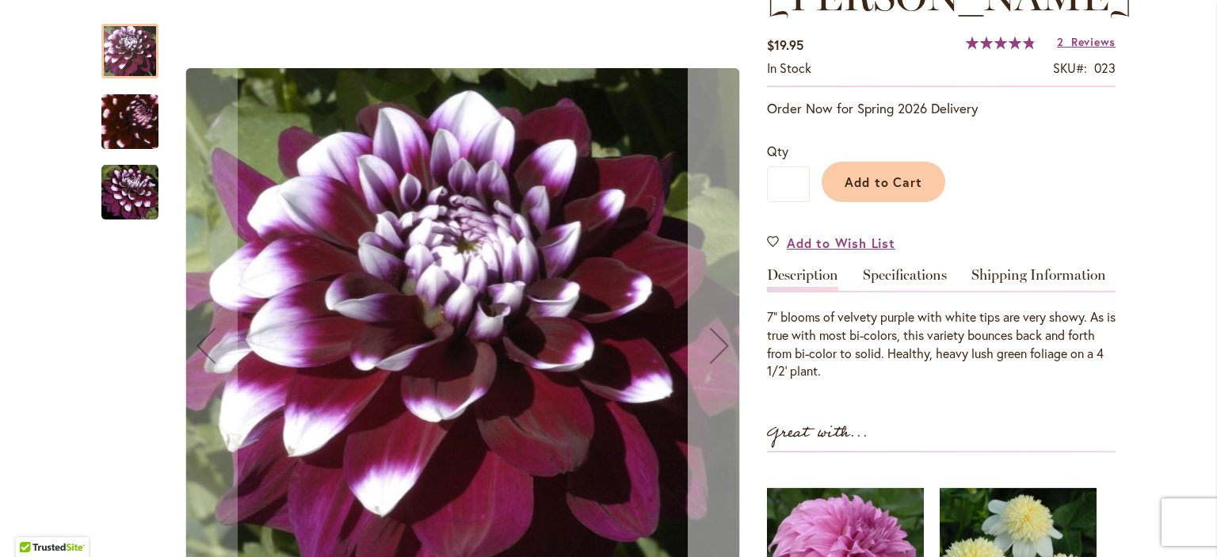
click at [716, 330] on div "Next" at bounding box center [719, 345] width 63 height 63
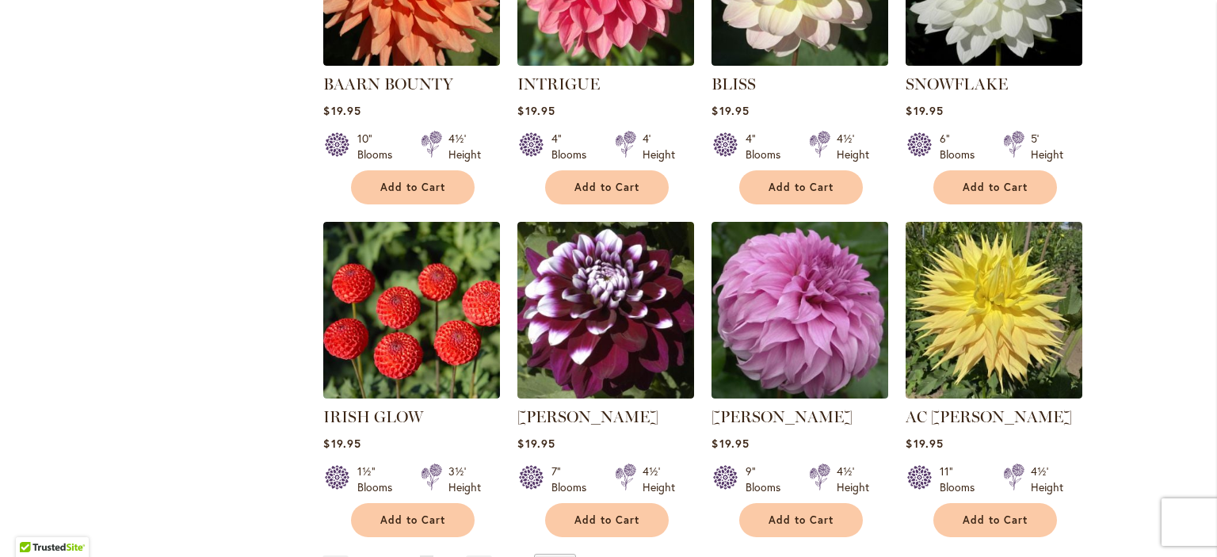
scroll to position [5269, 0]
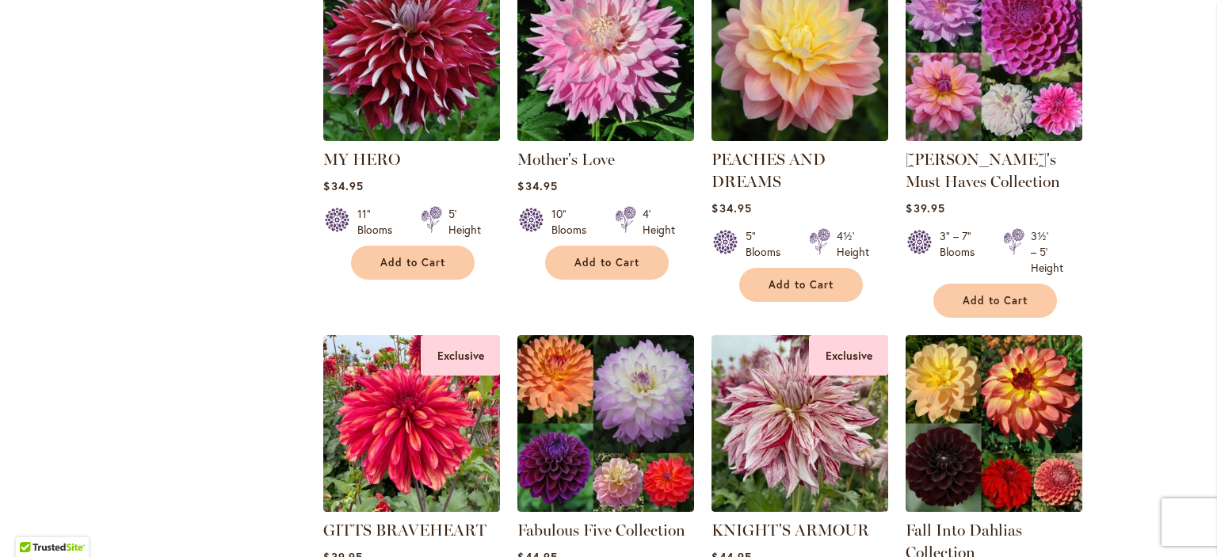
scroll to position [4795, 0]
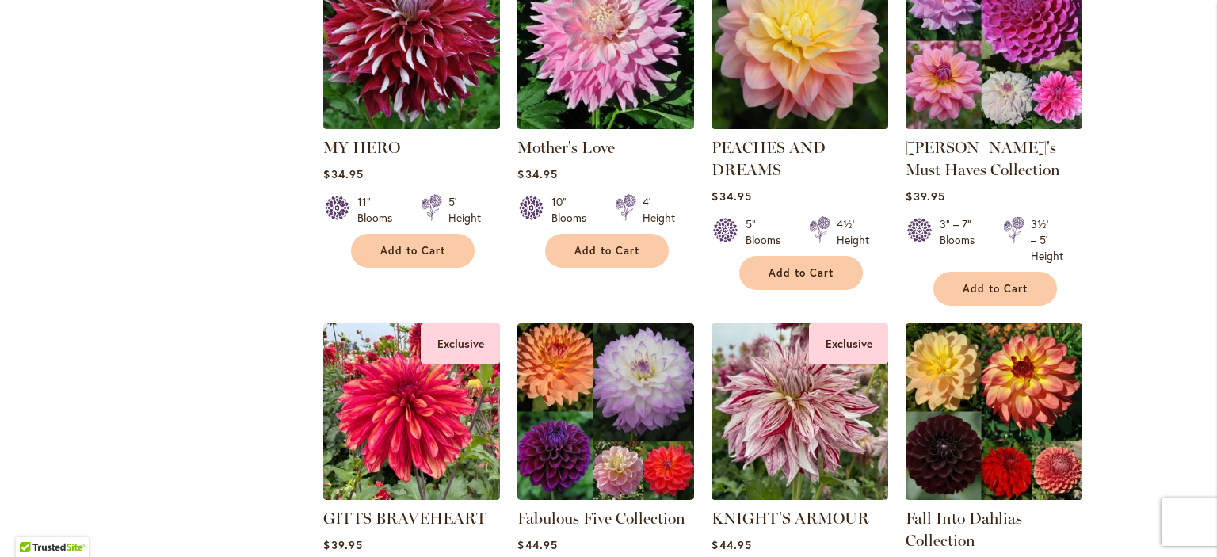
drag, startPoint x: 1200, startPoint y: 416, endPoint x: 1200, endPoint y: 425, distance: 8.7
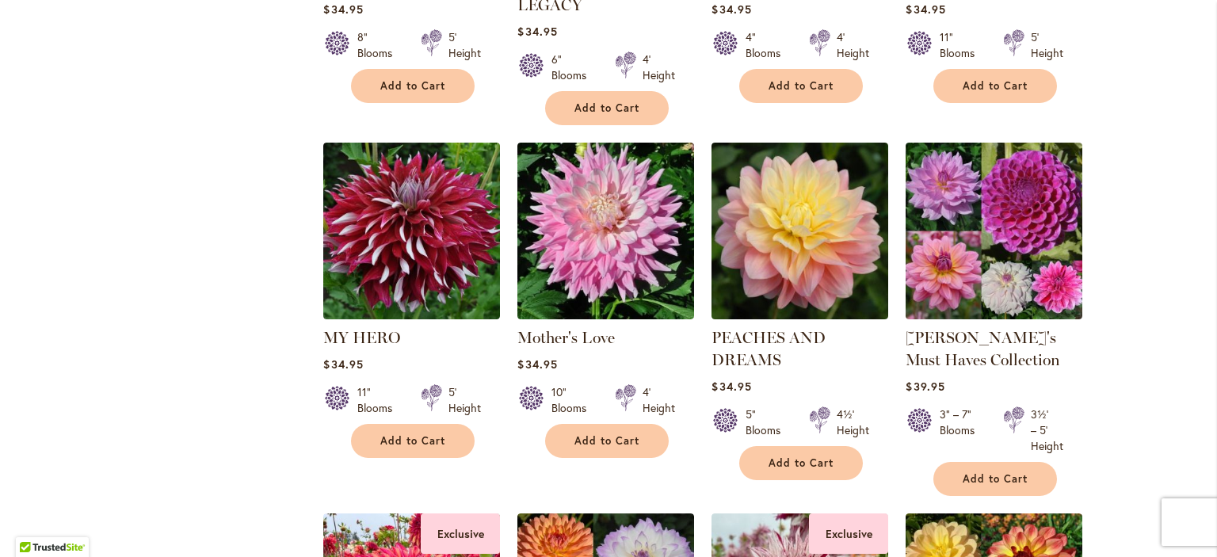
scroll to position [4621, 0]
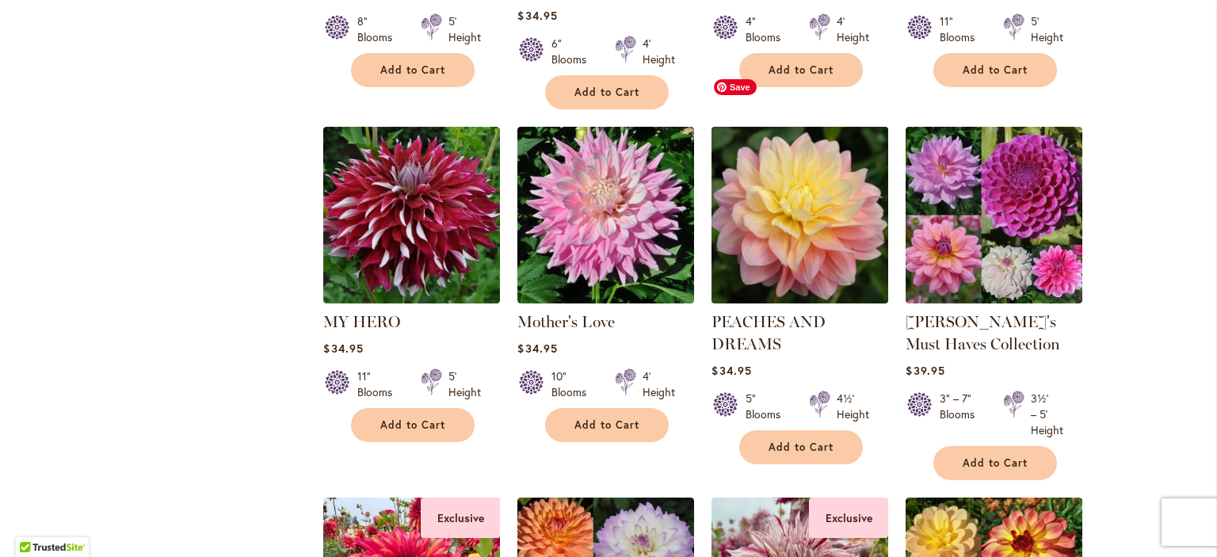
click at [790, 156] on img at bounding box center [799, 214] width 185 height 185
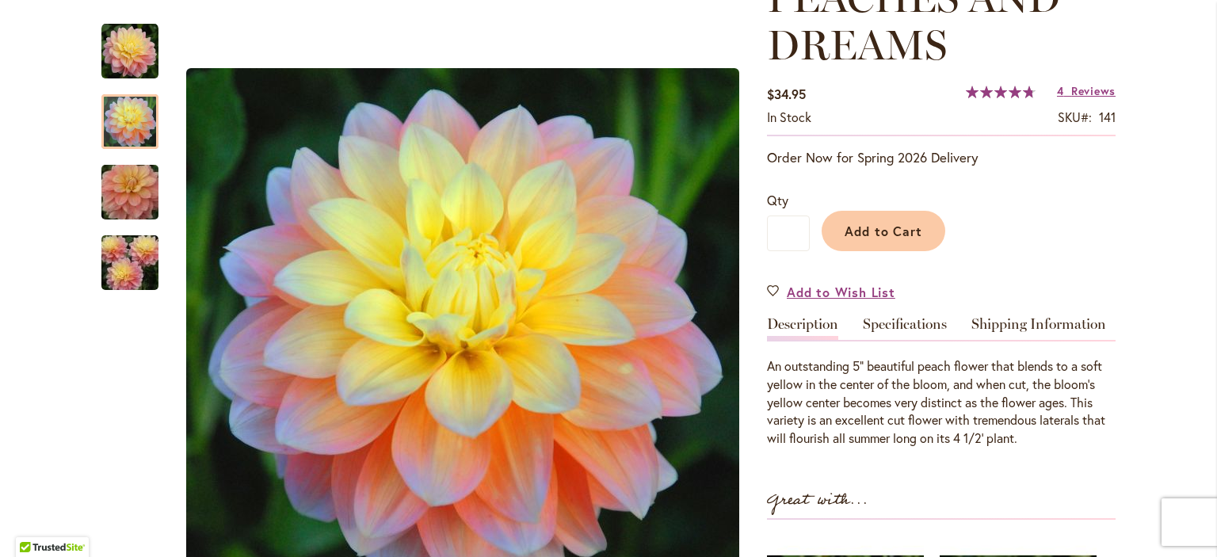
scroll to position [265, 0]
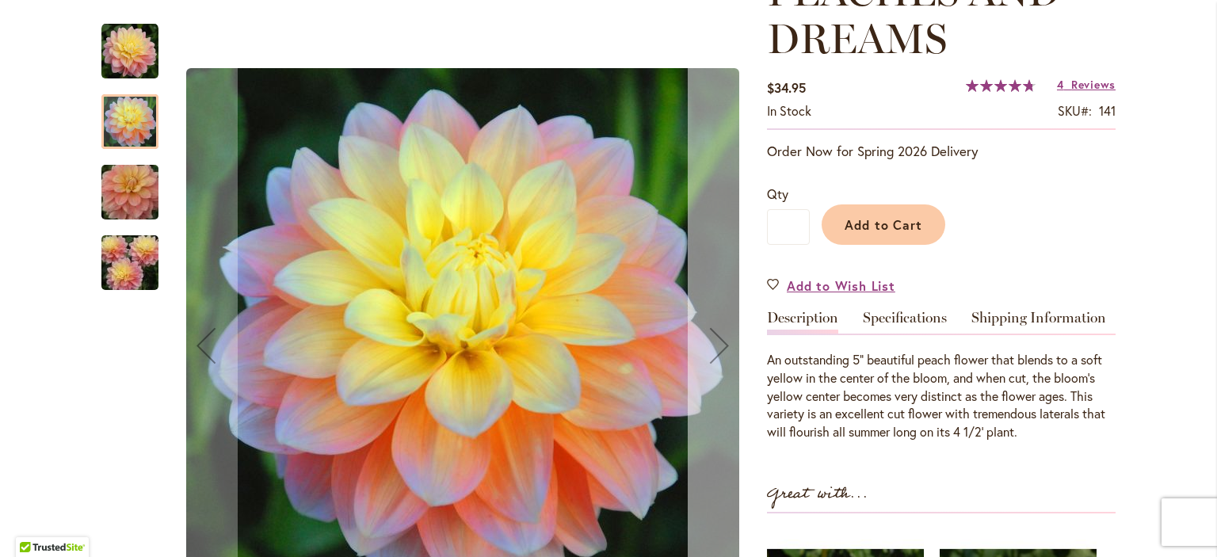
click at [702, 380] on button "Next" at bounding box center [719, 346] width 63 height 676
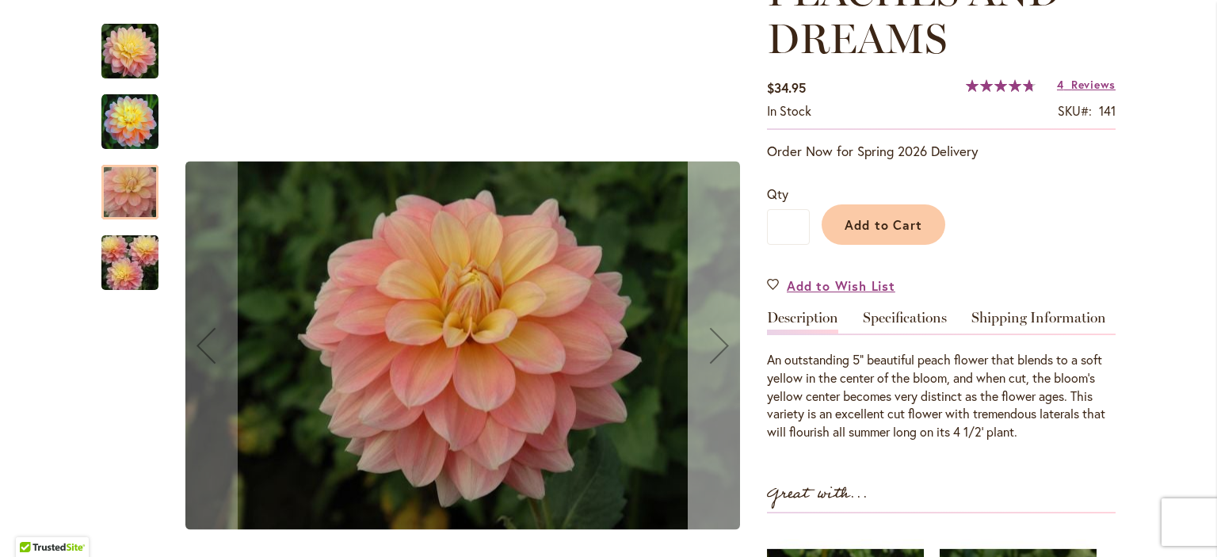
click at [702, 380] on button "Next" at bounding box center [719, 346] width 63 height 676
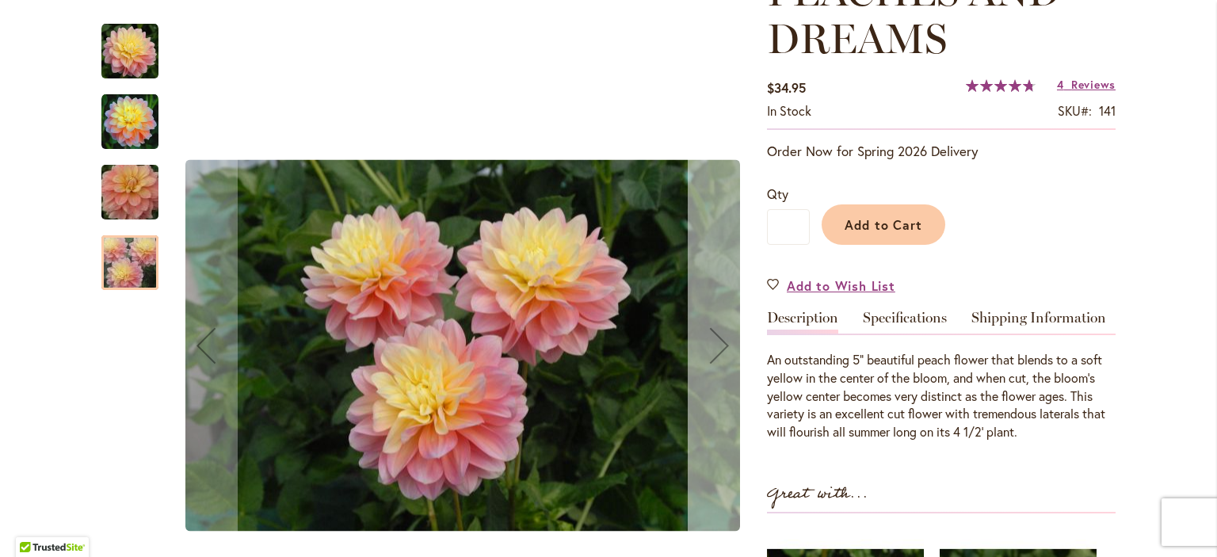
click at [702, 380] on button "Next" at bounding box center [719, 346] width 63 height 676
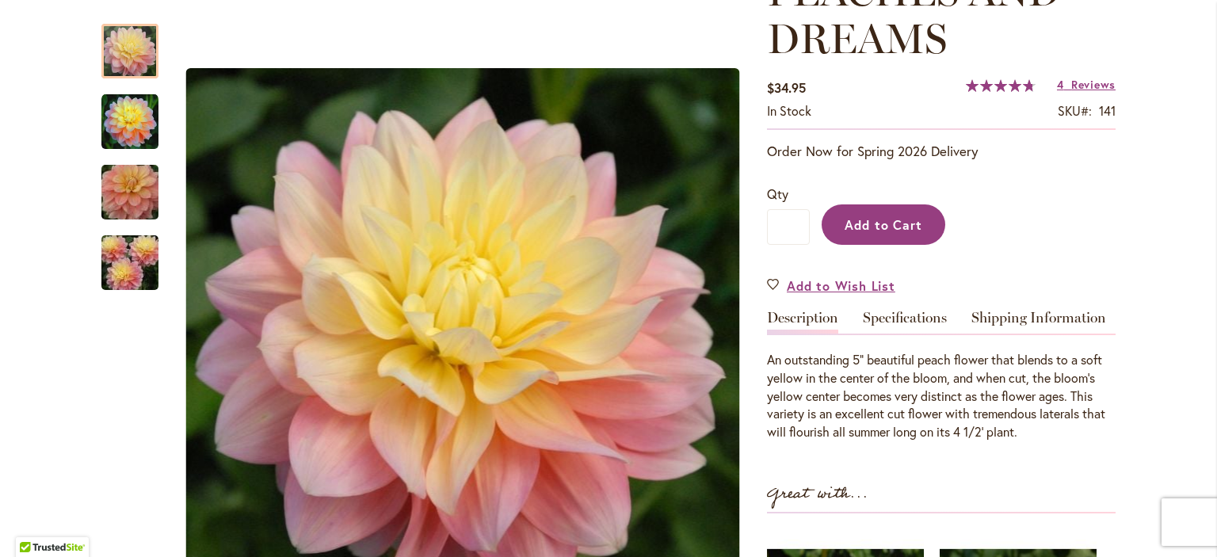
click at [899, 216] on span "Add to Cart" at bounding box center [884, 224] width 78 height 17
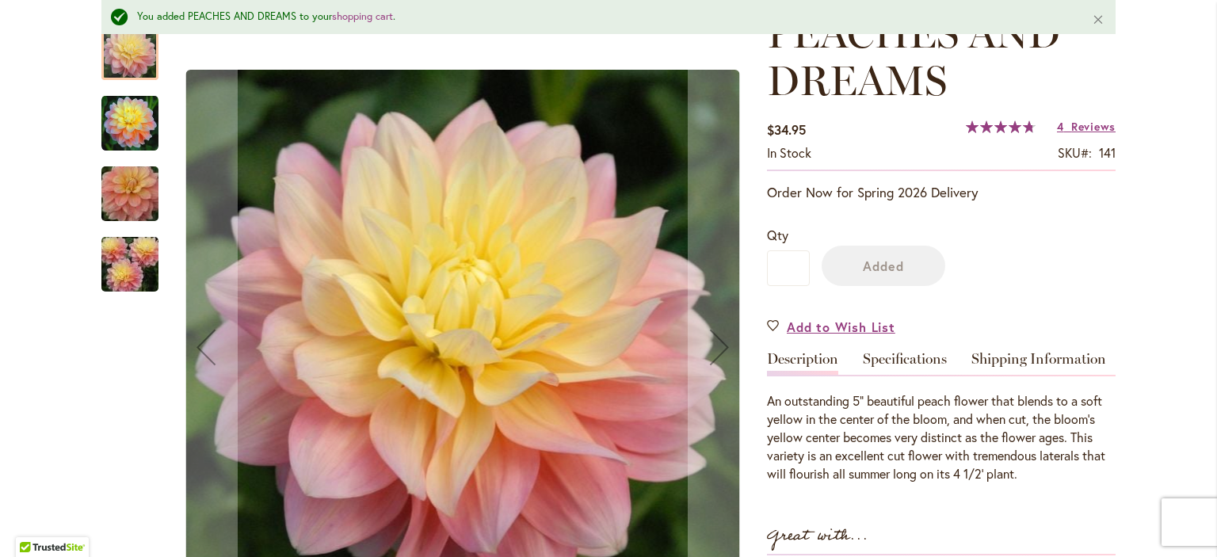
scroll to position [306, 0]
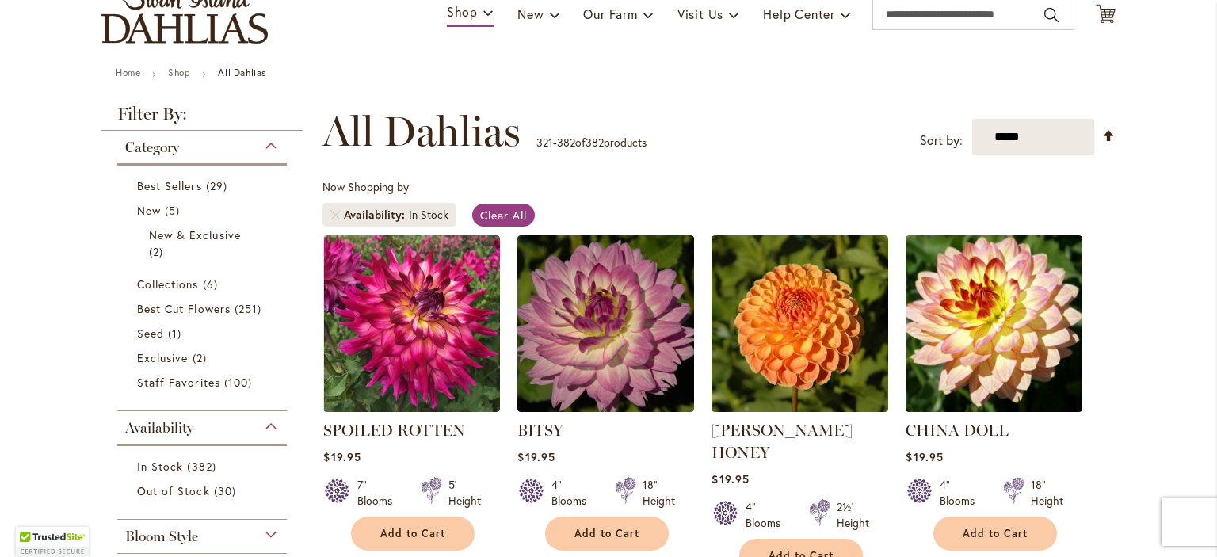
scroll to position [158, 0]
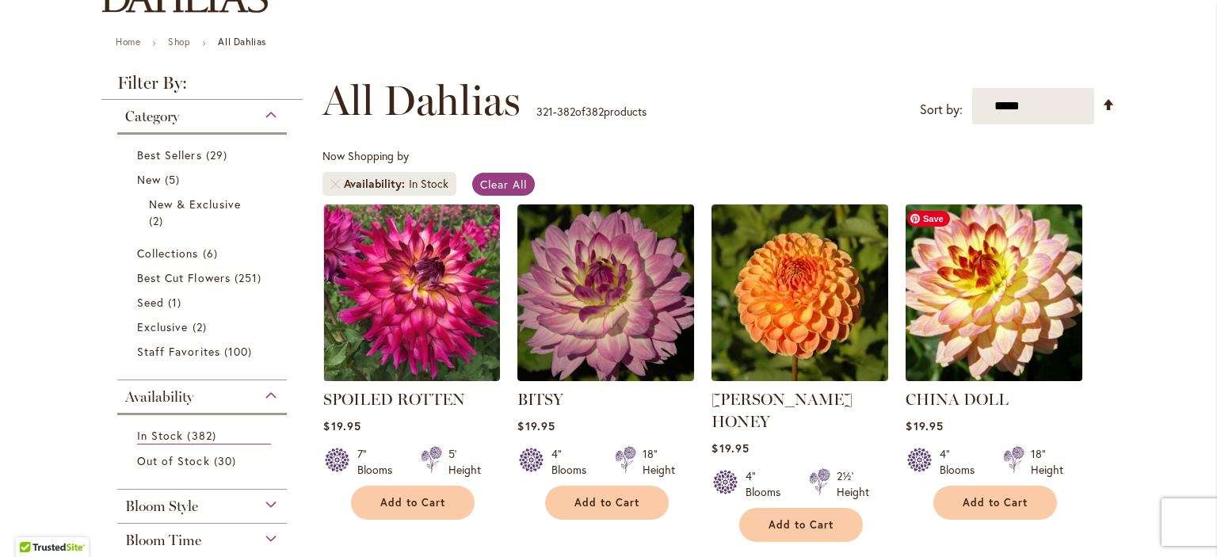
click at [978, 289] on img at bounding box center [994, 292] width 185 height 185
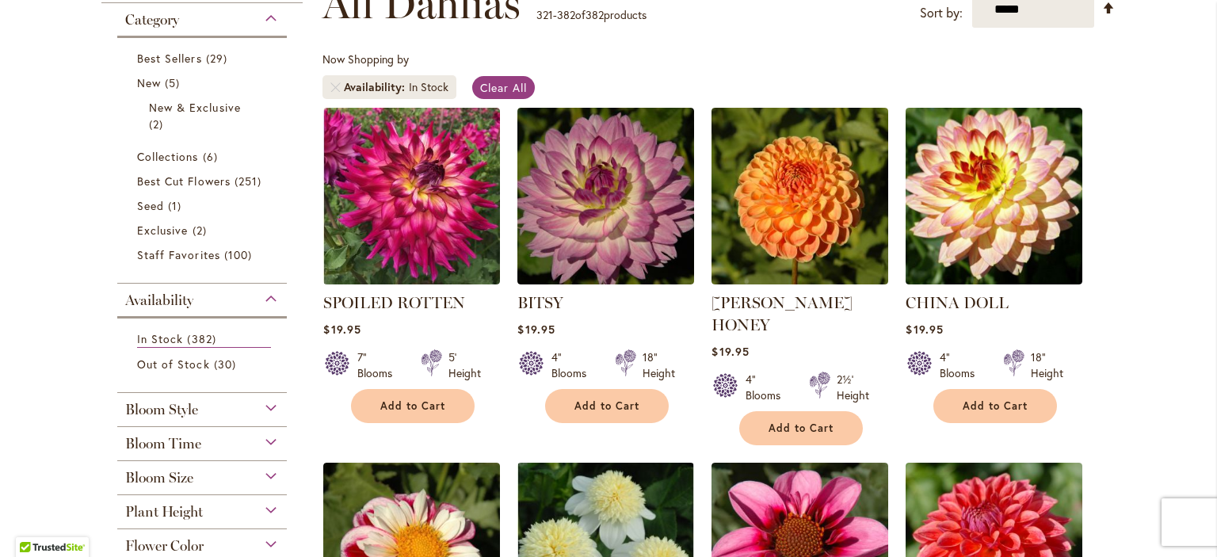
scroll to position [271, 0]
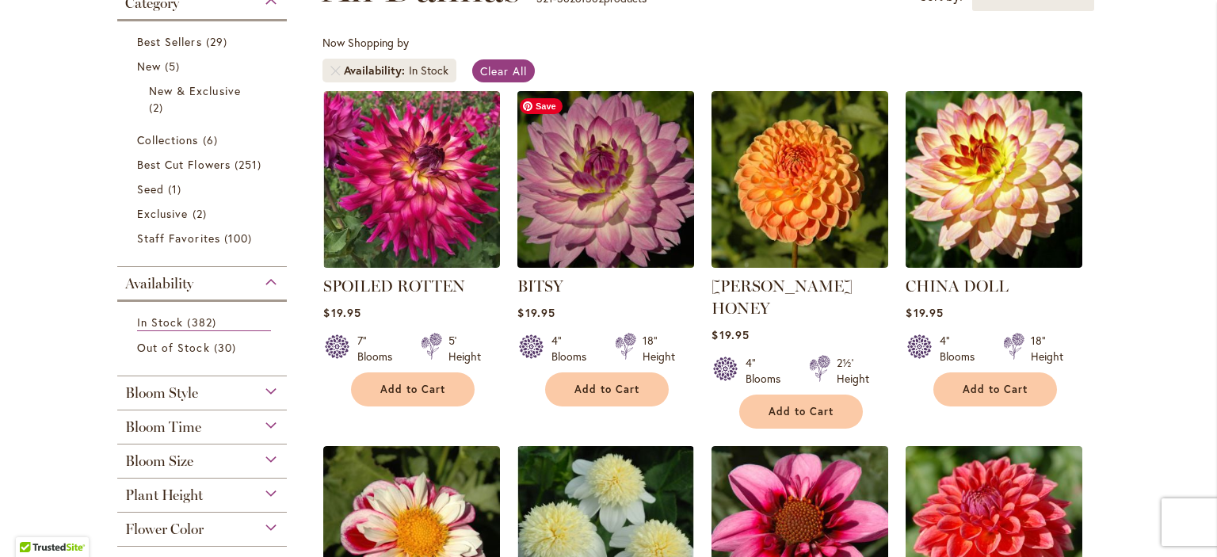
click at [612, 197] on img at bounding box center [605, 178] width 185 height 185
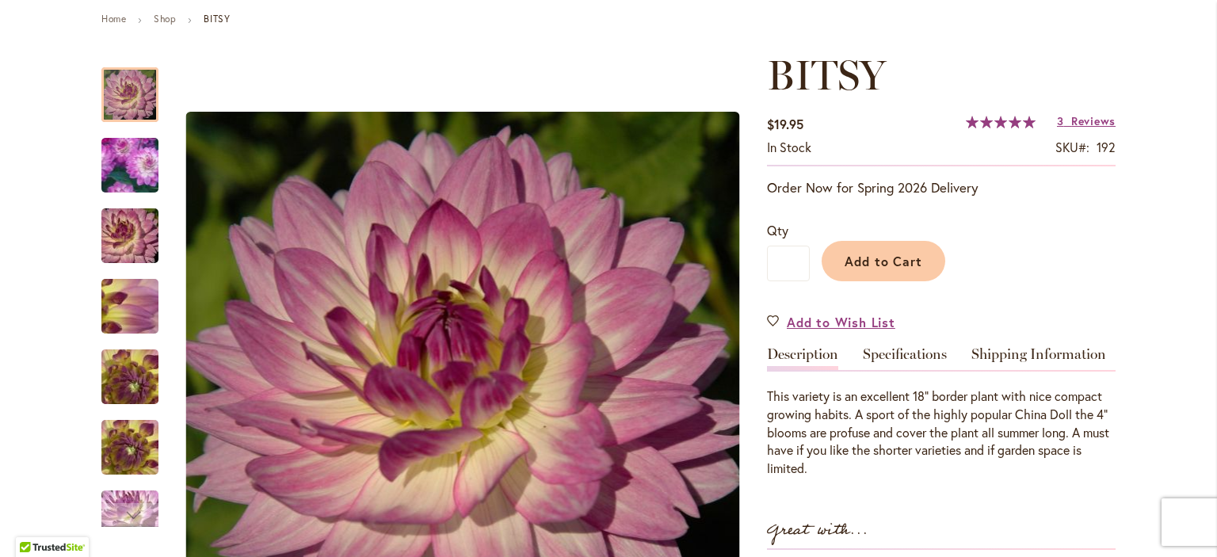
scroll to position [194, 0]
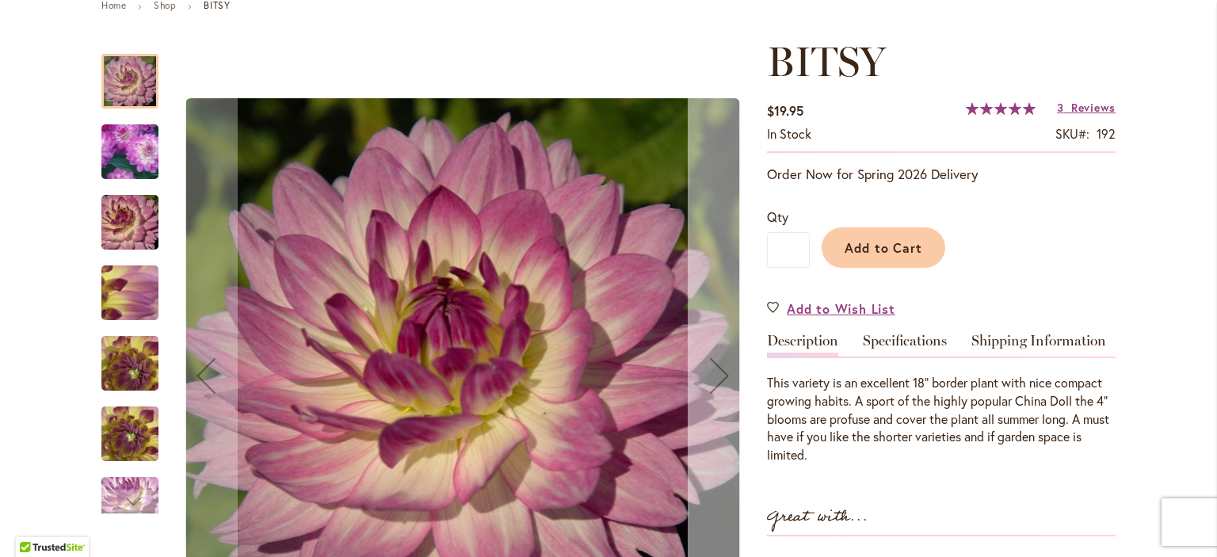
click at [712, 337] on button "Next" at bounding box center [719, 376] width 63 height 676
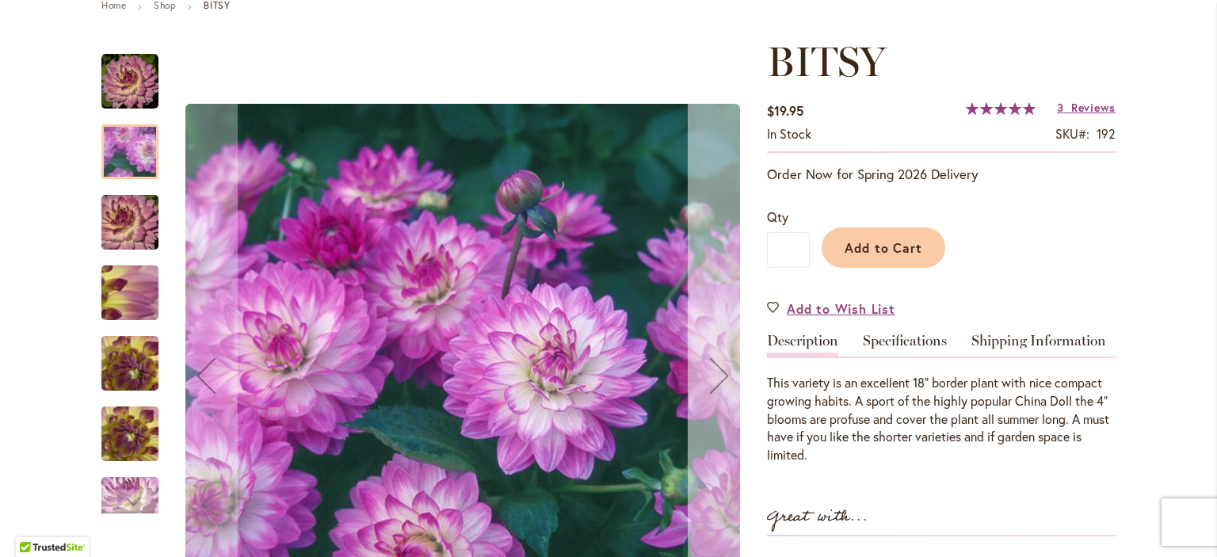
click at [712, 337] on button "Next" at bounding box center [719, 376] width 63 height 676
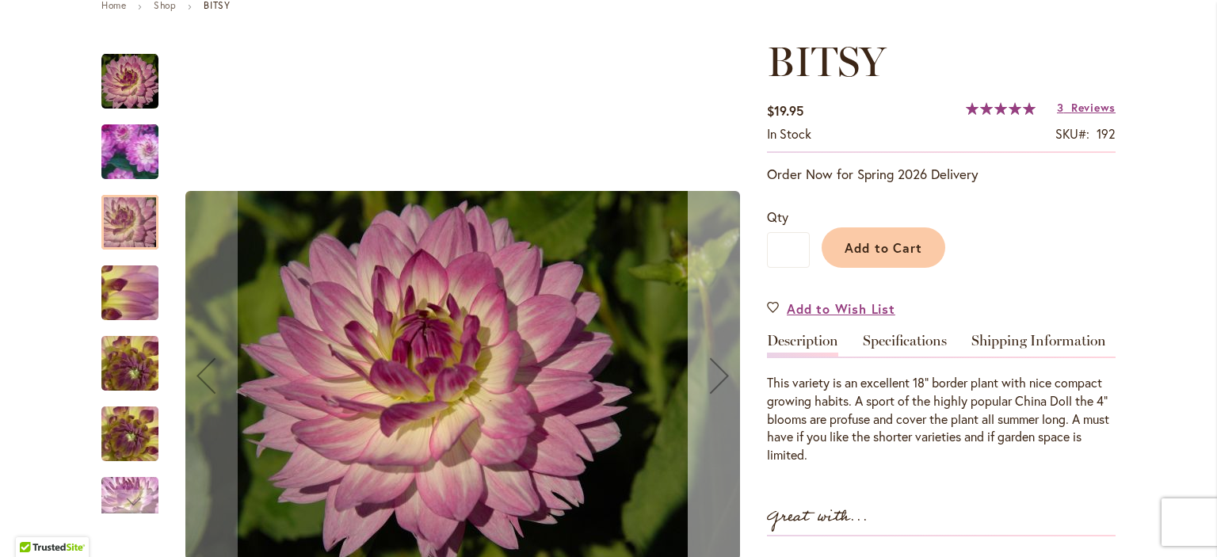
click at [712, 337] on button "Next" at bounding box center [719, 376] width 63 height 676
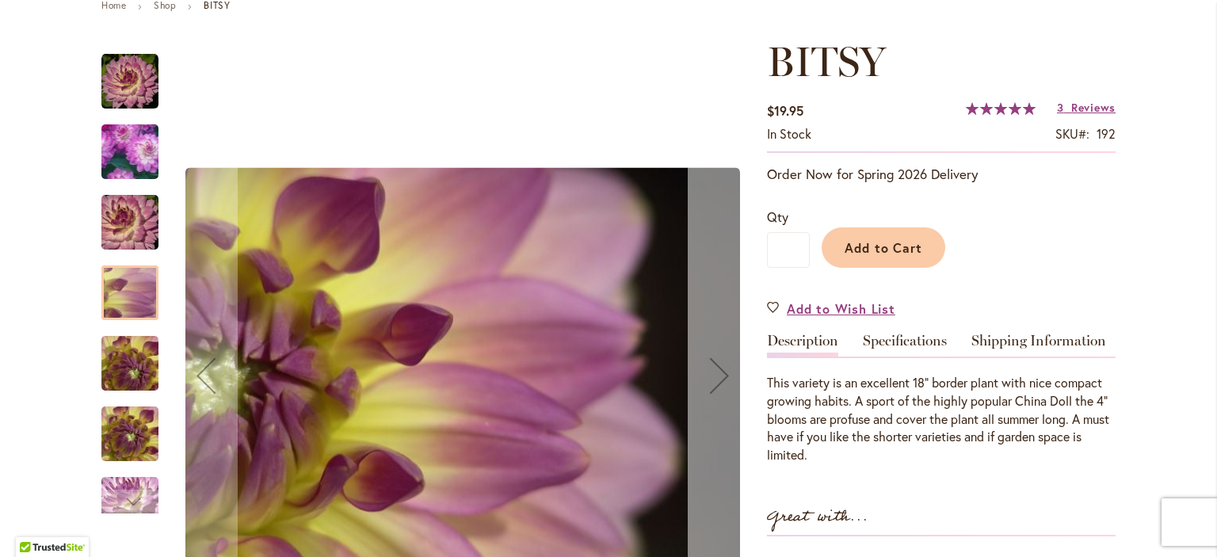
click at [712, 337] on button "Next" at bounding box center [719, 376] width 63 height 676
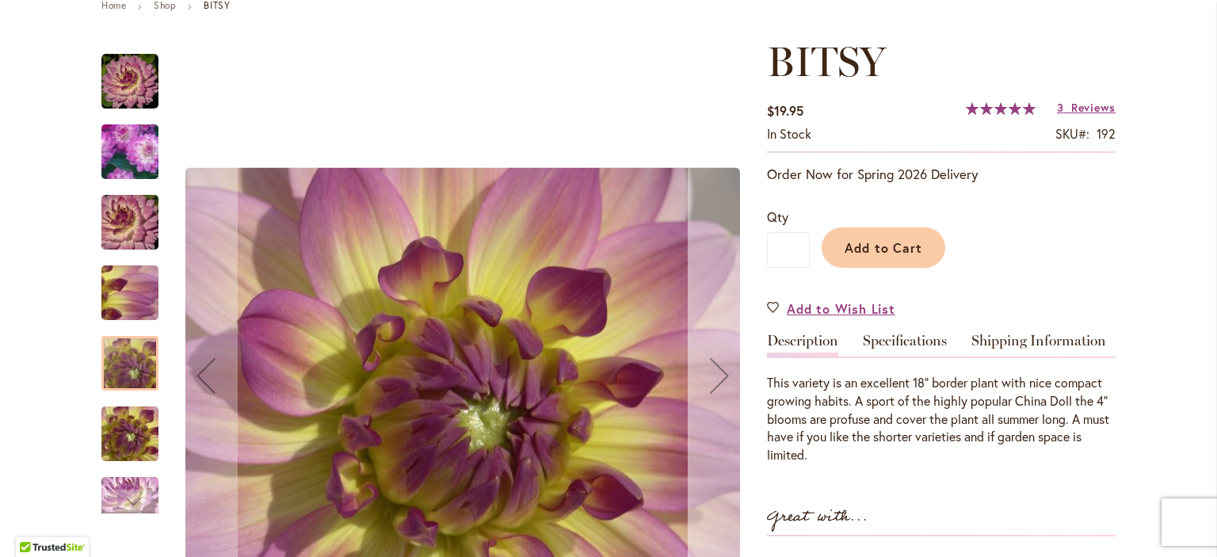
click at [712, 337] on button "Next" at bounding box center [719, 376] width 63 height 676
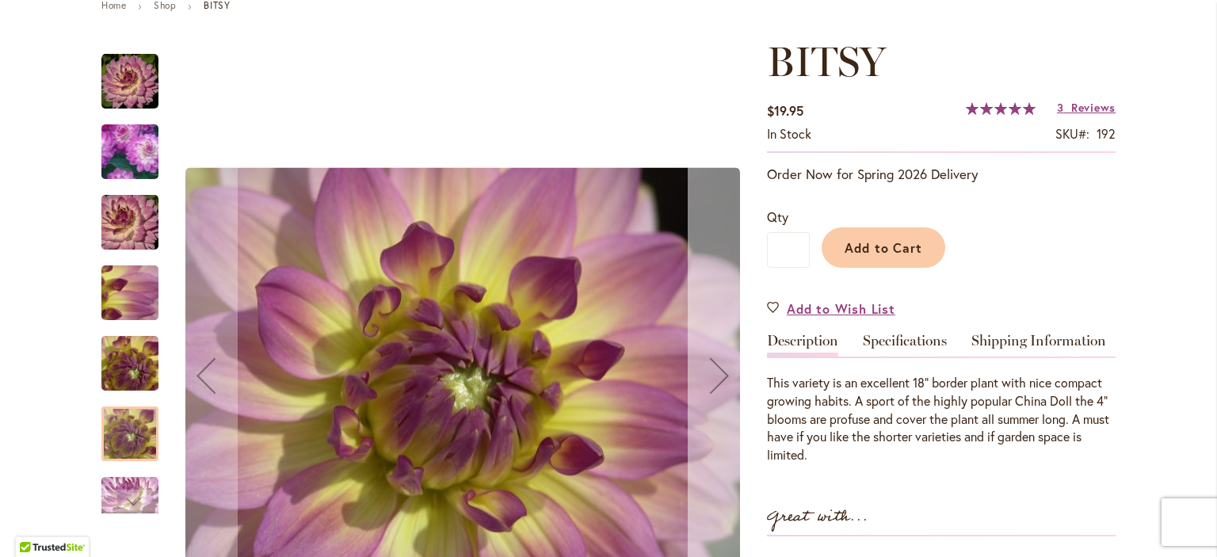
click at [712, 337] on button "Next" at bounding box center [719, 376] width 63 height 676
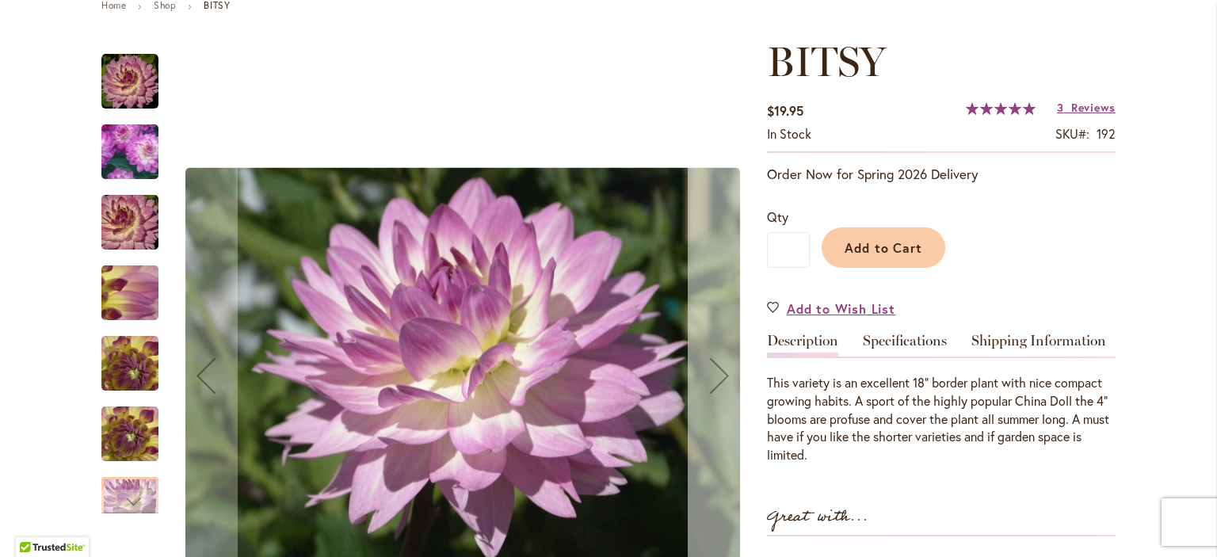
click at [712, 337] on button "Next" at bounding box center [719, 376] width 63 height 676
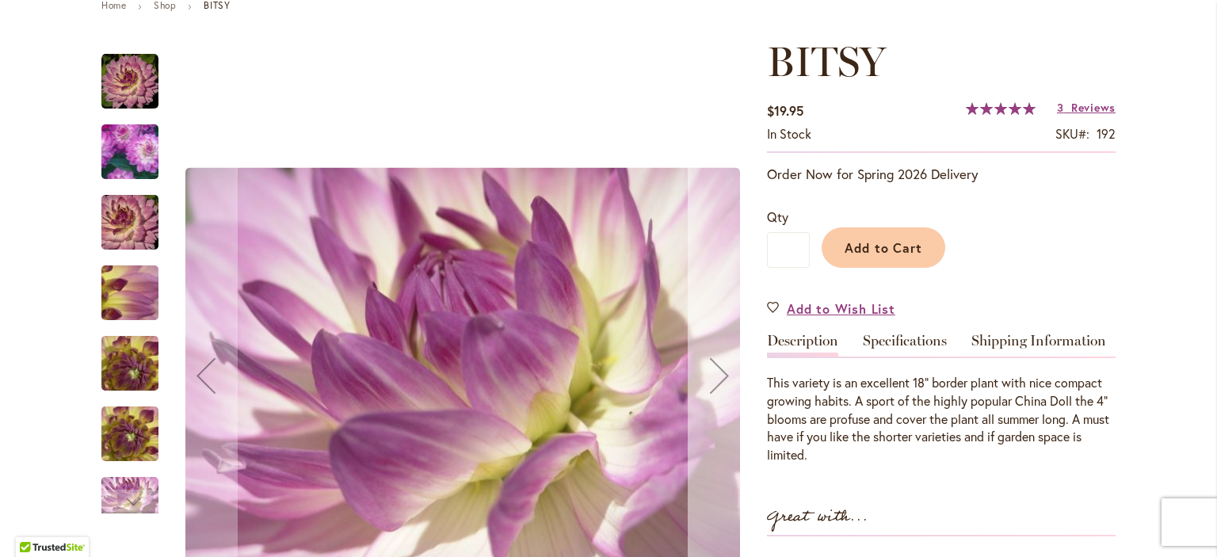
click at [712, 337] on button "Next" at bounding box center [719, 376] width 63 height 676
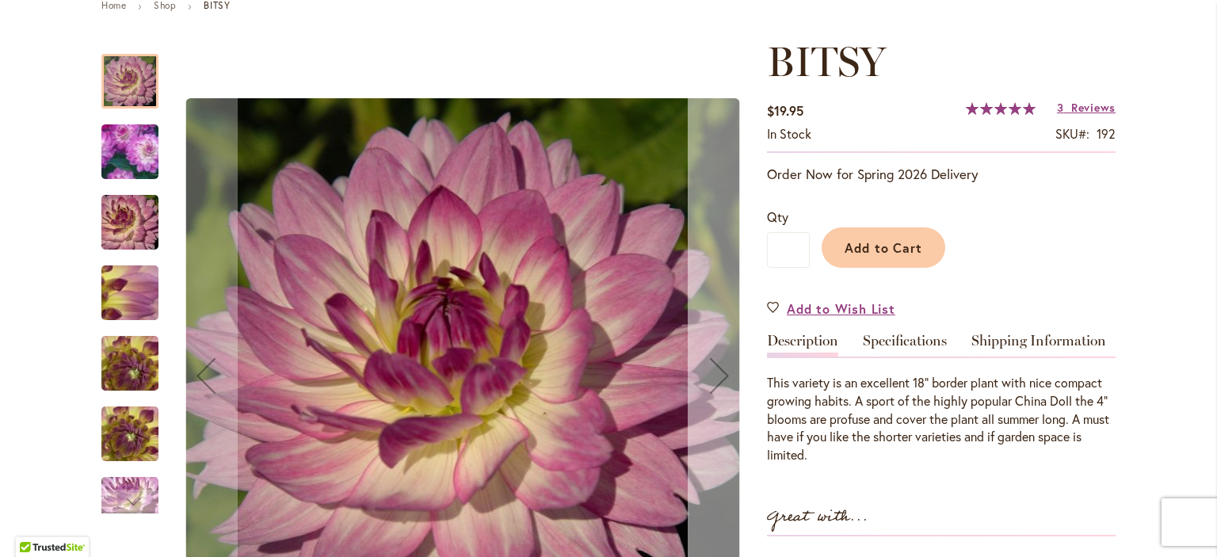
click at [712, 337] on button "Next" at bounding box center [719, 376] width 63 height 676
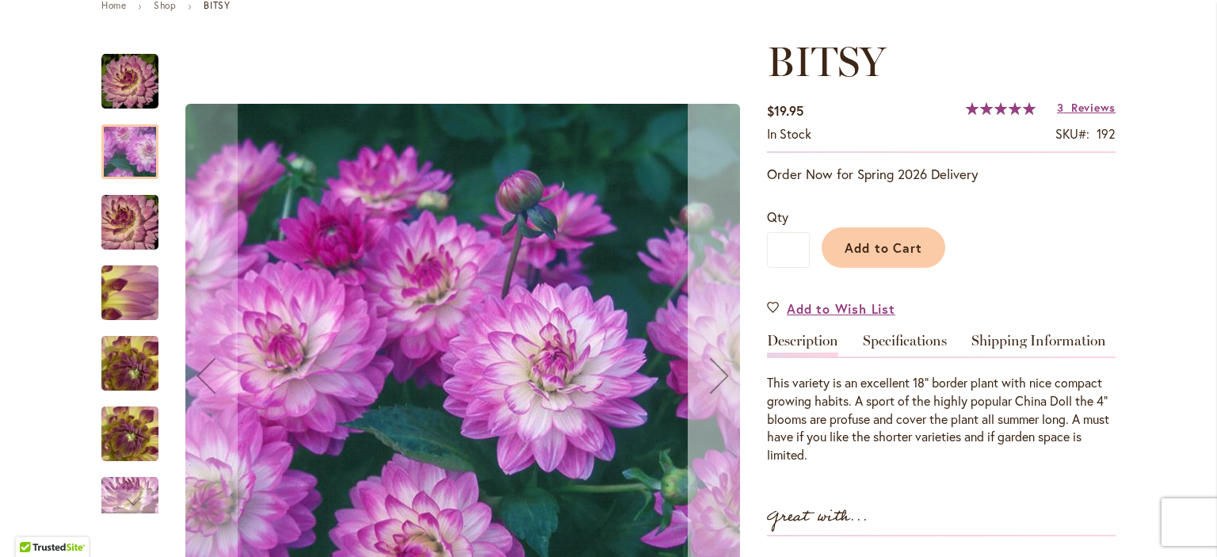
click at [712, 337] on button "Next" at bounding box center [719, 376] width 63 height 676
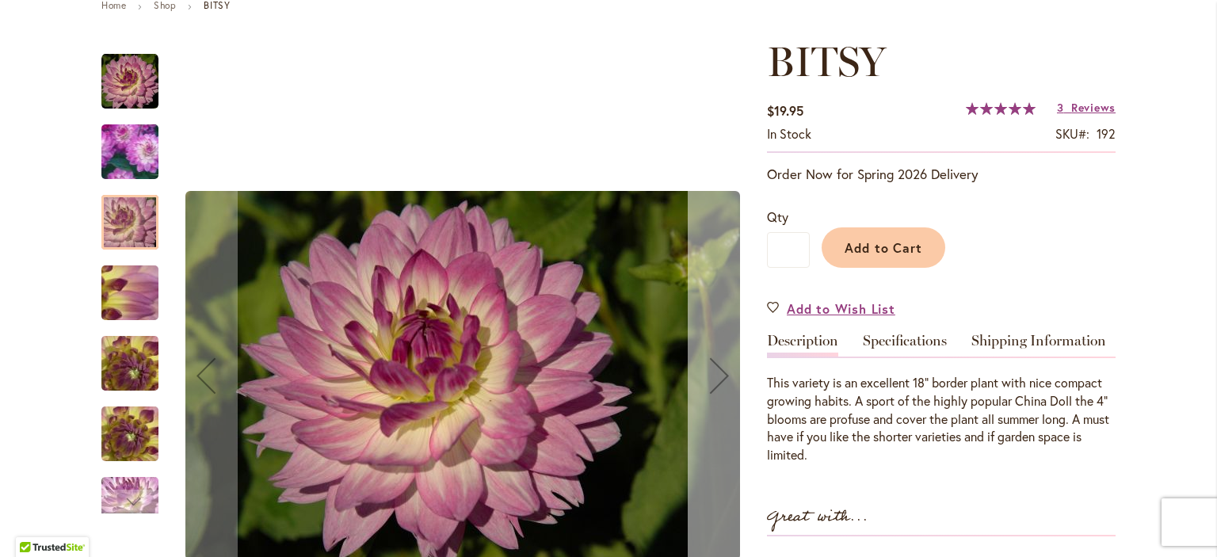
click at [712, 337] on button "Next" at bounding box center [719, 376] width 63 height 676
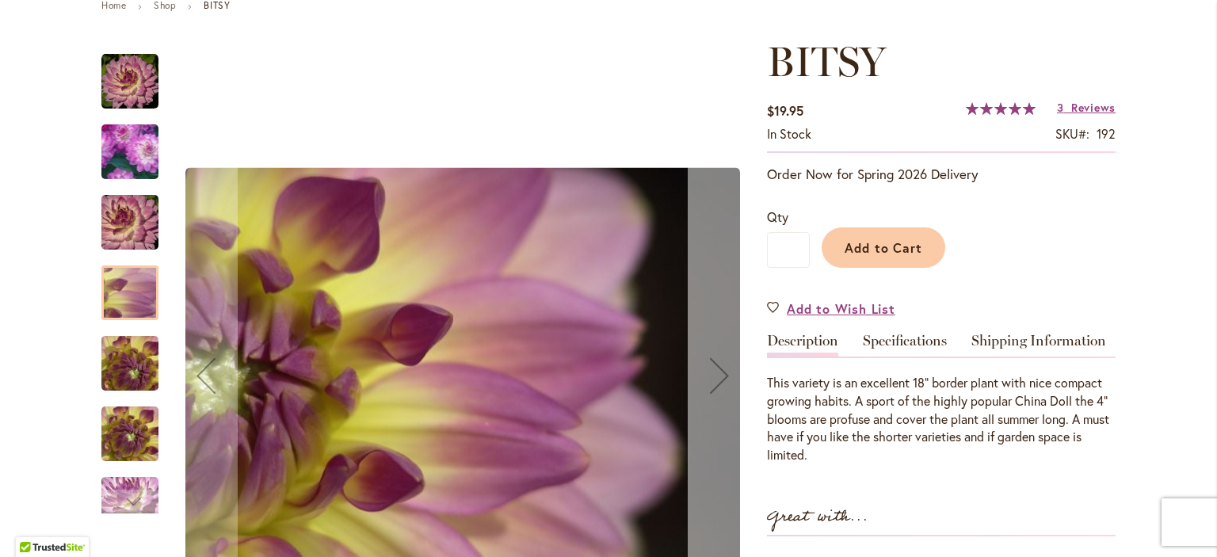
click at [712, 337] on button "Next" at bounding box center [719, 376] width 63 height 676
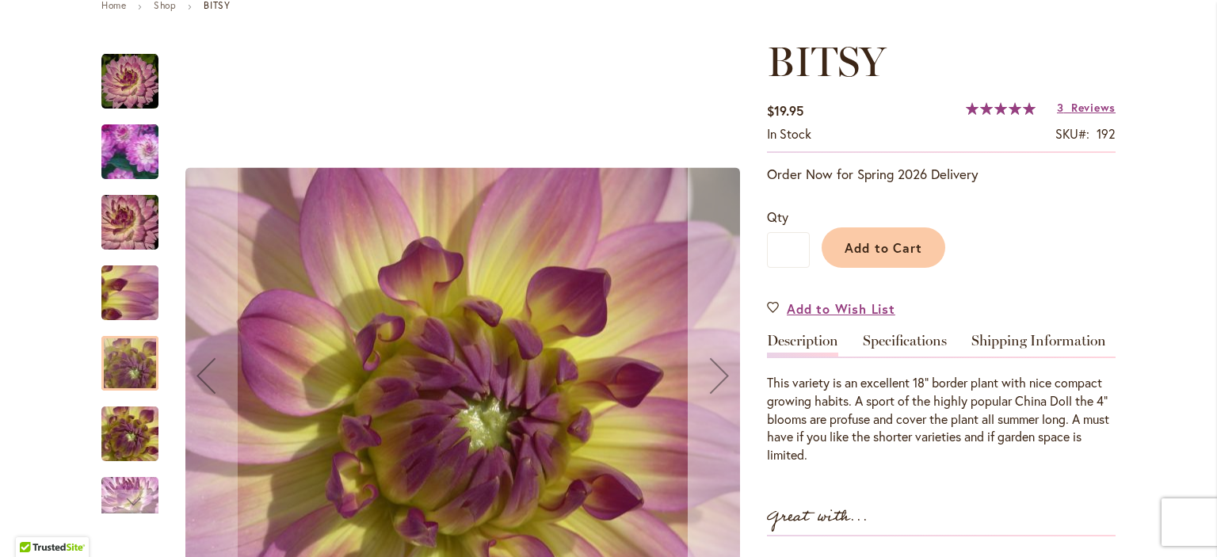
click at [712, 337] on button "Next" at bounding box center [719, 376] width 63 height 676
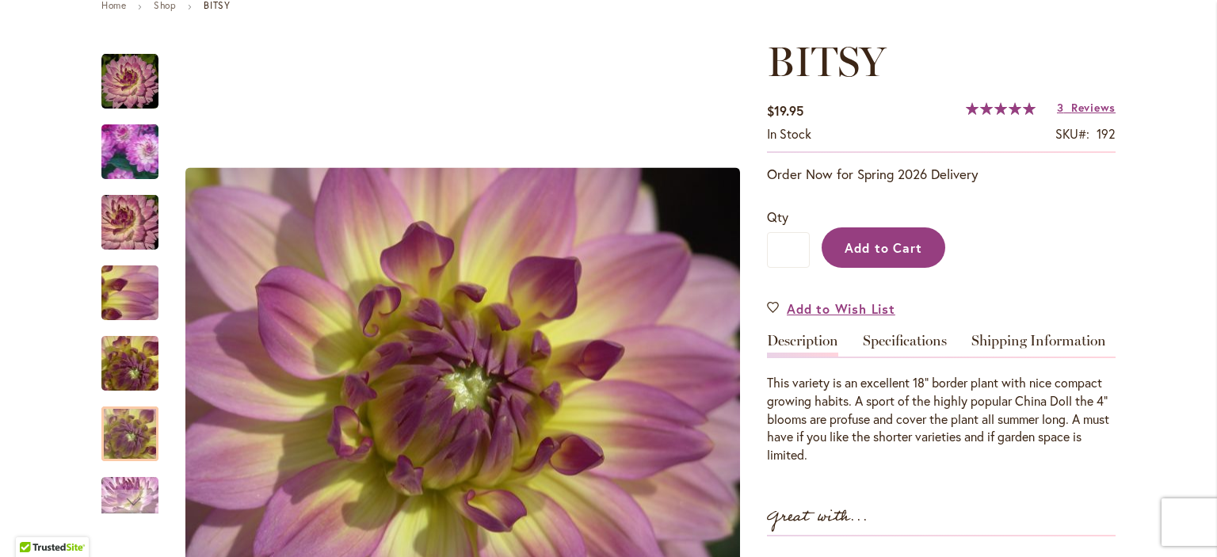
click at [896, 240] on span "Add to Cart" at bounding box center [884, 247] width 78 height 17
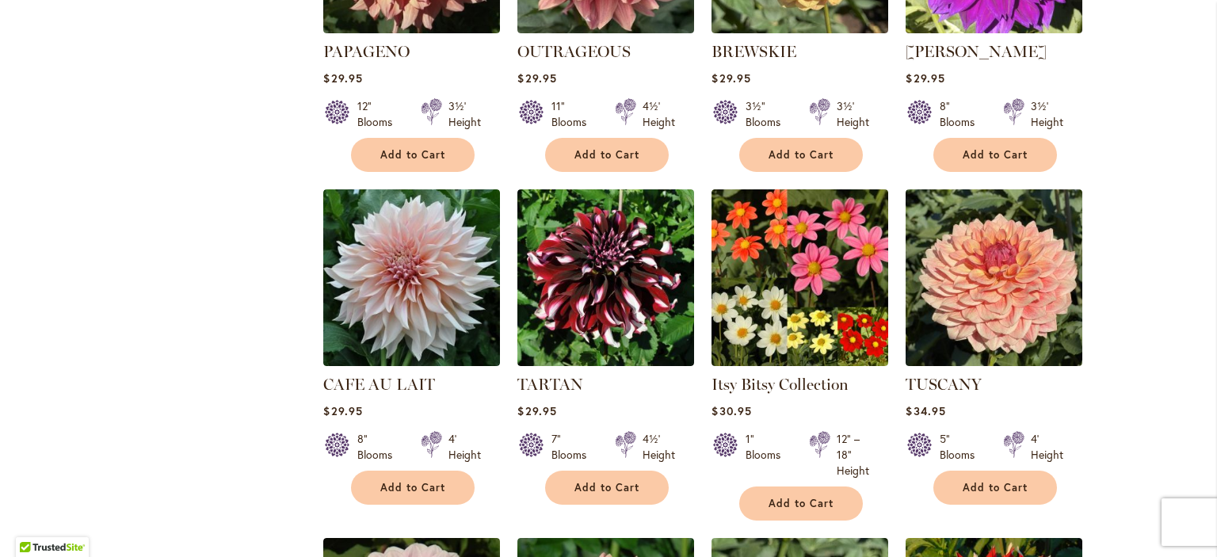
scroll to position [3863, 0]
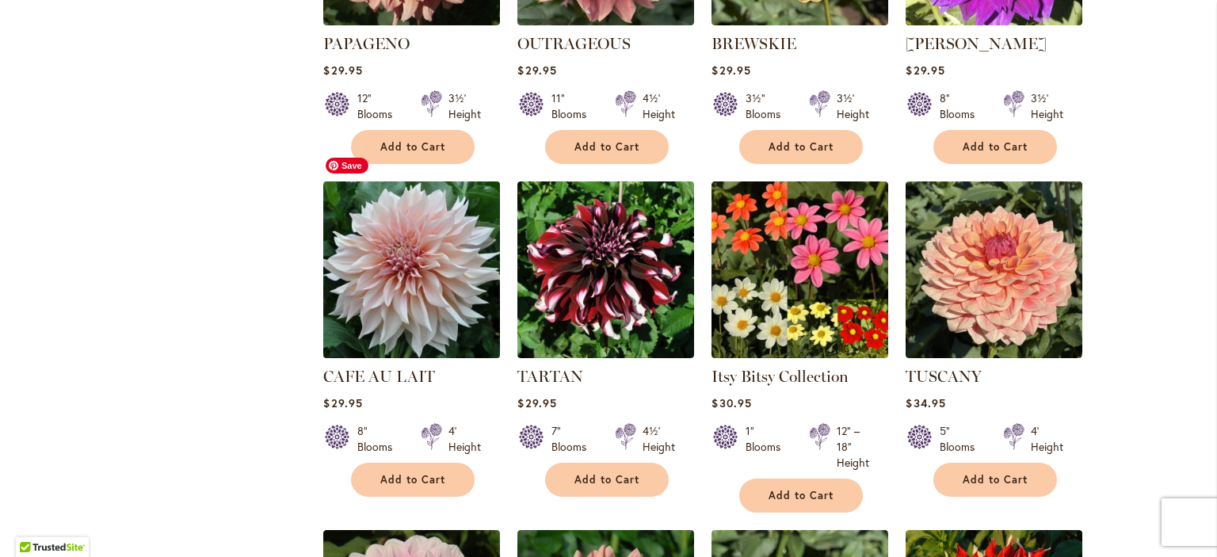
click at [403, 248] on img at bounding box center [411, 269] width 185 height 185
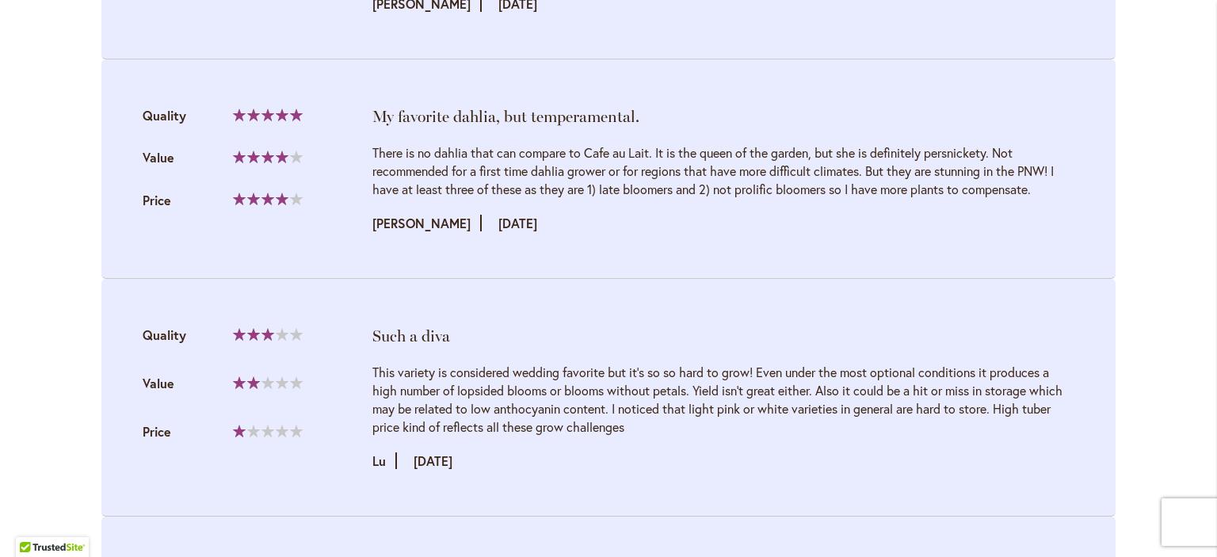
scroll to position [2214, 0]
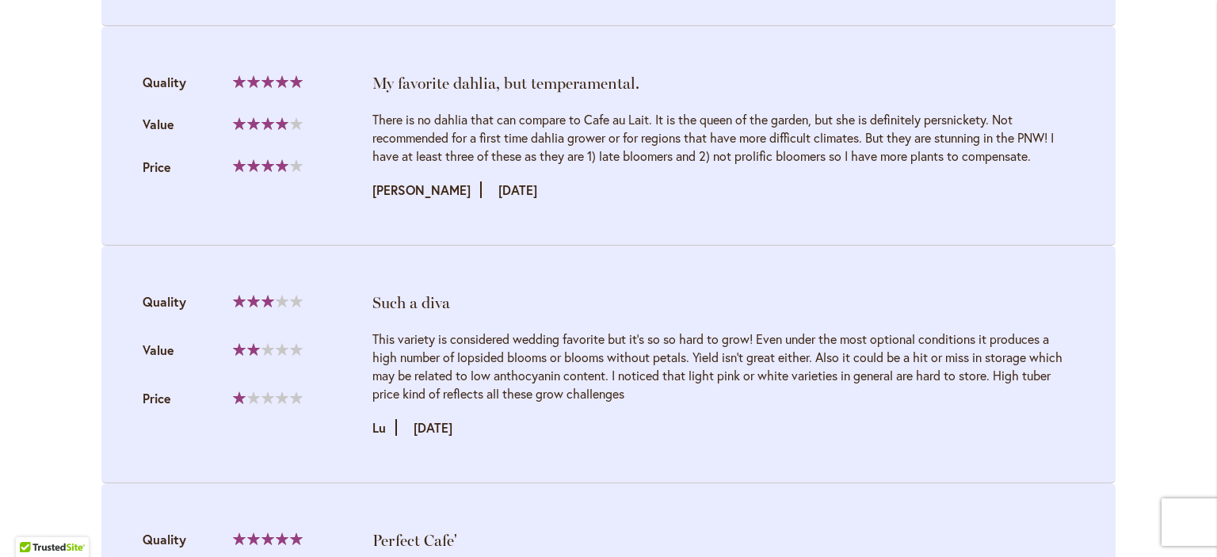
click at [1197, 287] on div "Skip to Content Gift Shop & Office Open - Monday-Friday 9-4:30pm / Gift Shop Op…" at bounding box center [608, 343] width 1217 height 5020
drag, startPoint x: 1194, startPoint y: 288, endPoint x: 1194, endPoint y: 335, distance: 47.5
click at [1194, 335] on div "Skip to Content Gift Shop & Office Open - Monday-Friday 9-4:30pm / Gift Shop Op…" at bounding box center [608, 343] width 1217 height 5020
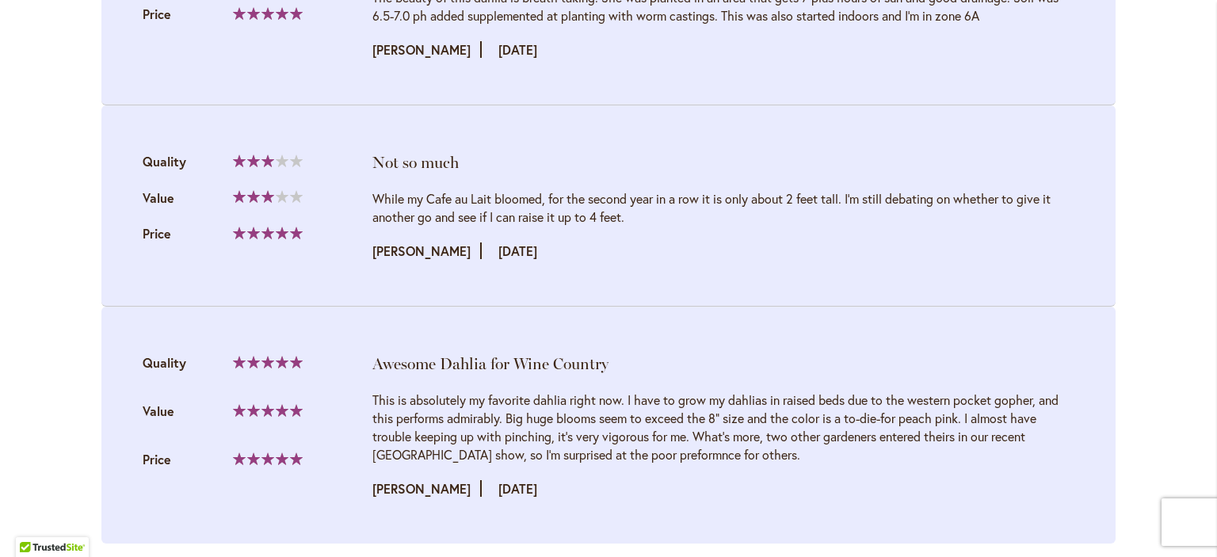
scroll to position [3567, 0]
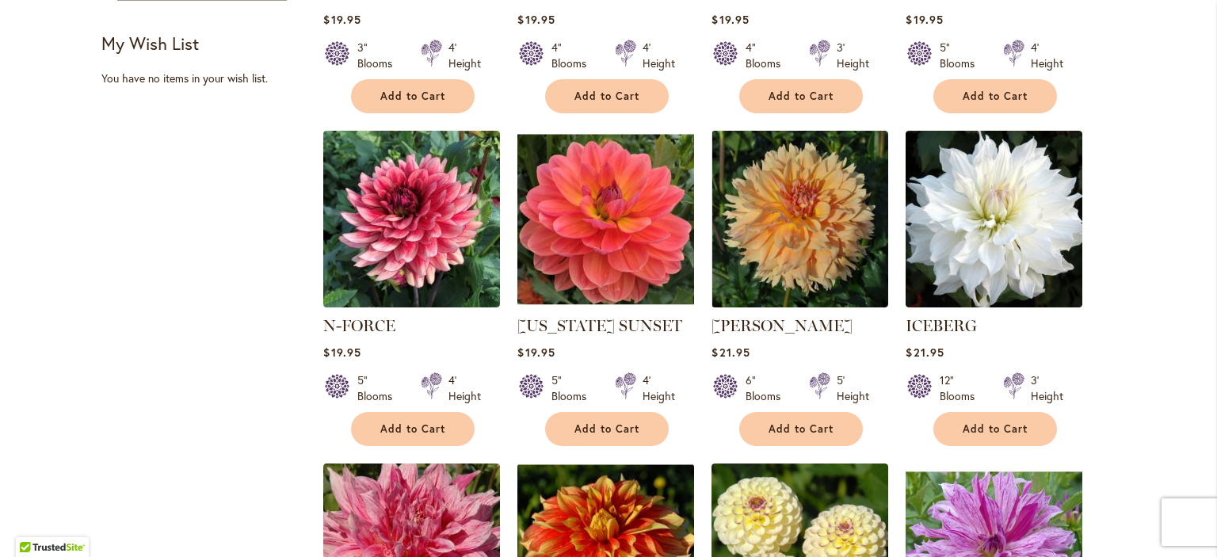
scroll to position [928, 0]
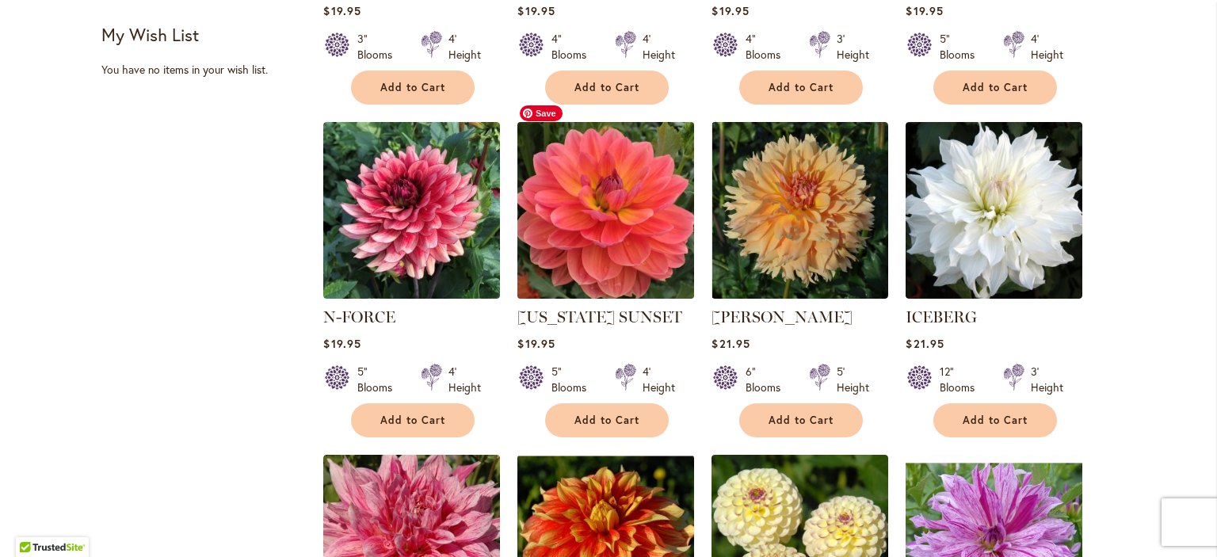
click at [594, 185] on img at bounding box center [605, 209] width 185 height 185
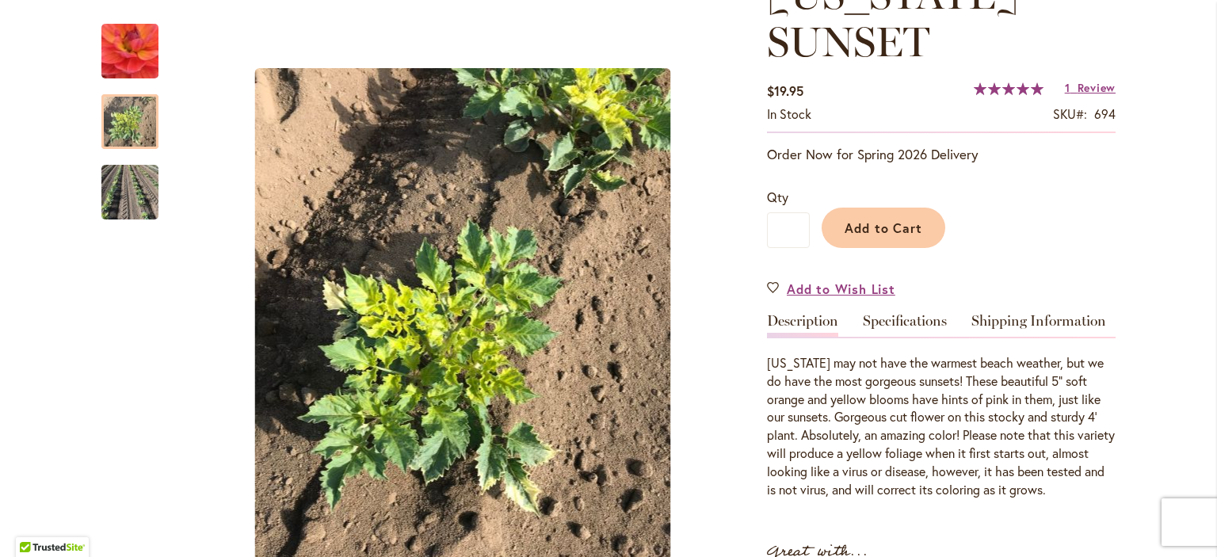
scroll to position [263, 0]
click at [715, 332] on div "Next" at bounding box center [719, 345] width 63 height 63
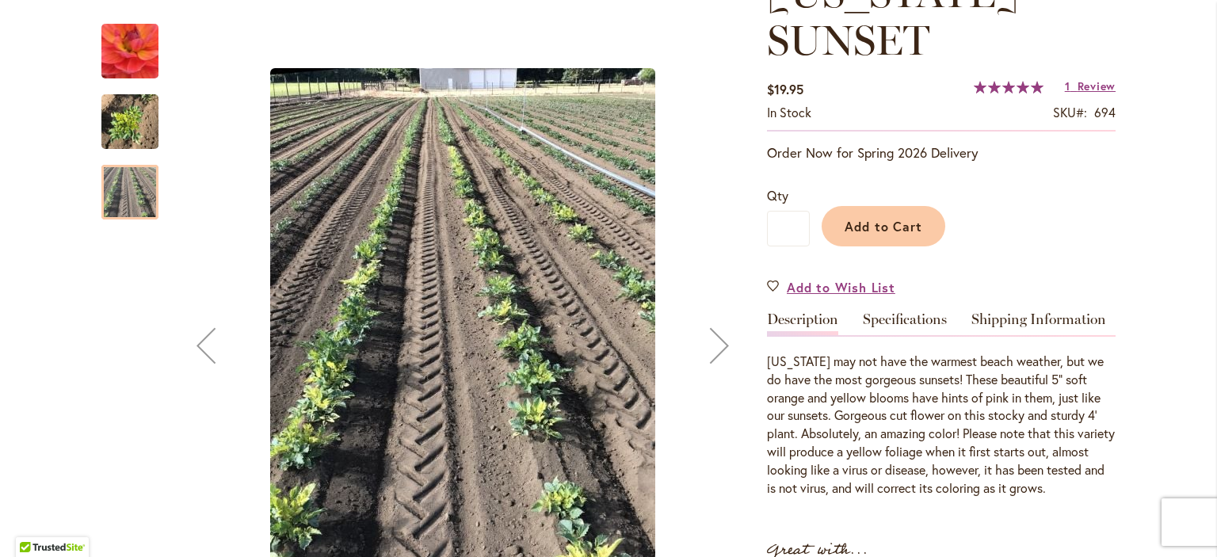
click at [719, 332] on div "Next" at bounding box center [719, 345] width 63 height 63
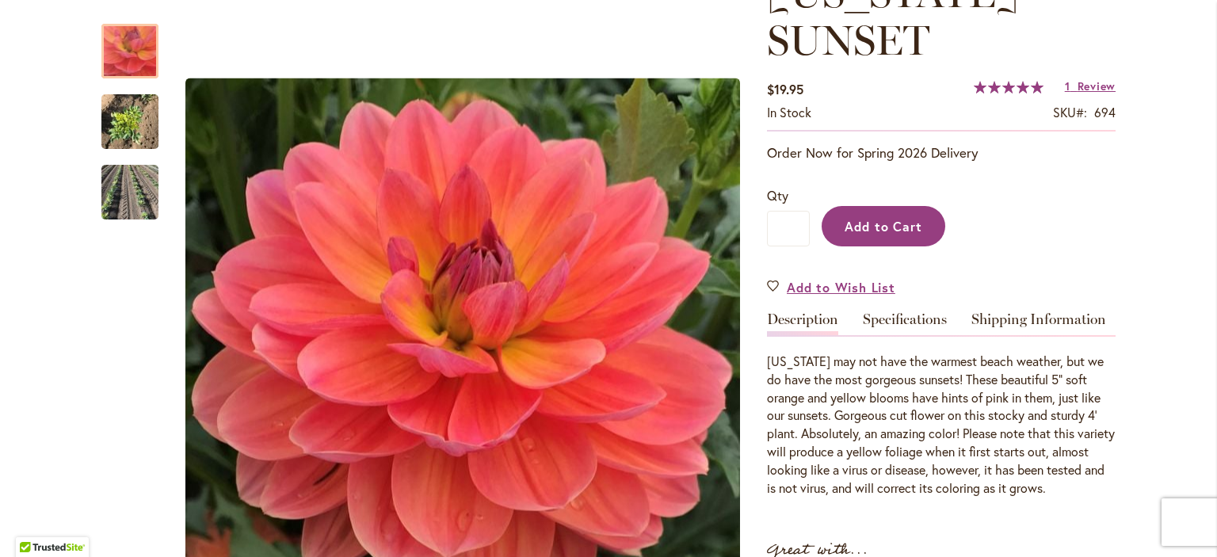
click at [869, 229] on span "Add to Cart" at bounding box center [884, 226] width 78 height 17
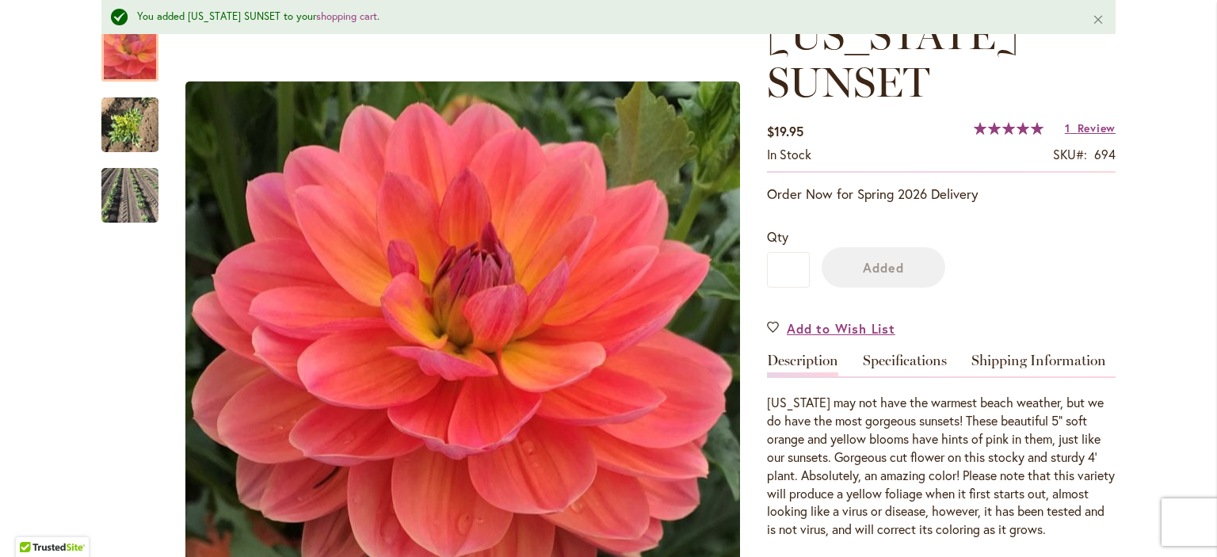
scroll to position [304, 0]
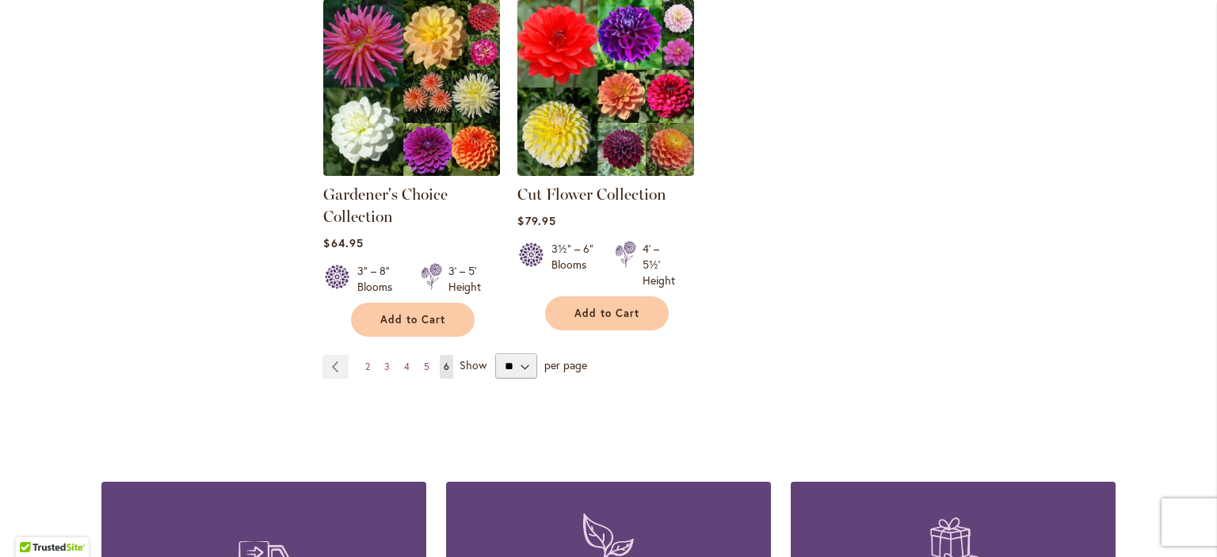
scroll to position [5494, 0]
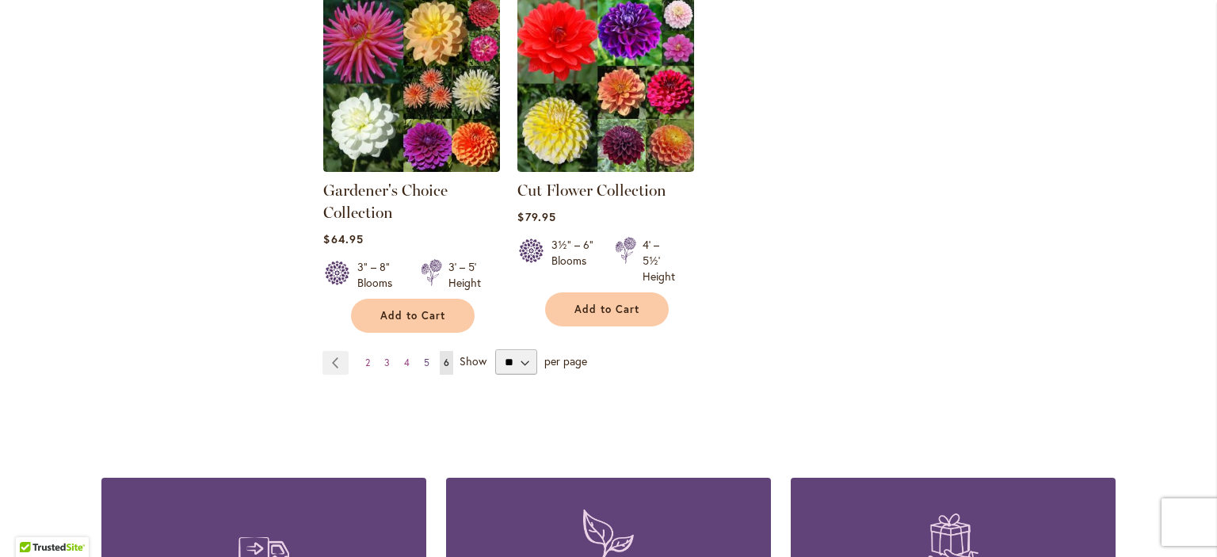
click at [424, 357] on span "5" at bounding box center [427, 363] width 6 height 12
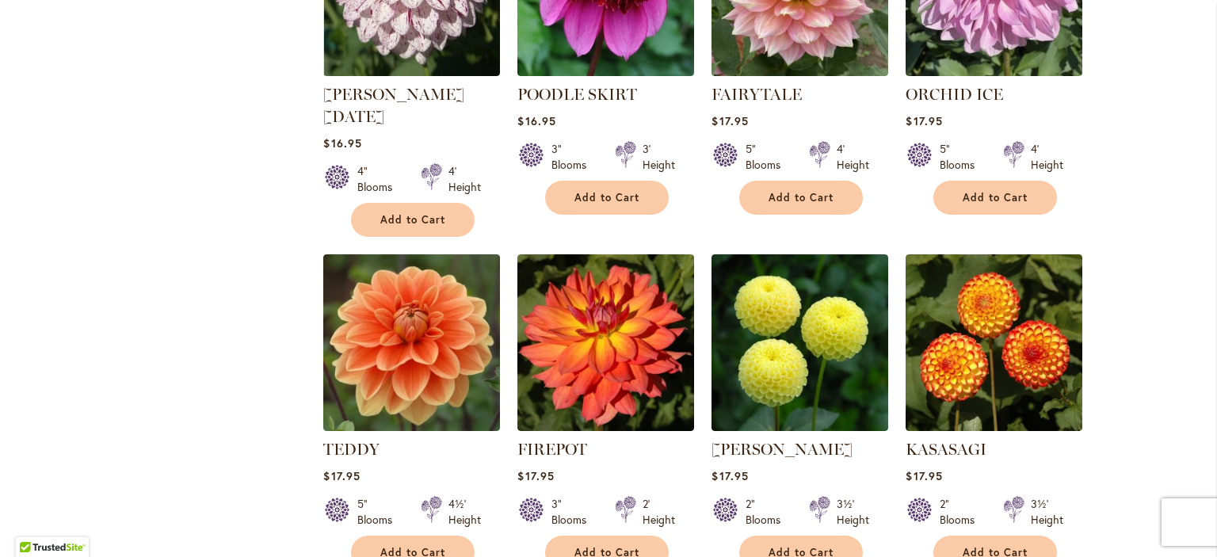
scroll to position [3239, 0]
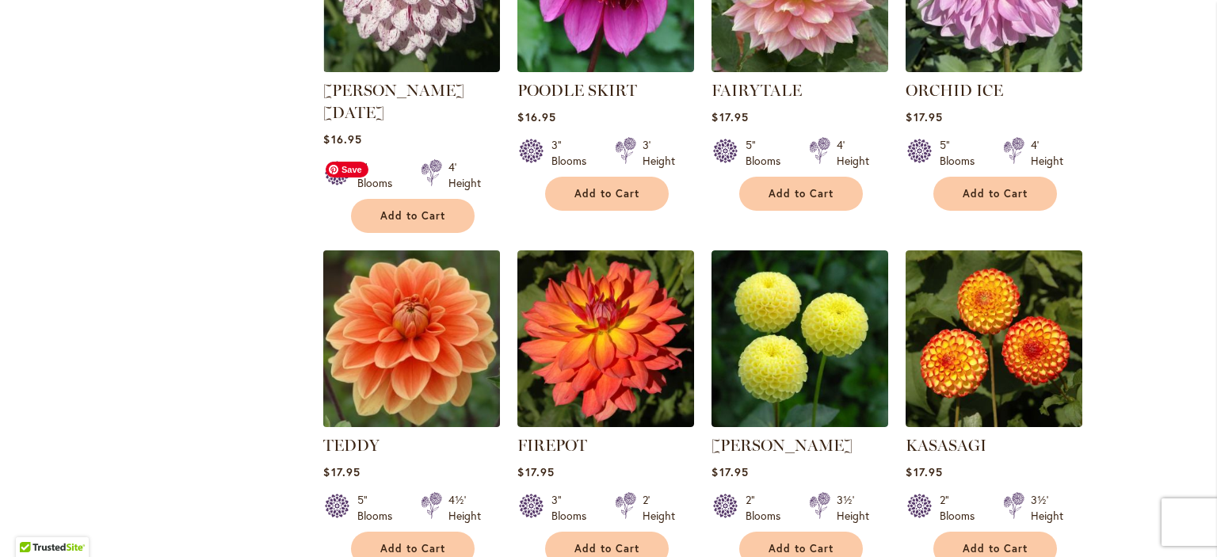
click at [425, 246] on img at bounding box center [411, 338] width 185 height 185
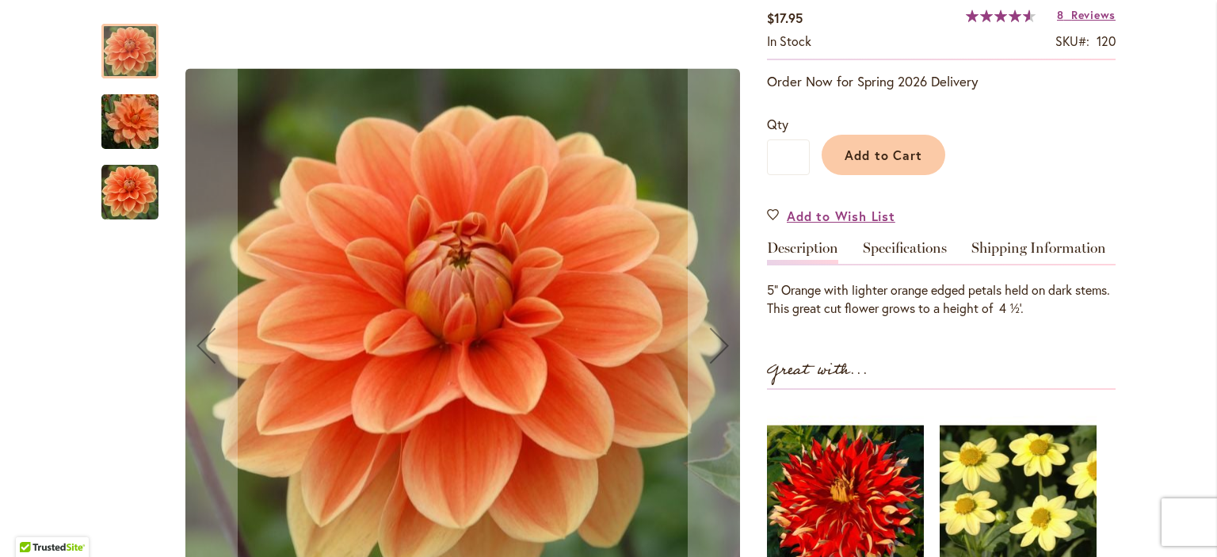
scroll to position [290, 0]
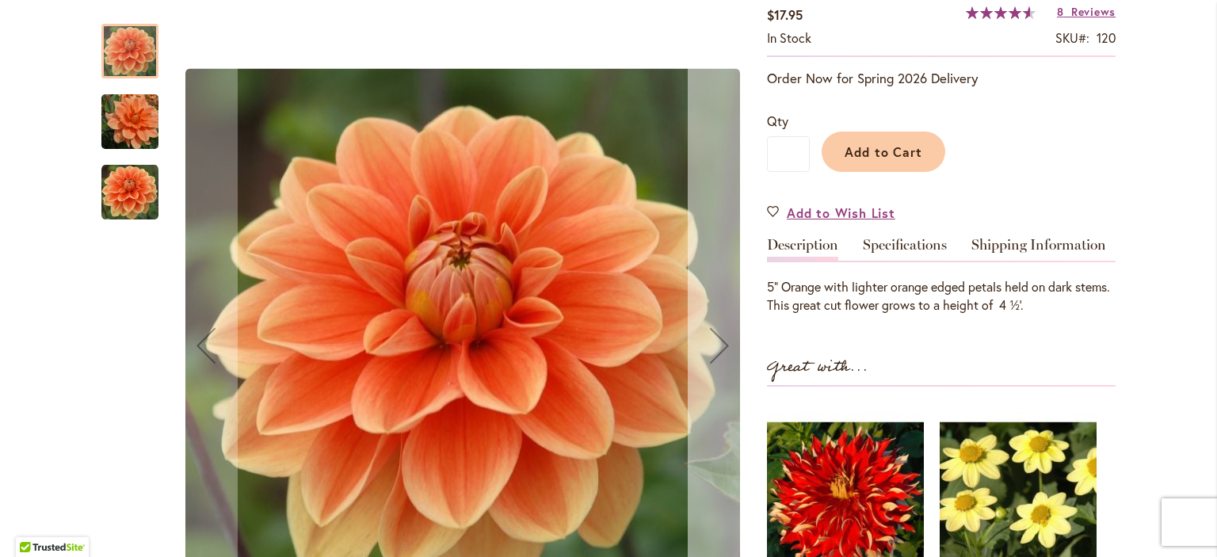
click at [711, 238] on button "Next" at bounding box center [719, 346] width 63 height 676
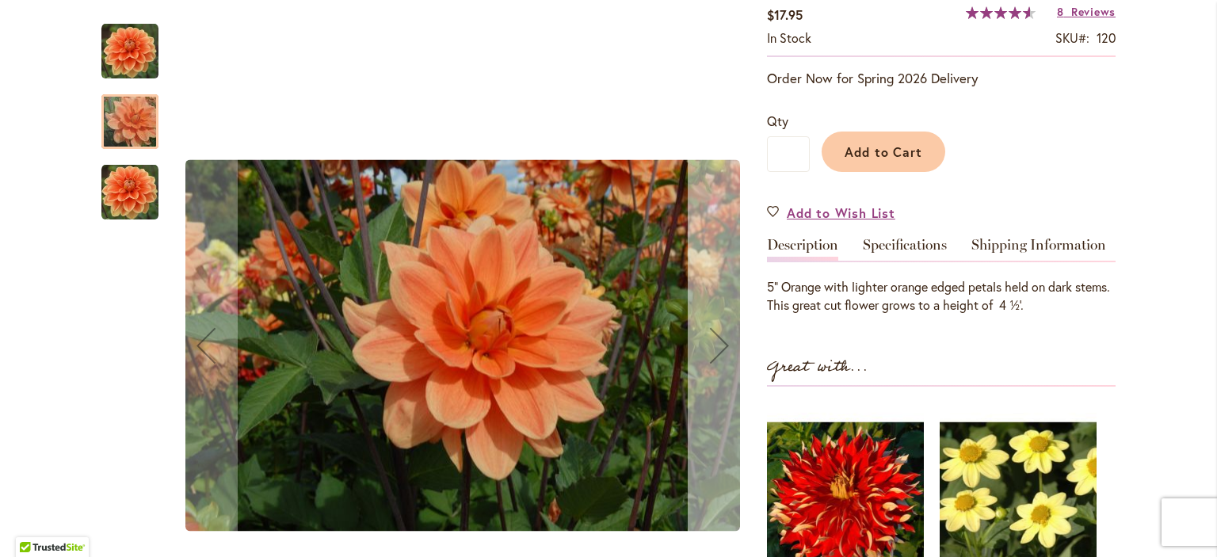
click at [711, 238] on button "Next" at bounding box center [719, 346] width 63 height 676
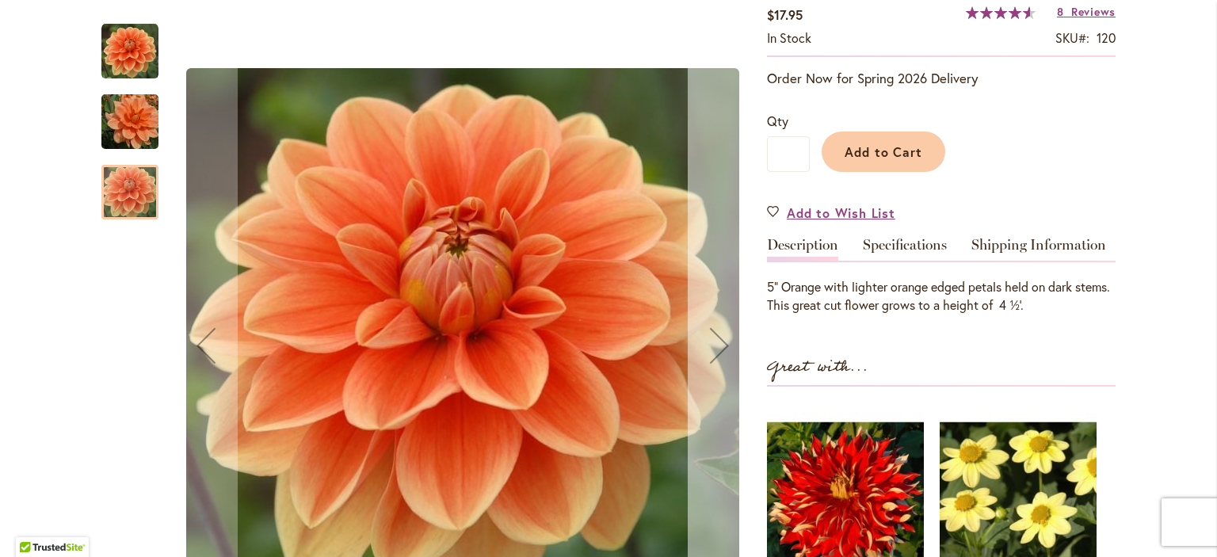
click at [711, 238] on button "Next" at bounding box center [719, 346] width 63 height 676
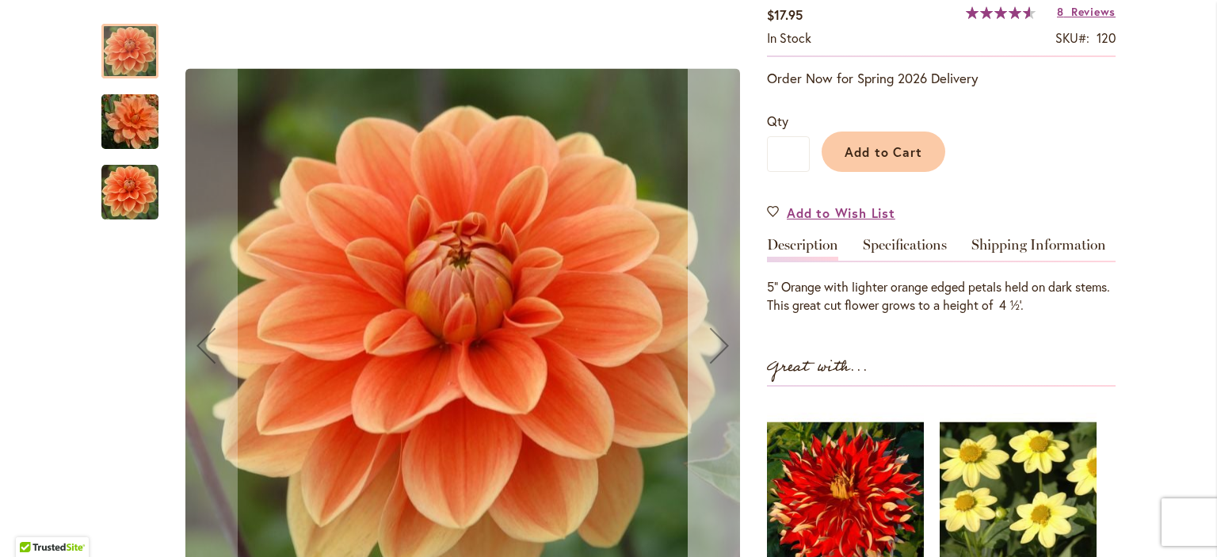
click at [711, 238] on button "Next" at bounding box center [719, 346] width 63 height 676
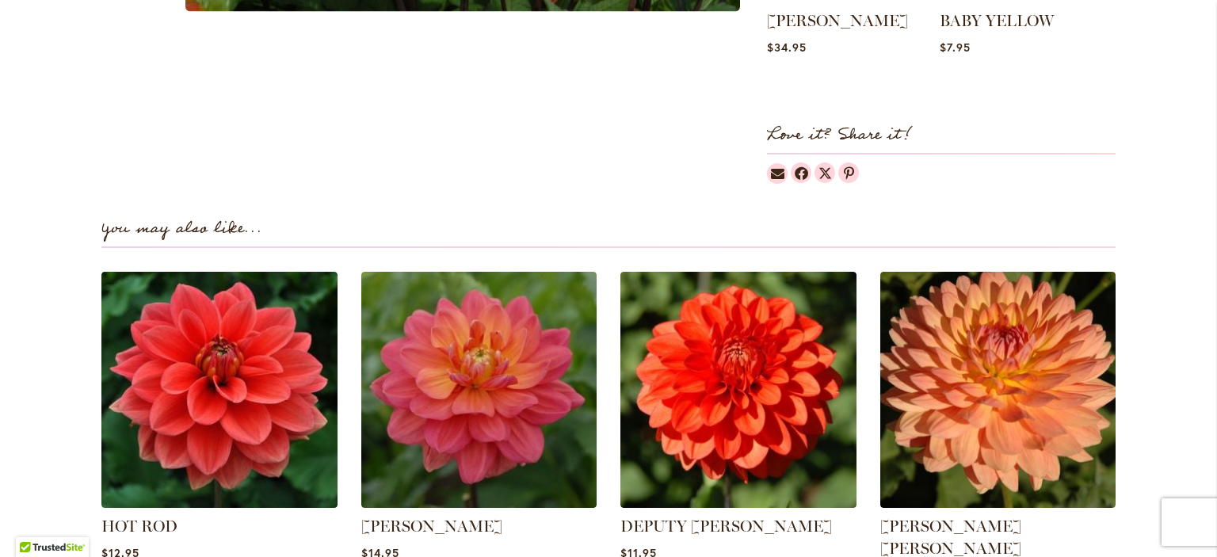
scroll to position [890, 0]
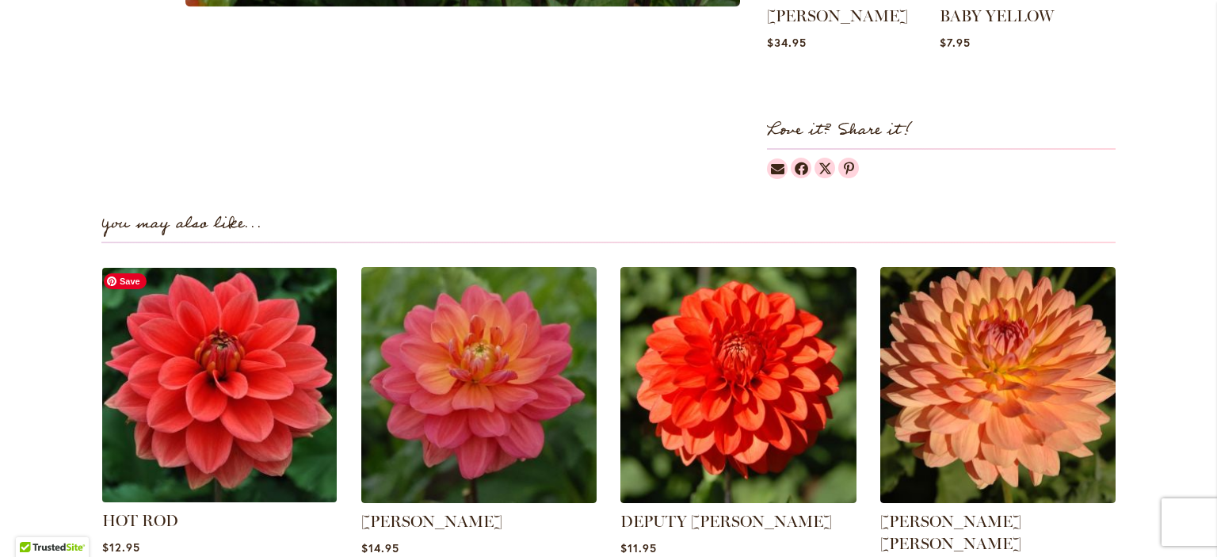
click at [233, 398] on img at bounding box center [220, 385] width 246 height 246
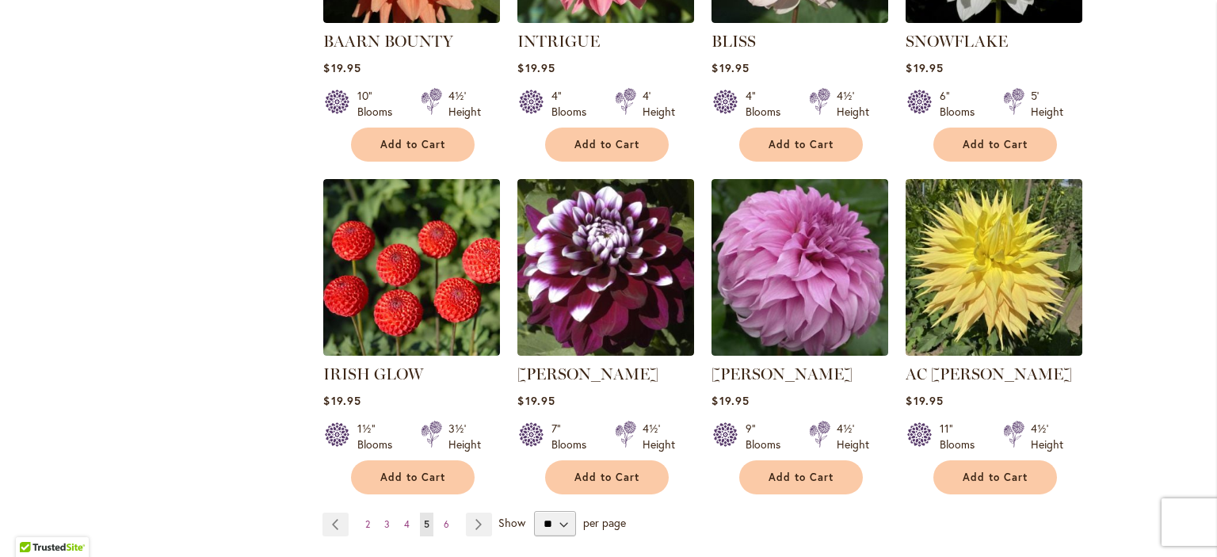
scroll to position [5426, 0]
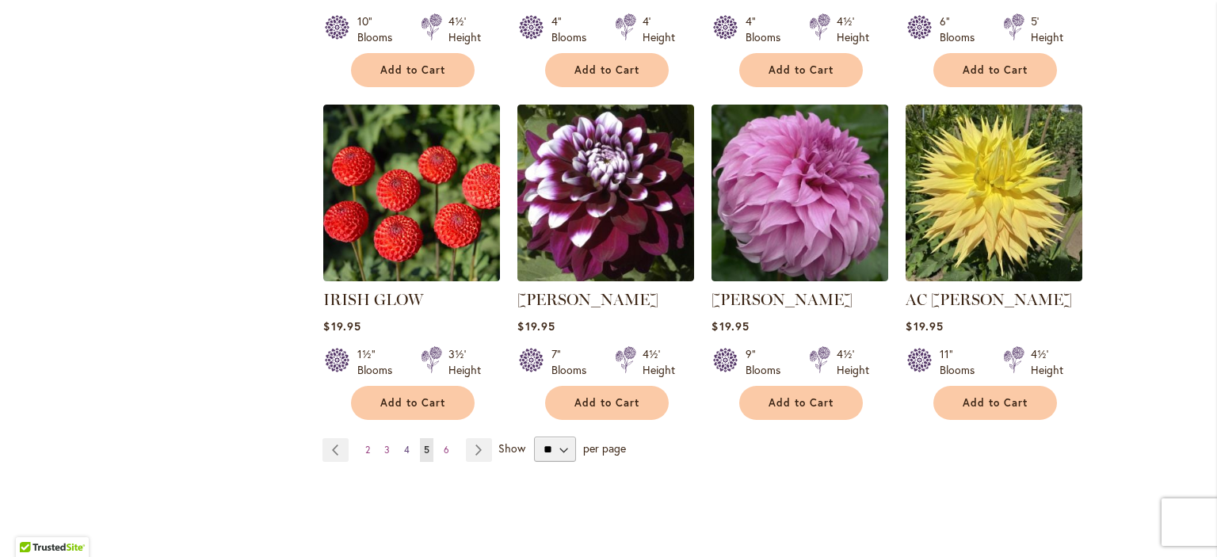
click at [404, 444] on span "4" at bounding box center [407, 450] width 6 height 12
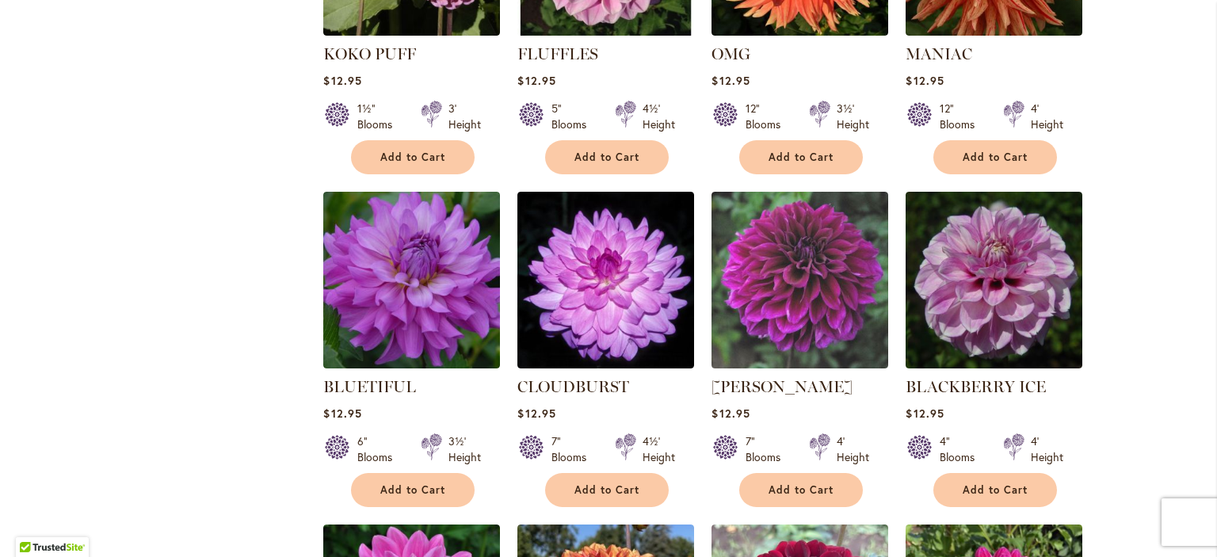
scroll to position [2574, 0]
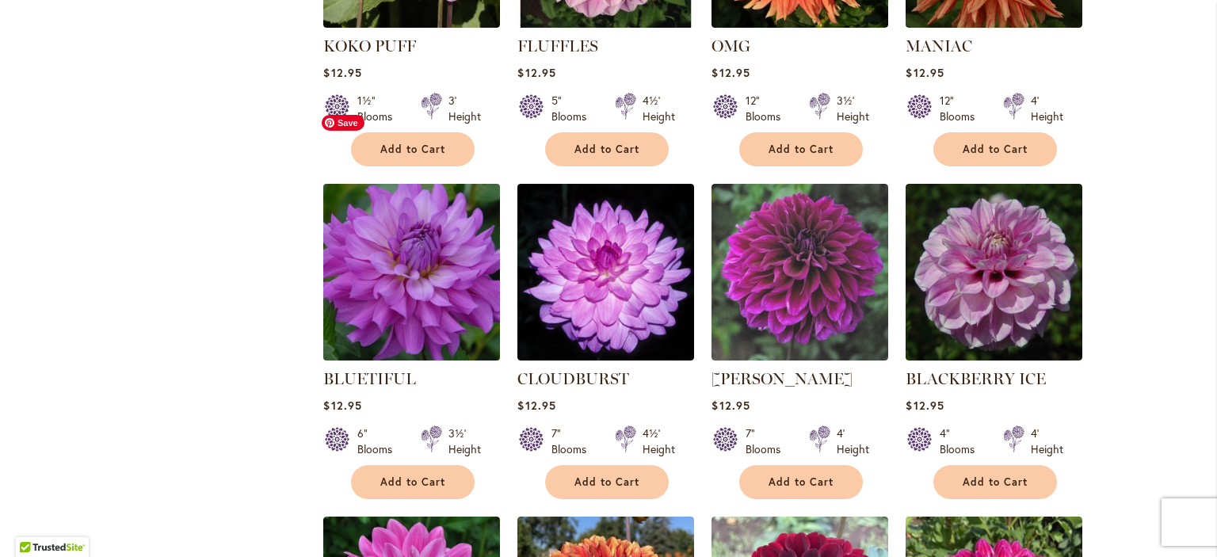
click at [424, 193] on img at bounding box center [411, 271] width 185 height 185
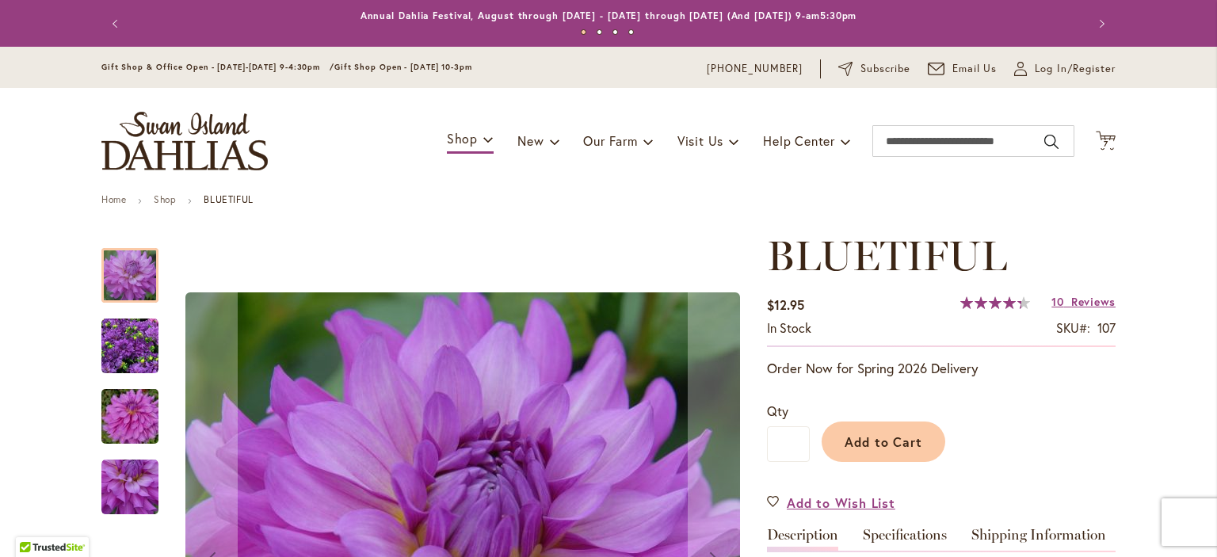
click at [135, 330] on img "Bluetiful" at bounding box center [129, 346] width 57 height 57
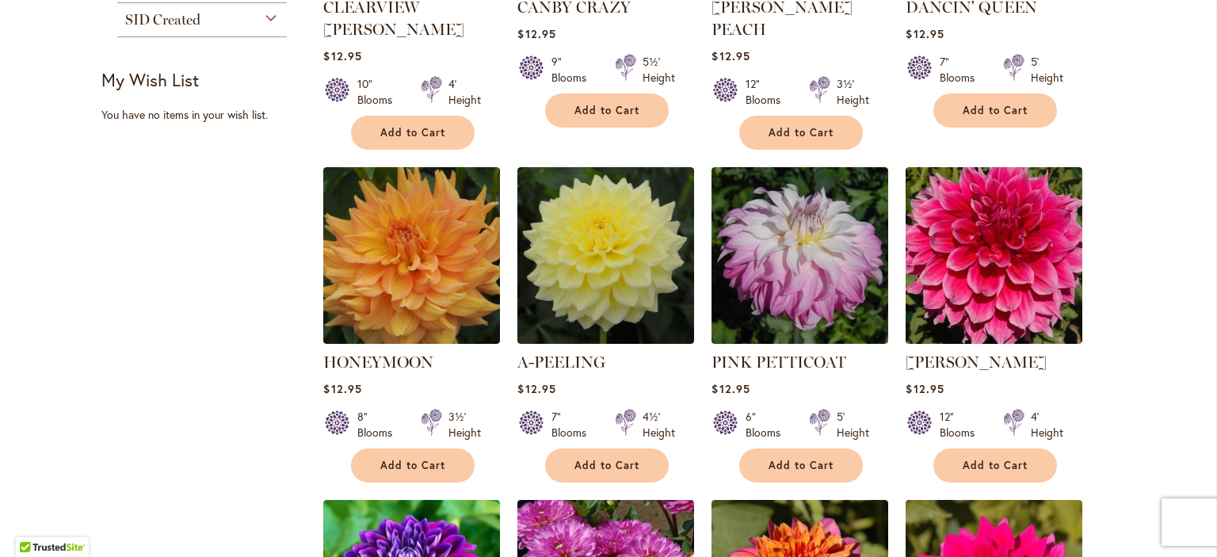
scroll to position [875, 0]
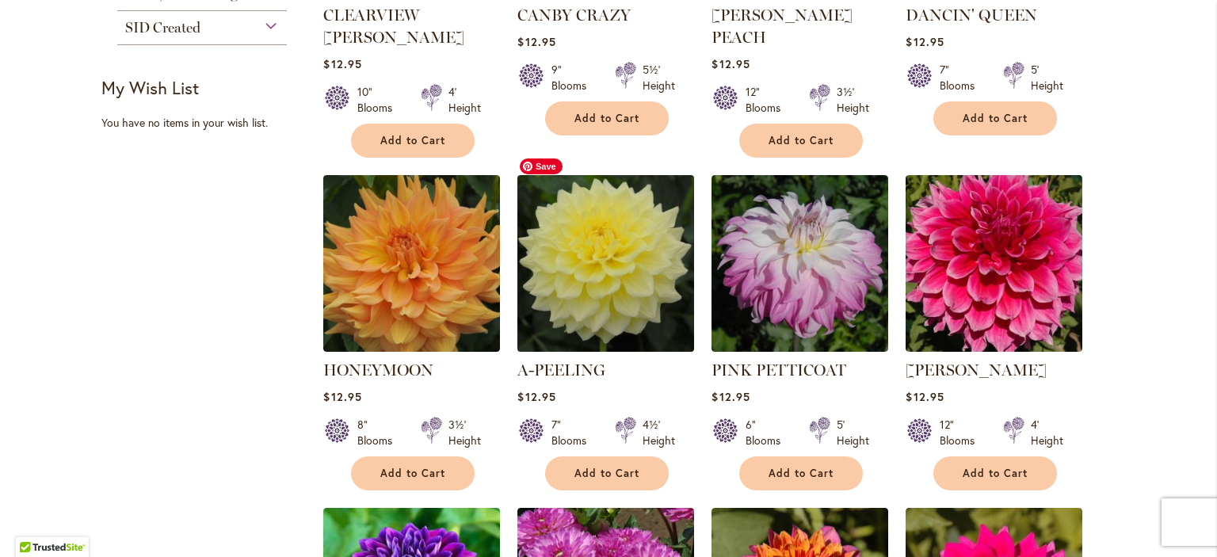
click at [608, 280] on img at bounding box center [605, 262] width 185 height 185
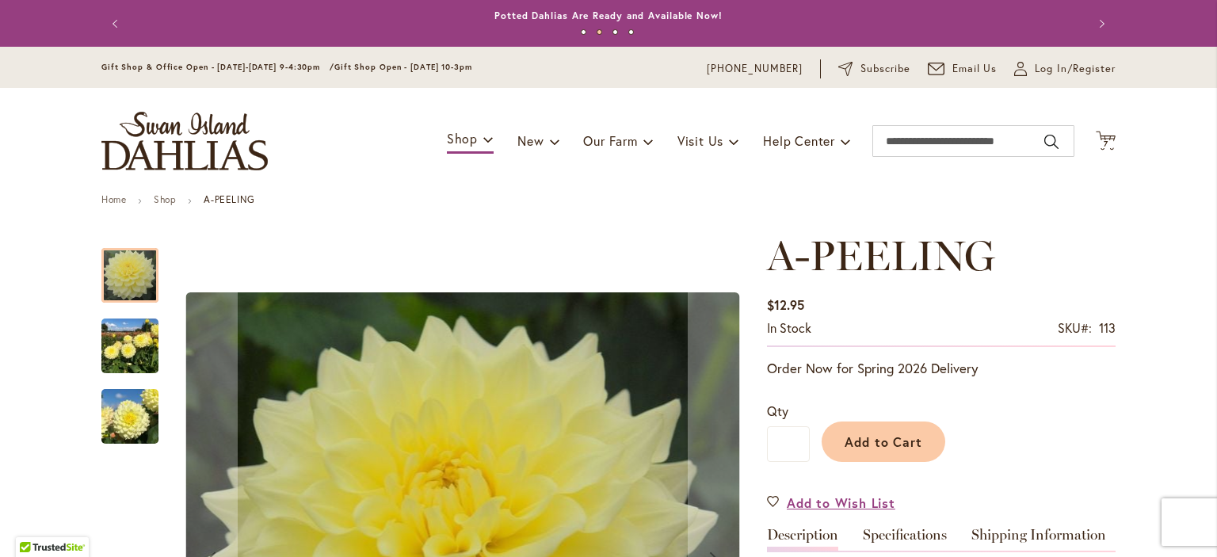
click at [135, 357] on img "A-Peeling" at bounding box center [129, 346] width 57 height 76
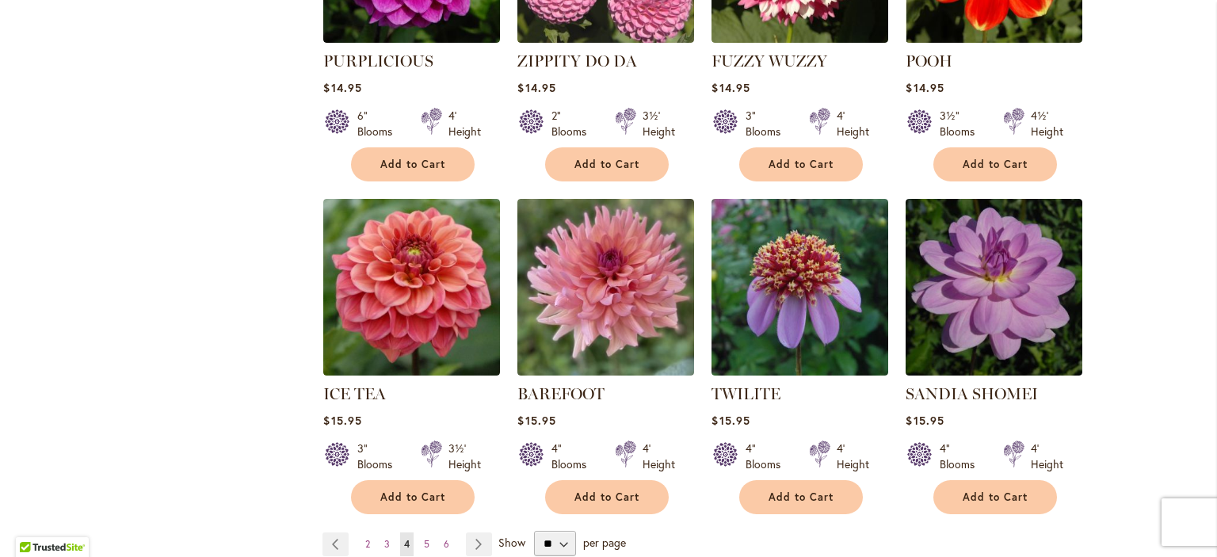
scroll to position [5340, 0]
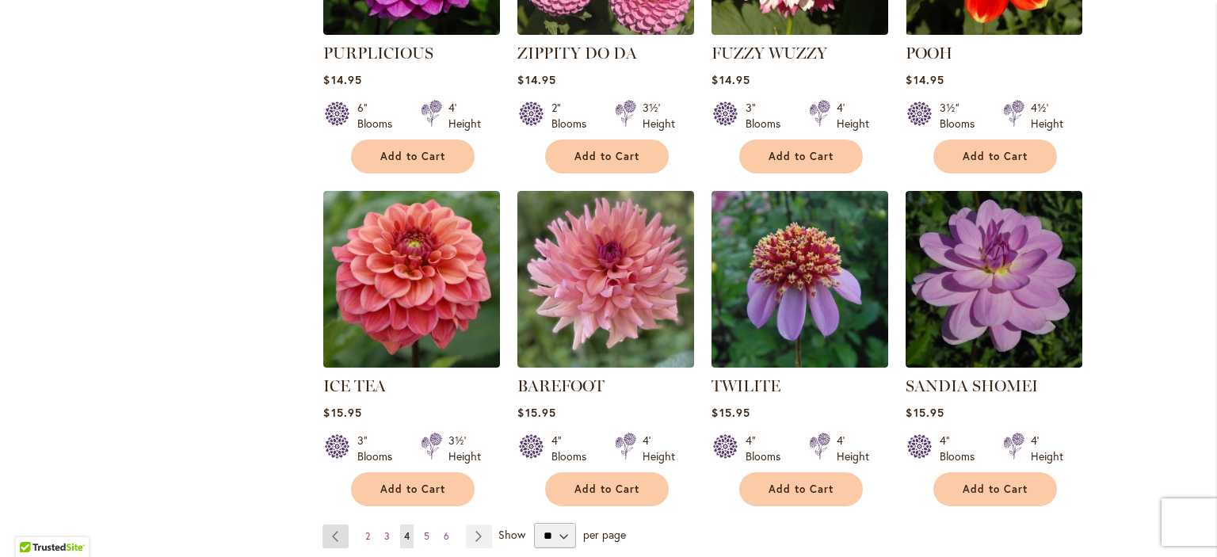
click at [334, 524] on link "Page Previous" at bounding box center [335, 536] width 26 height 24
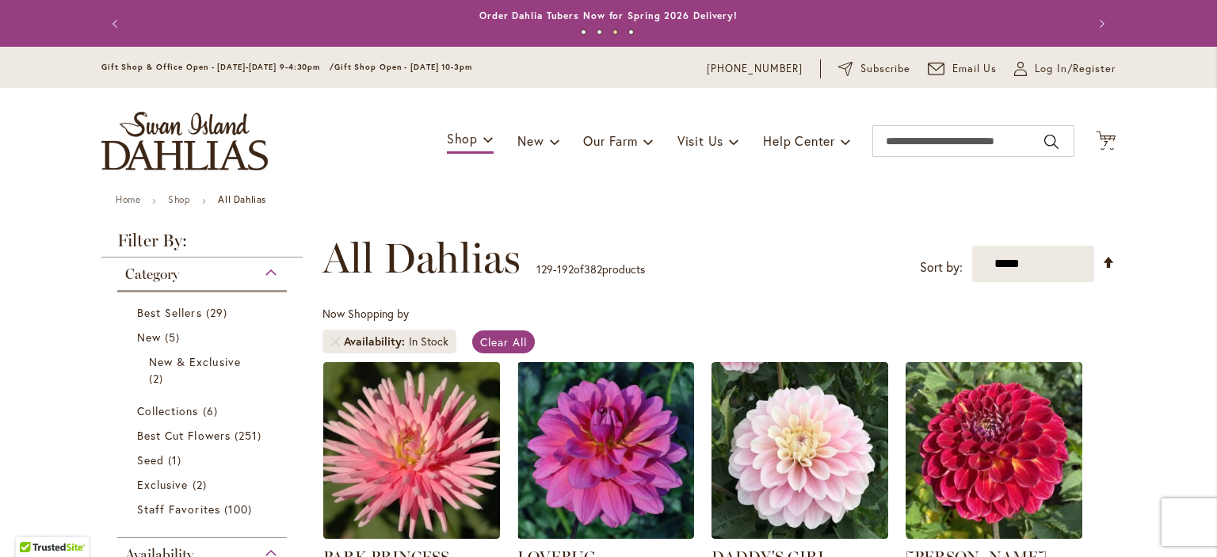
click at [1096, 128] on div "Toggle Nav Shop Dahlia Tubers Collections Fresh Cut Dahlias Gardening Supplies …" at bounding box center [609, 141] width 1046 height 106
click at [1104, 140] on span "7" at bounding box center [1106, 144] width 5 height 10
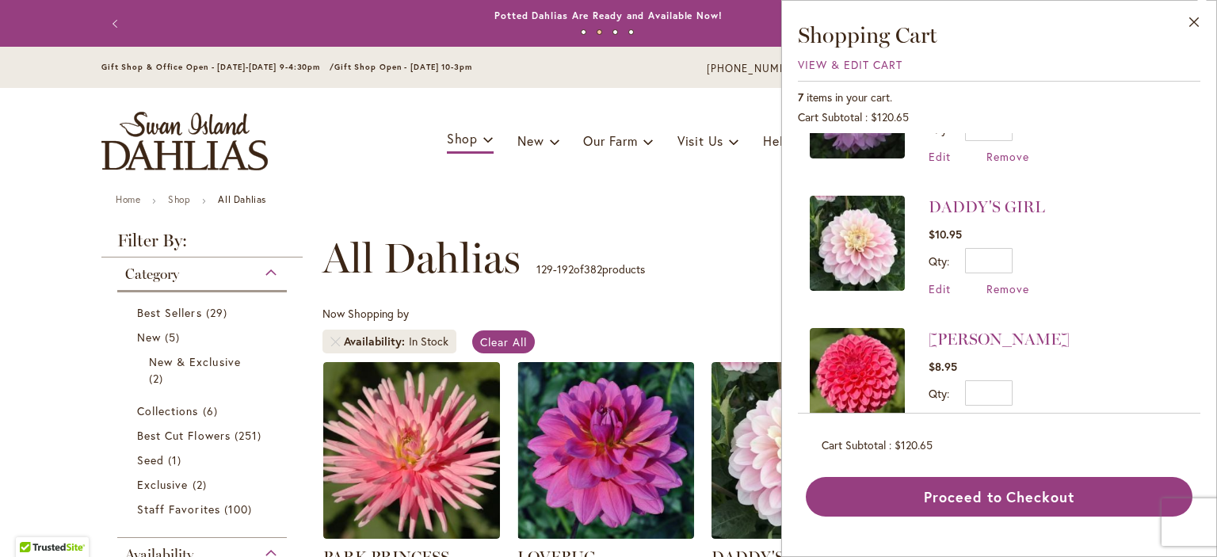
scroll to position [646, 0]
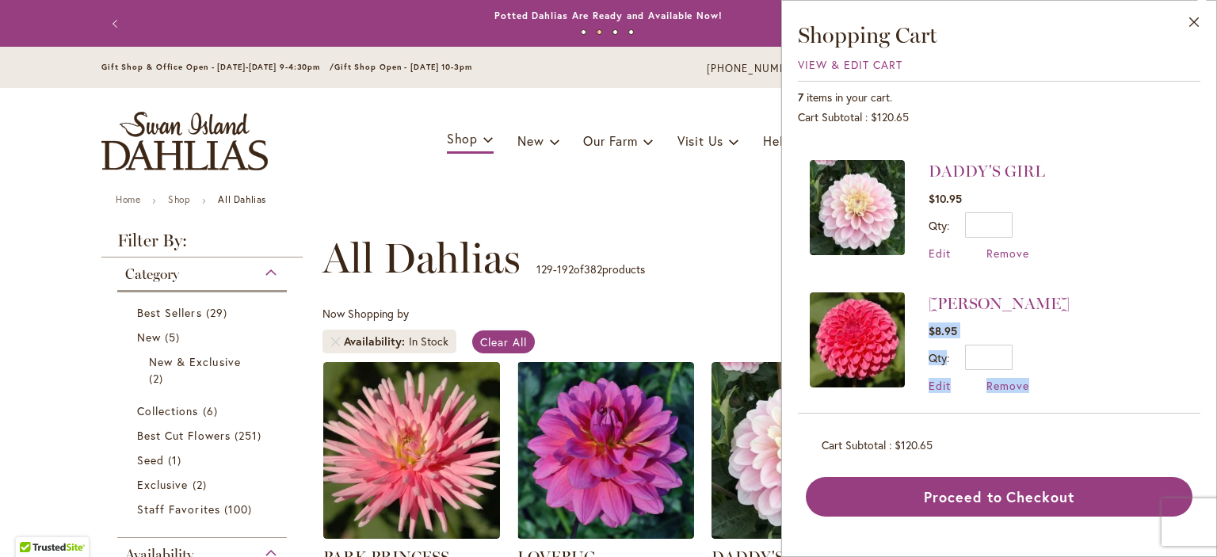
drag, startPoint x: 1216, startPoint y: 362, endPoint x: 1213, endPoint y: 299, distance: 63.5
click at [1213, 299] on div "Close Shopping Cart View & Edit Cart 7 items in your cart. Cart Subtotal $120.6…" at bounding box center [999, 278] width 436 height 557
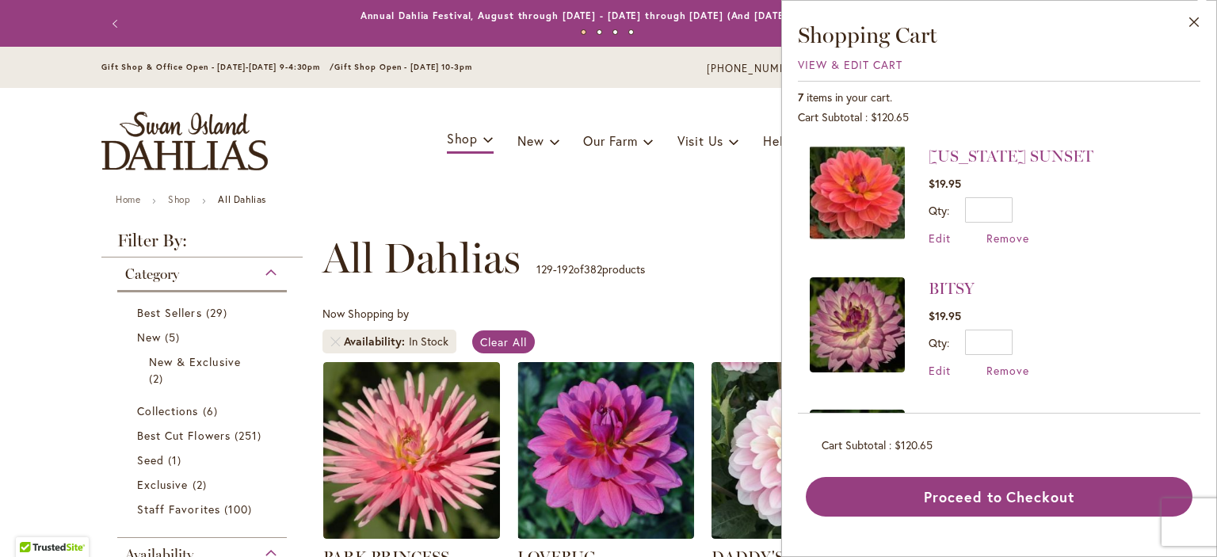
click at [612, 97] on div "Toggle Nav Shop Dahlia Tubers Collections Fresh Cut Dahlias Gardening Supplies …" at bounding box center [609, 141] width 1046 height 106
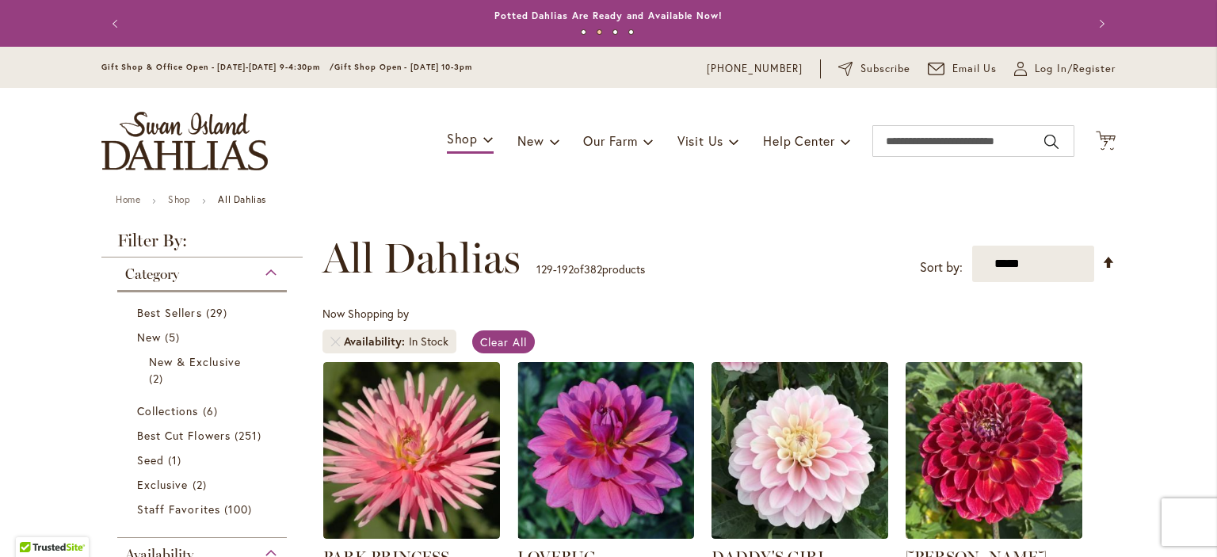
click at [597, 32] on button "2" at bounding box center [600, 32] width 6 height 6
click at [1096, 21] on button "Next" at bounding box center [1100, 24] width 32 height 32
click at [1095, 25] on button "Next" at bounding box center [1100, 24] width 32 height 32
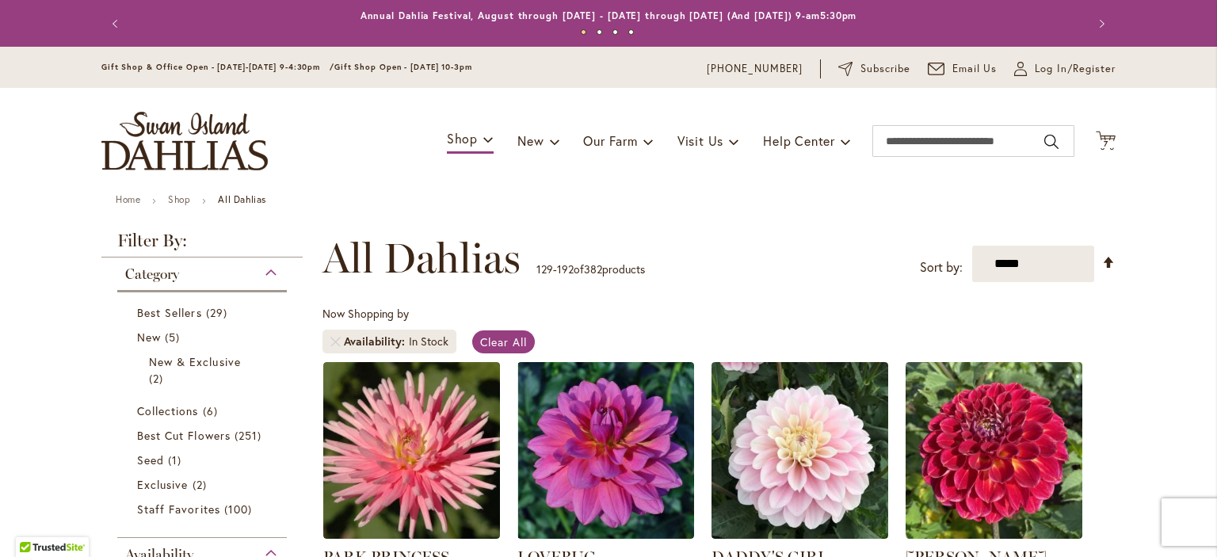
click at [1095, 25] on button "Next" at bounding box center [1100, 24] width 32 height 32
